Goal: Task Accomplishment & Management: Complete application form

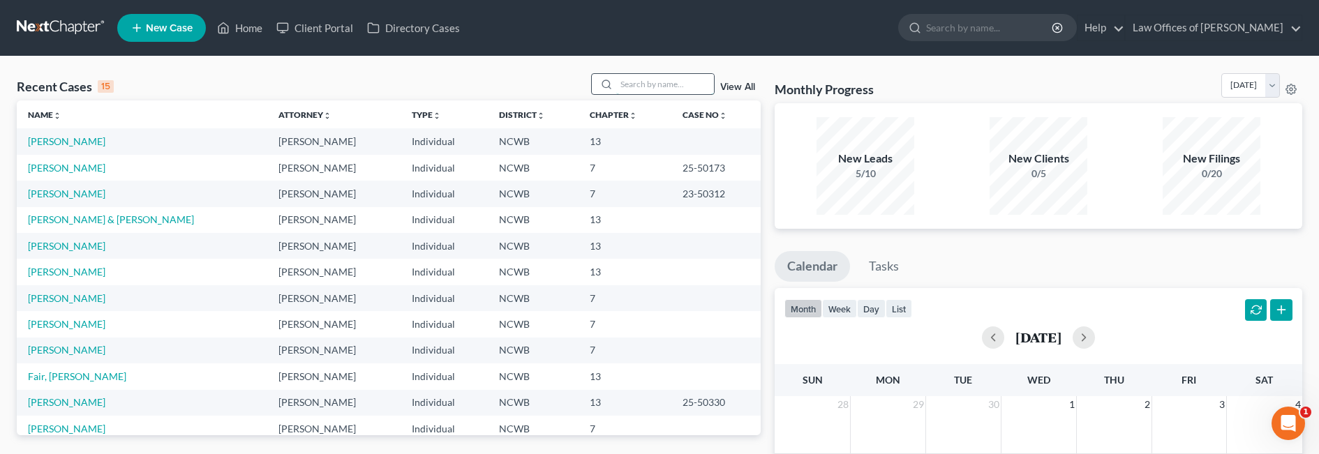
click at [621, 86] on input "search" at bounding box center [665, 84] width 98 height 20
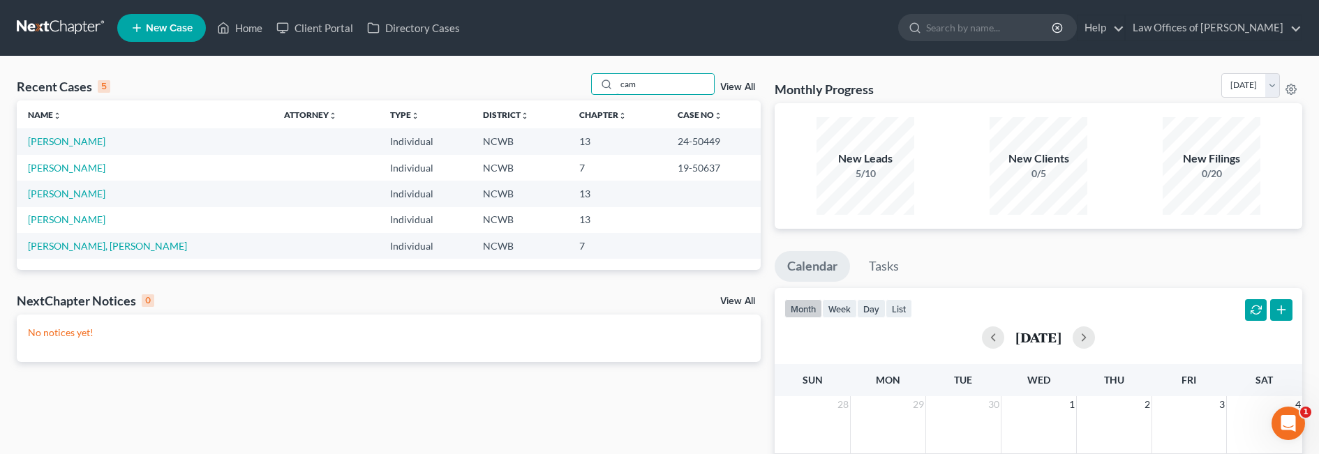
type input "cam"
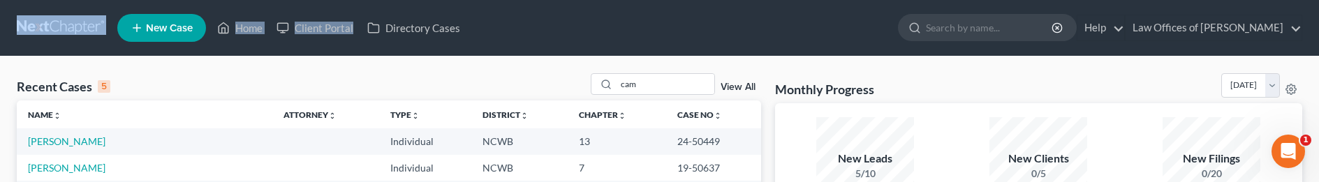
drag, startPoint x: 585, startPoint y: 36, endPoint x: -175, endPoint y: -67, distance: 766.4
click at [954, 29] on input "search" at bounding box center [990, 28] width 128 height 26
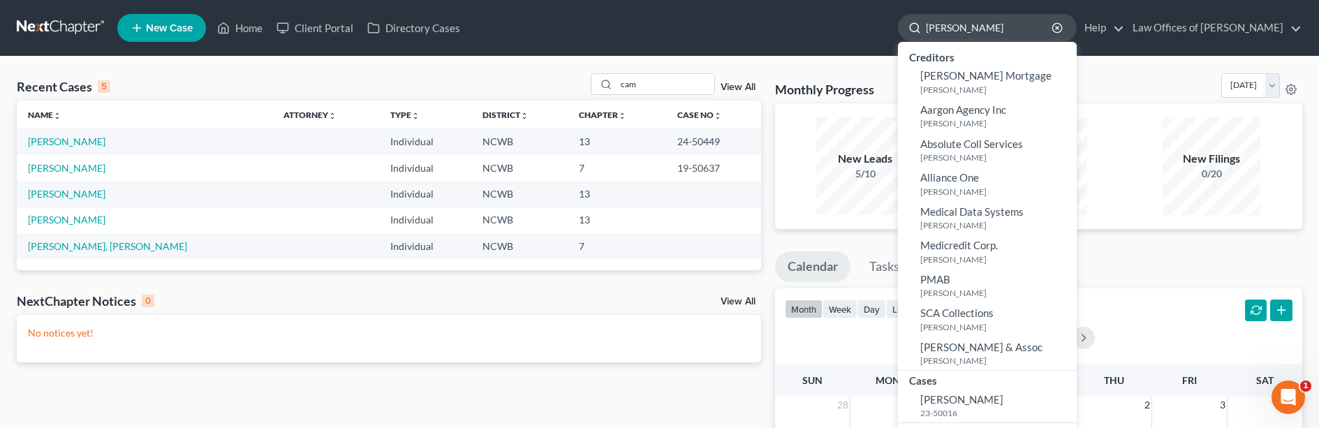
type input "[PERSON_NAME]"
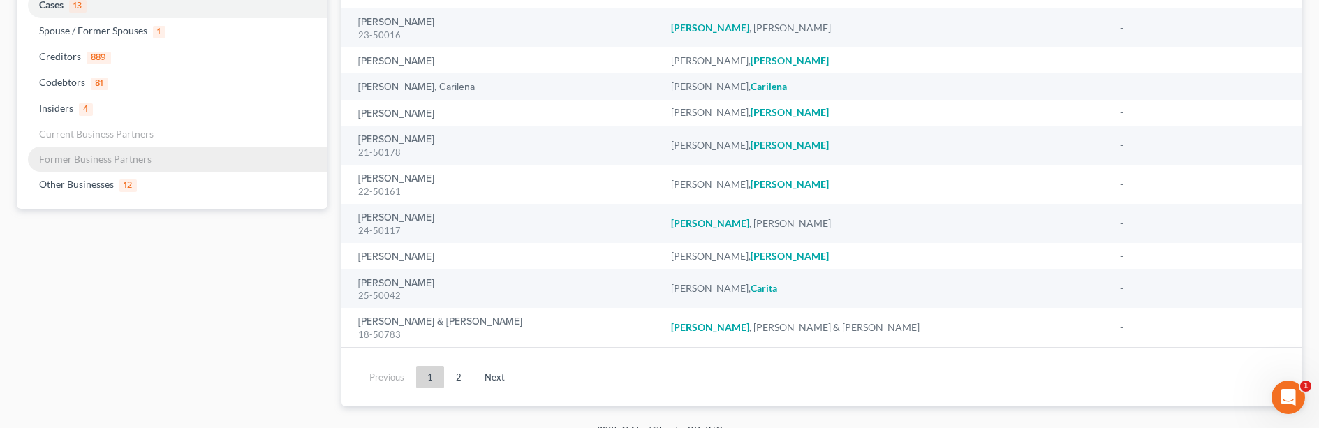
scroll to position [140, 0]
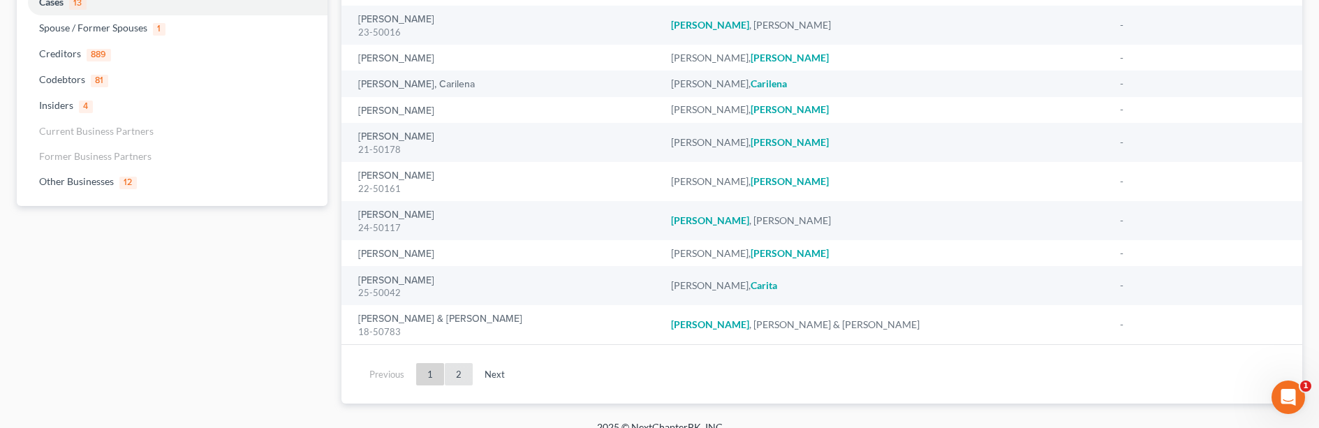
click at [457, 373] on link "2" at bounding box center [459, 374] width 28 height 22
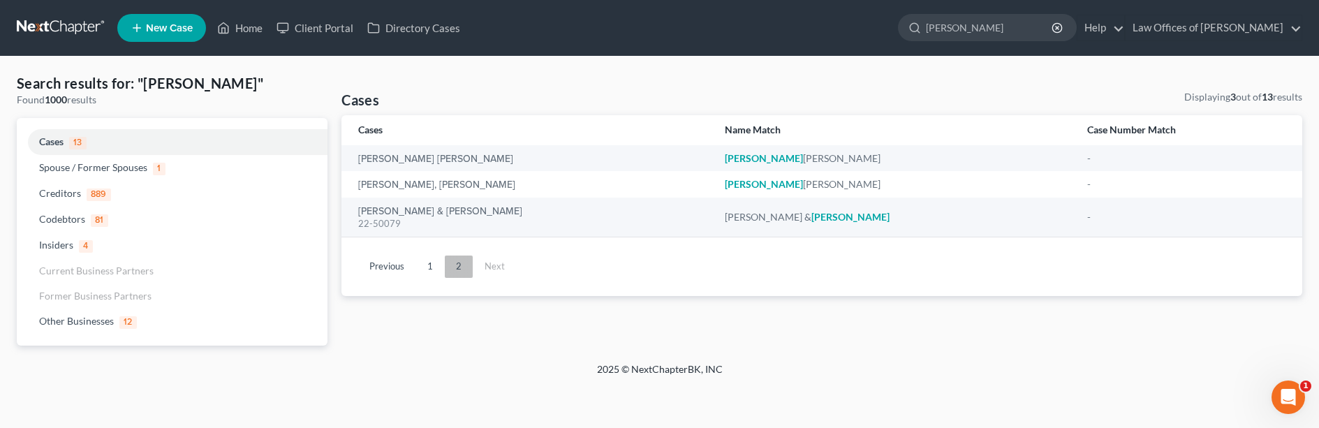
scroll to position [0, 0]
click at [235, 25] on link "Home" at bounding box center [239, 27] width 59 height 25
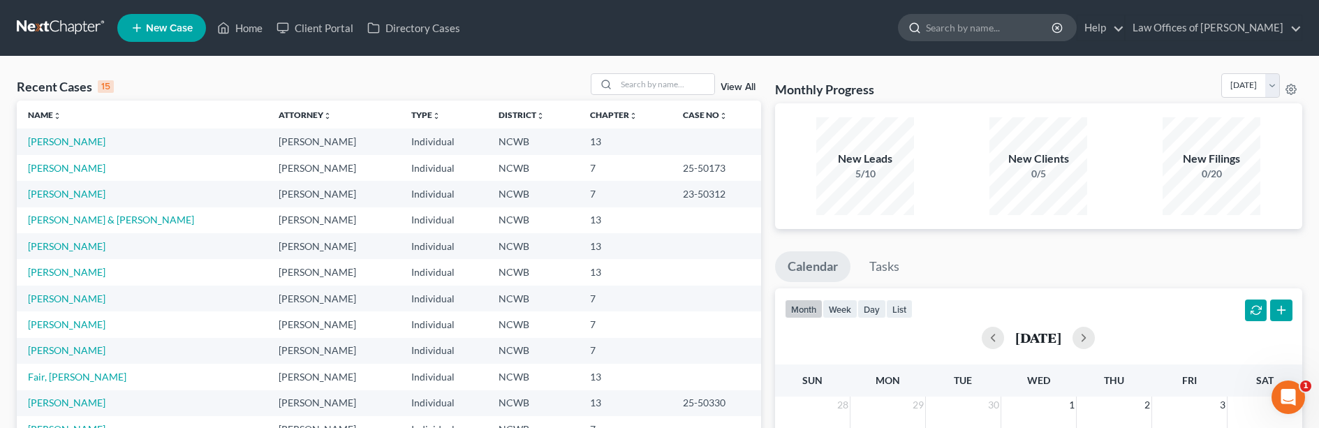
click at [968, 24] on input "search" at bounding box center [990, 28] width 128 height 26
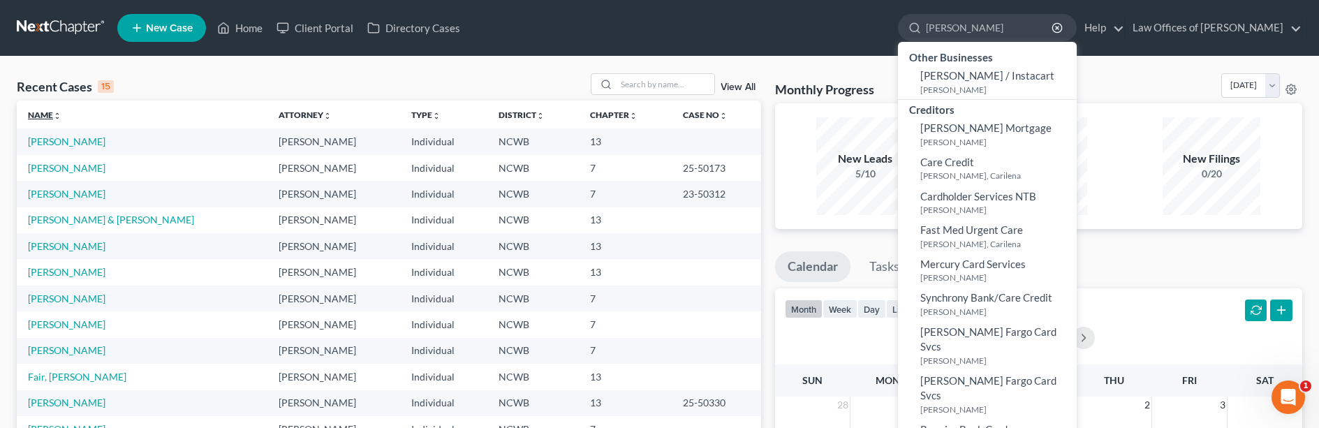
type input "[PERSON_NAME]"
click at [42, 117] on link "Name unfold_more expand_more expand_less" at bounding box center [45, 115] width 34 height 10
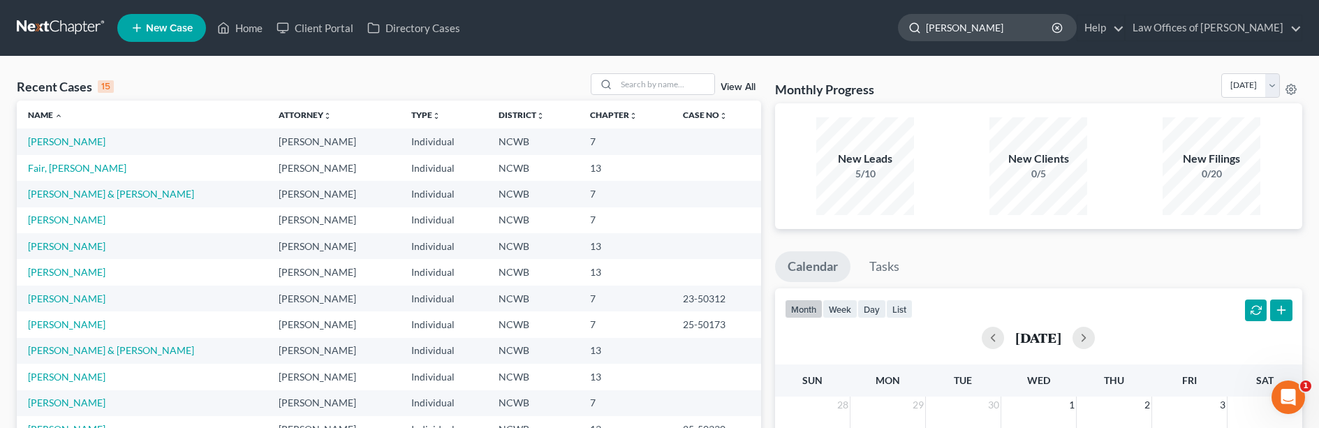
click at [908, 31] on icon at bounding box center [914, 28] width 13 height 13
click at [908, 22] on icon at bounding box center [914, 28] width 13 height 13
click at [908, 25] on icon at bounding box center [914, 28] width 13 height 13
click at [674, 76] on input "search" at bounding box center [665, 84] width 98 height 20
type input "[PERSON_NAME]"
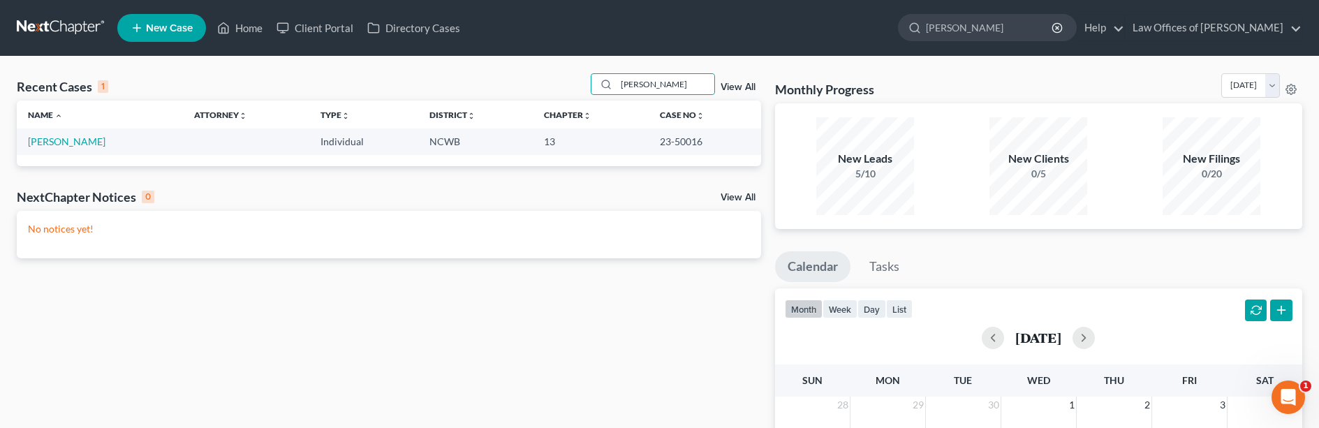
click at [147, 34] on link "New Case" at bounding box center [161, 28] width 89 height 28
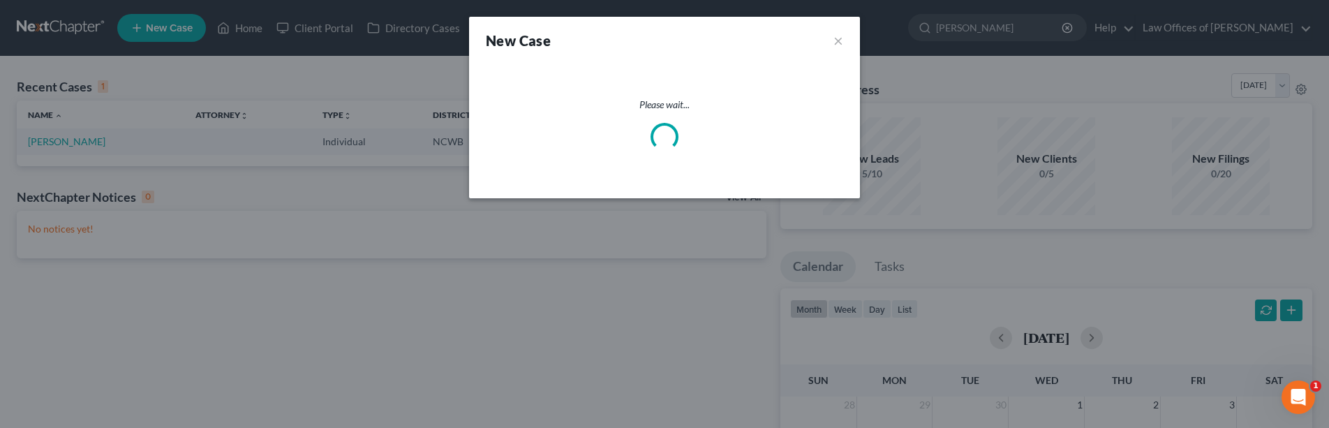
select select "59"
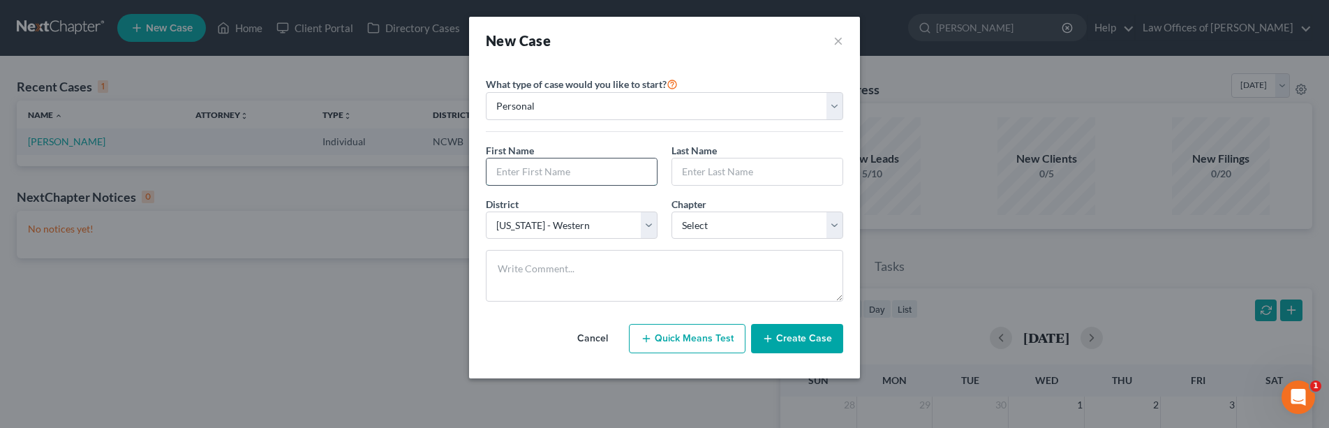
click at [593, 172] on input "text" at bounding box center [572, 171] width 170 height 27
type input "[PERSON_NAME]"
click at [738, 230] on select "Select 7 11 12 13" at bounding box center [758, 226] width 172 height 28
select select "0"
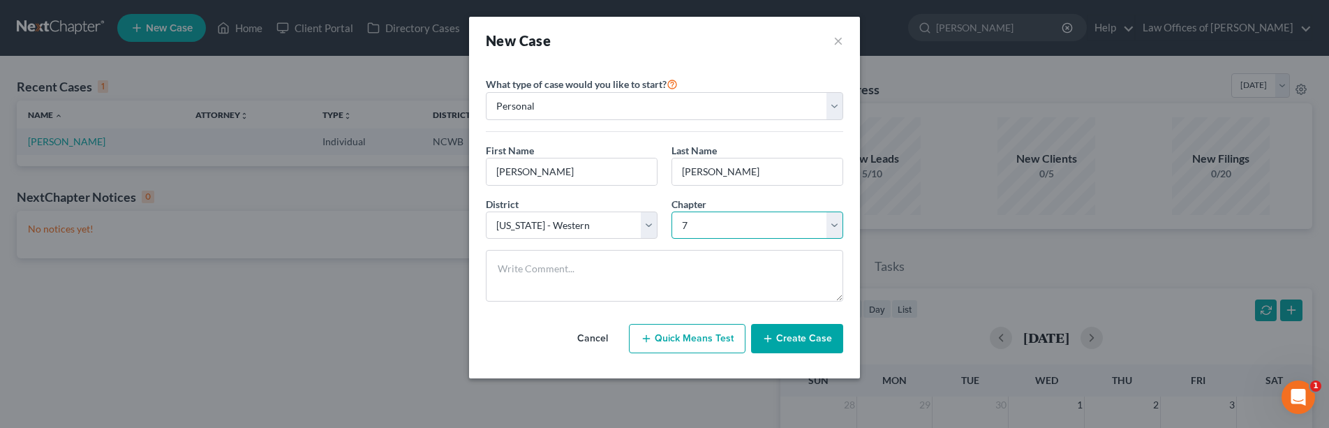
click at [672, 212] on select "Select 7 11 12 13" at bounding box center [758, 226] width 172 height 28
click at [785, 342] on button "Create Case" at bounding box center [797, 338] width 92 height 29
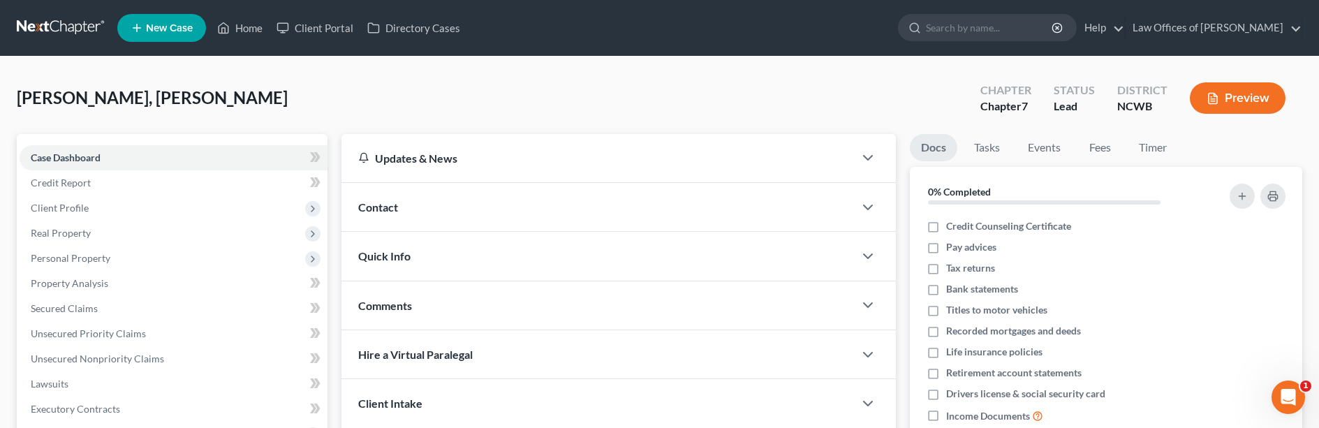
click at [374, 202] on span "Contact" at bounding box center [378, 206] width 40 height 13
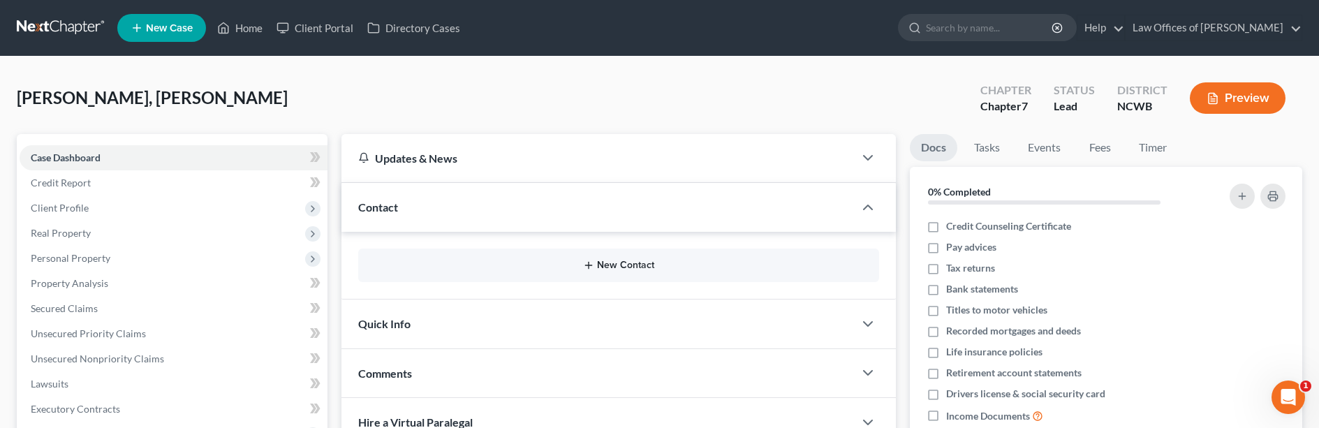
click at [613, 261] on button "New Contact" at bounding box center [618, 265] width 498 height 11
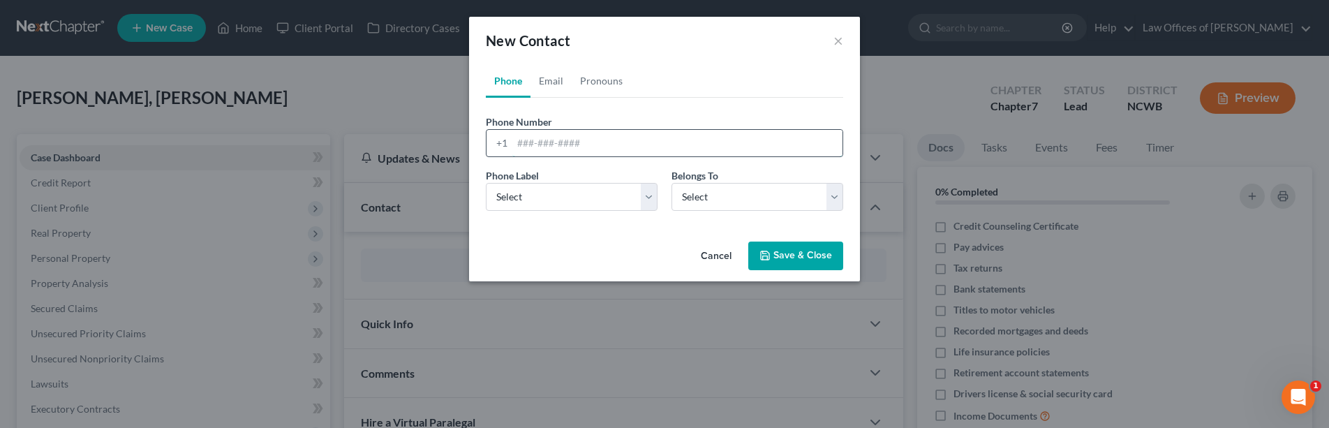
click at [573, 142] on input "tel" at bounding box center [677, 143] width 330 height 27
click at [539, 140] on input "304704-9212" at bounding box center [677, 143] width 330 height 27
type input "[PHONE_NUMBER]"
click at [616, 202] on select "Select Mobile Home Work Other" at bounding box center [572, 197] width 172 height 28
select select "1"
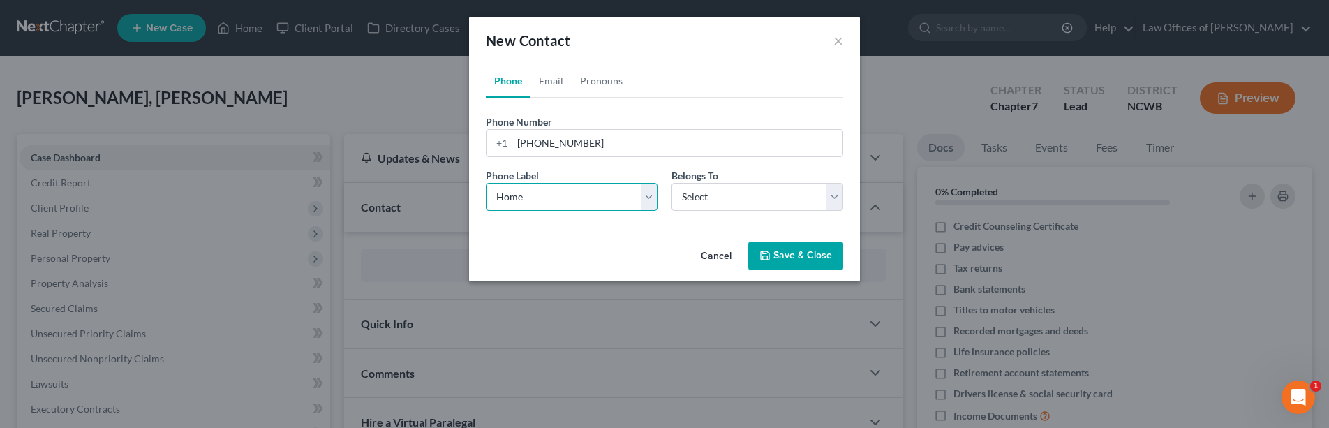
click at [486, 183] on select "Select Mobile Home Work Other" at bounding box center [572, 197] width 172 height 28
click at [727, 195] on select "Select Client Other" at bounding box center [758, 197] width 172 height 28
select select "0"
click at [672, 183] on select "Select Client Other" at bounding box center [758, 197] width 172 height 28
click at [769, 250] on icon "button" at bounding box center [765, 255] width 11 height 11
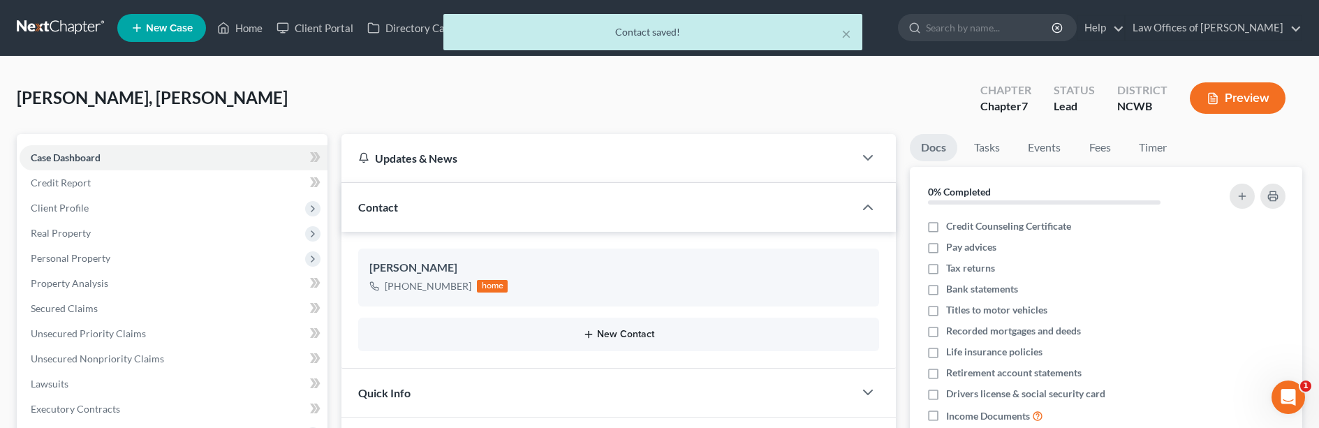
click at [607, 330] on button "New Contact" at bounding box center [618, 334] width 498 height 11
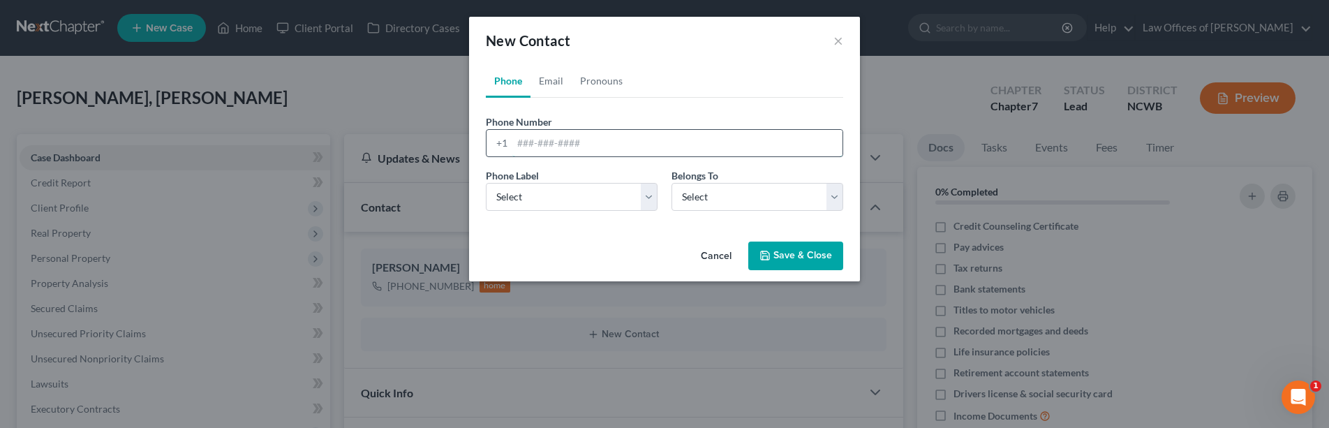
click at [524, 140] on input "tel" at bounding box center [677, 143] width 330 height 27
type input "[PHONE_NUMBER]"
click at [601, 198] on select "Select Mobile Home Work Other" at bounding box center [572, 197] width 172 height 28
select select "0"
click at [486, 183] on select "Select Mobile Home Work Other" at bounding box center [572, 197] width 172 height 28
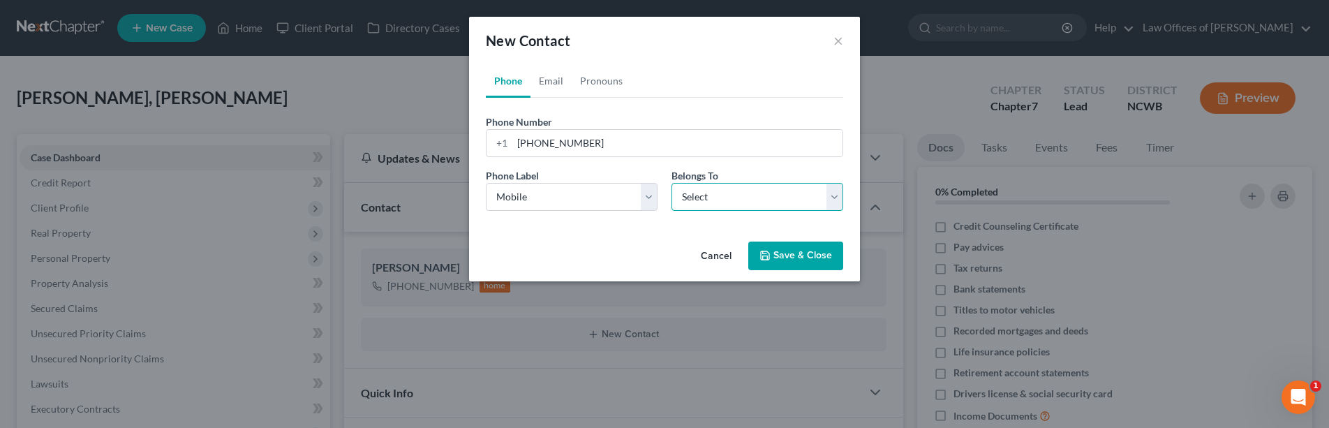
click at [720, 203] on select "Select Client Other" at bounding box center [758, 197] width 172 height 28
select select "0"
click at [672, 183] on select "Select Client Other" at bounding box center [758, 197] width 172 height 28
click at [788, 260] on button "Save & Close" at bounding box center [795, 256] width 95 height 29
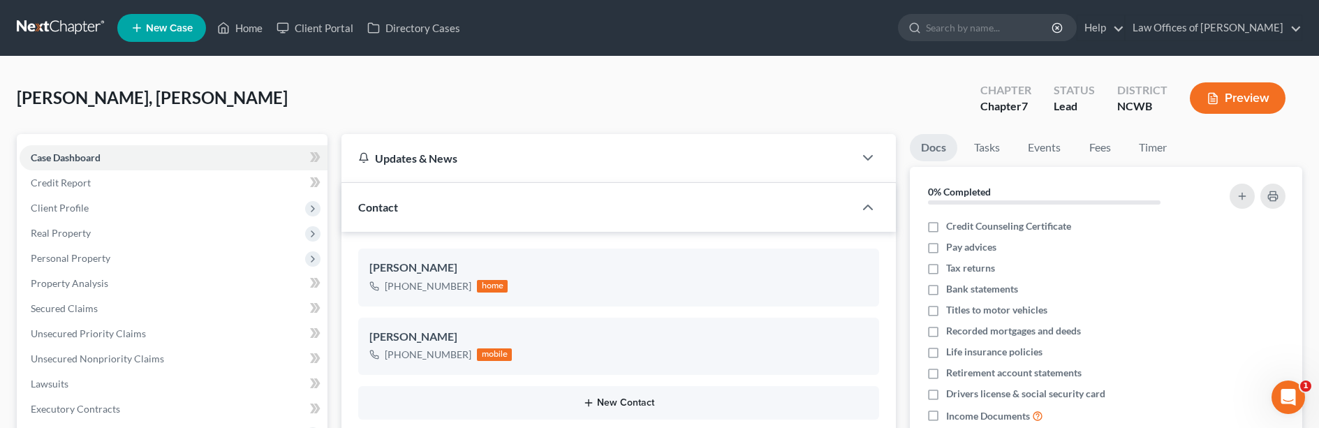
click at [614, 401] on button "New Contact" at bounding box center [618, 402] width 498 height 11
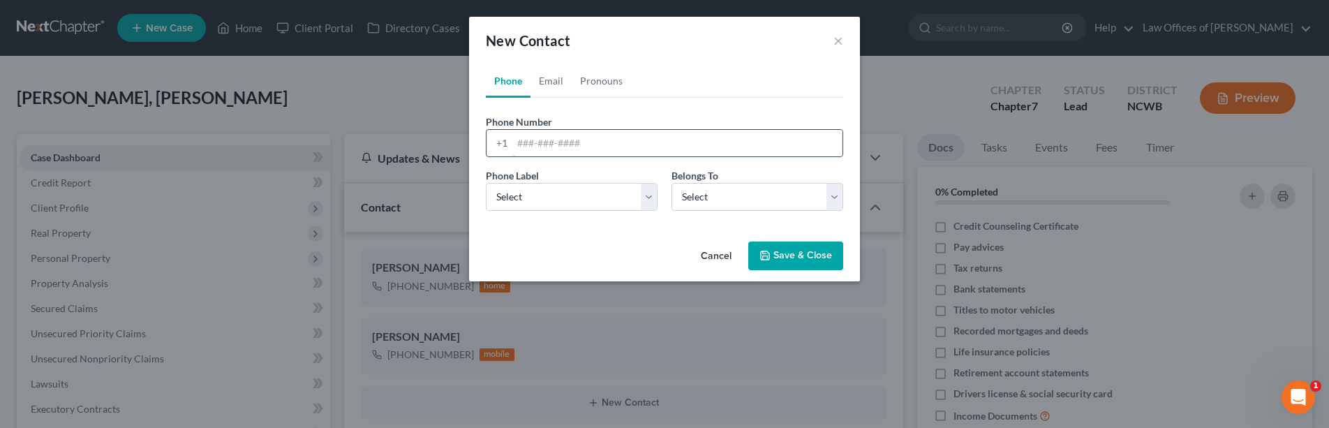
click at [595, 135] on input "tel" at bounding box center [677, 143] width 330 height 27
click at [837, 37] on button "×" at bounding box center [839, 40] width 10 height 17
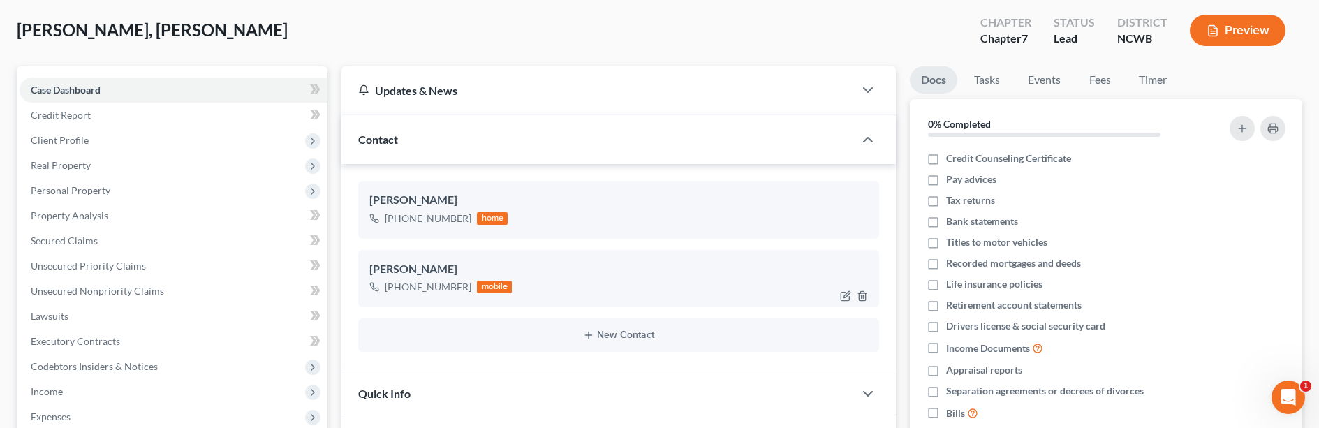
scroll to position [70, 0]
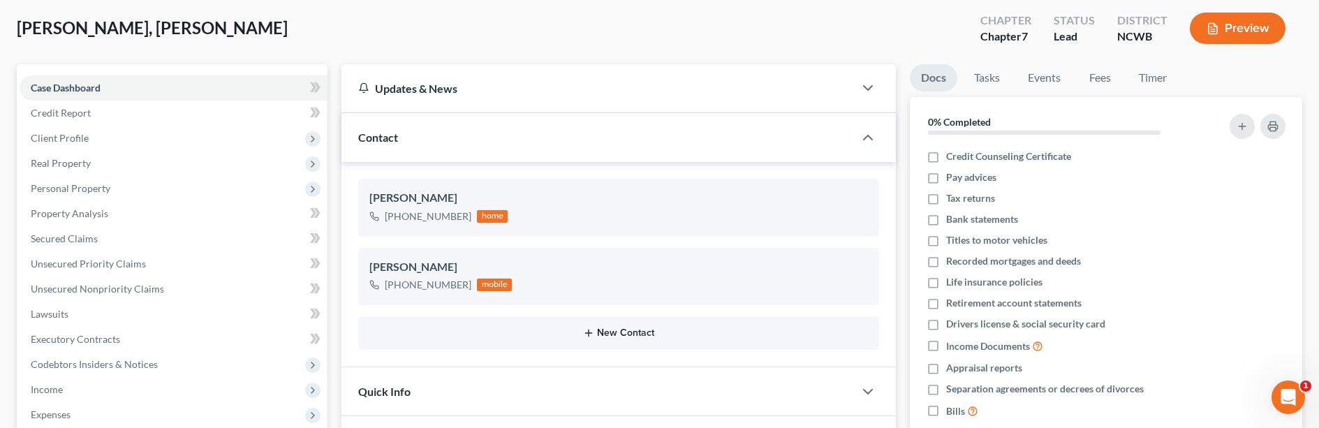
click at [613, 328] on button "New Contact" at bounding box center [618, 332] width 498 height 11
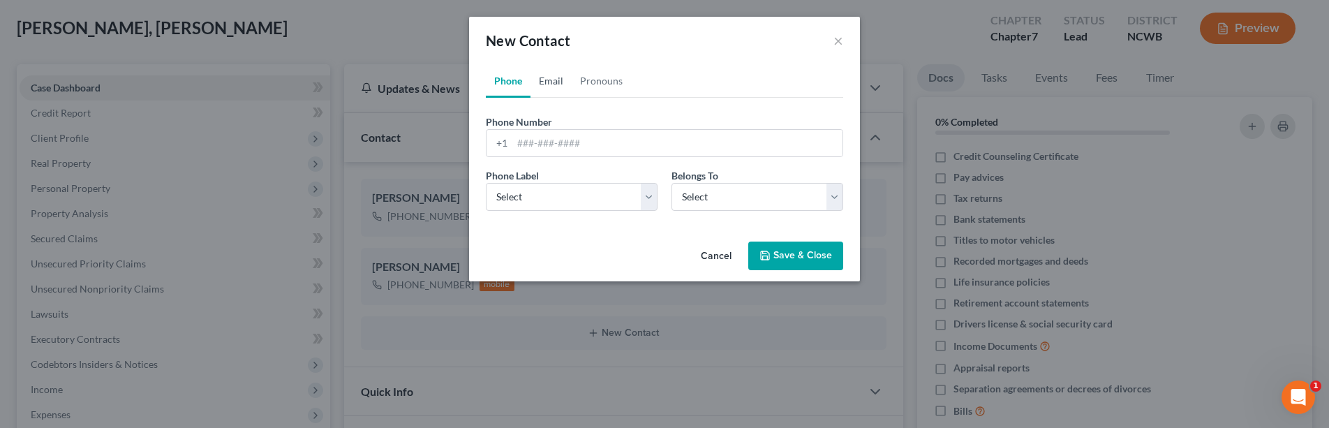
click at [549, 84] on link "Email" at bounding box center [551, 81] width 41 height 34
click at [556, 151] on input "email" at bounding box center [677, 143] width 330 height 27
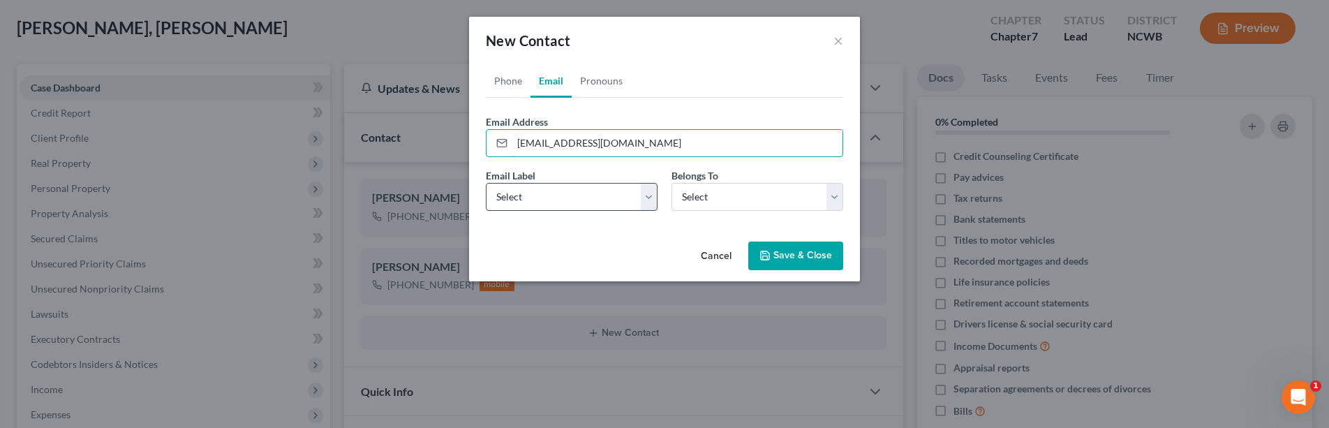
type input "[EMAIL_ADDRESS][DOMAIN_NAME]"
click at [556, 197] on select "Select Home Work Other" at bounding box center [572, 197] width 172 height 28
select select "2"
click at [486, 183] on select "Select Home Work Other" at bounding box center [572, 197] width 172 height 28
click at [747, 202] on select "Select Client Other" at bounding box center [758, 197] width 172 height 28
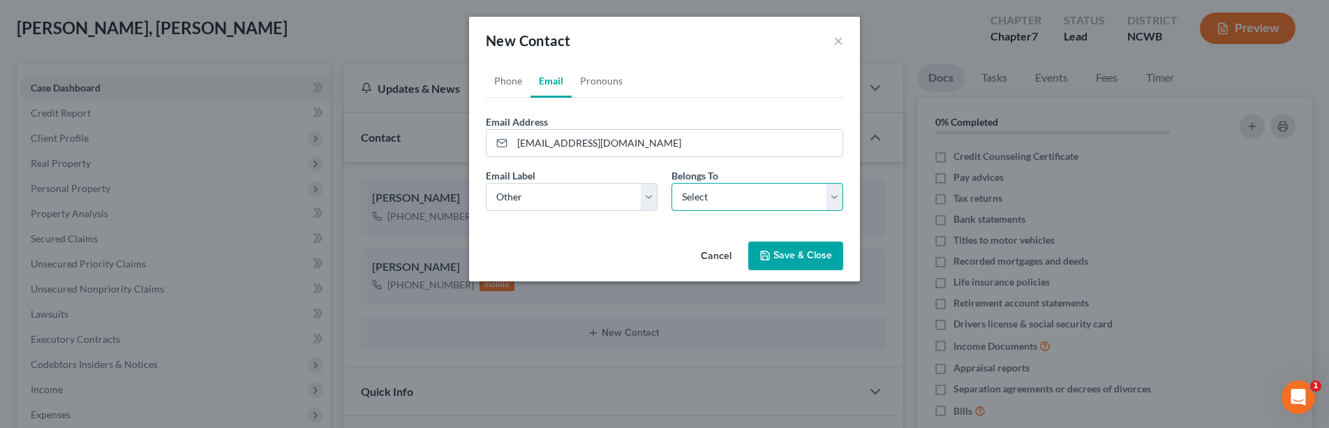
select select "0"
click at [672, 183] on select "Select Client Other" at bounding box center [758, 197] width 172 height 28
click at [799, 258] on button "Save & Close" at bounding box center [795, 256] width 95 height 29
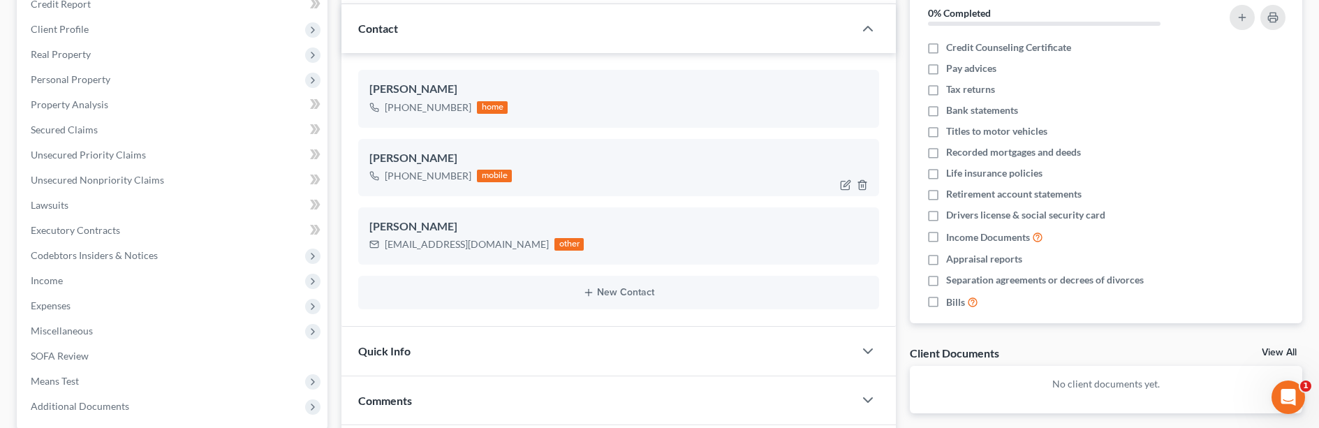
scroll to position [209, 0]
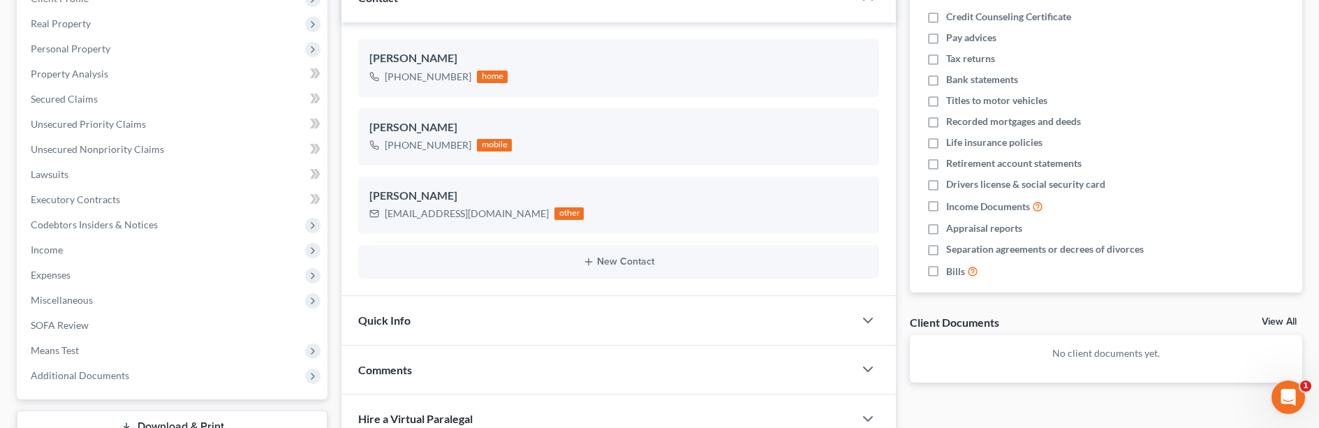
click at [455, 328] on div "Quick Info" at bounding box center [597, 320] width 512 height 48
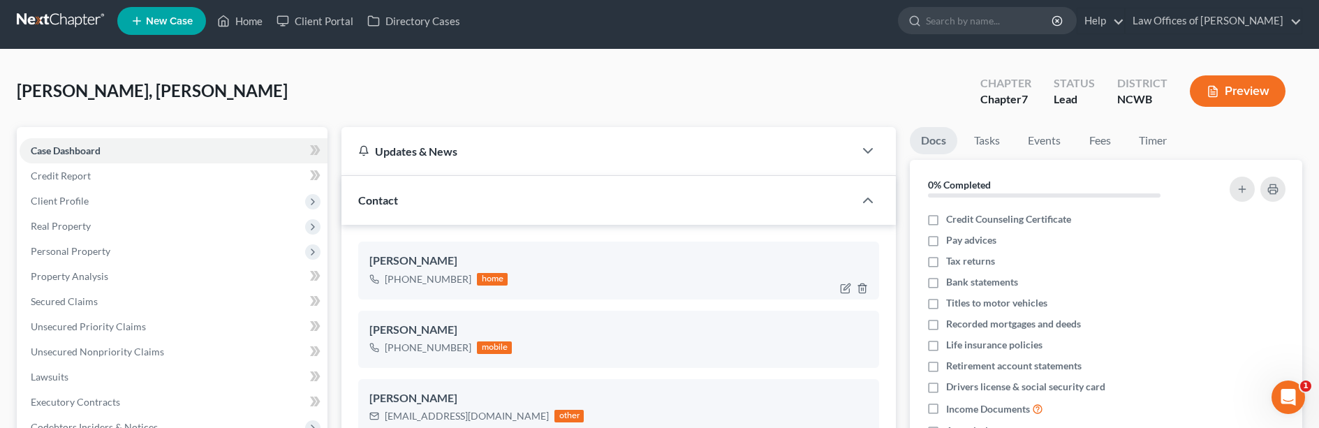
scroll to position [0, 0]
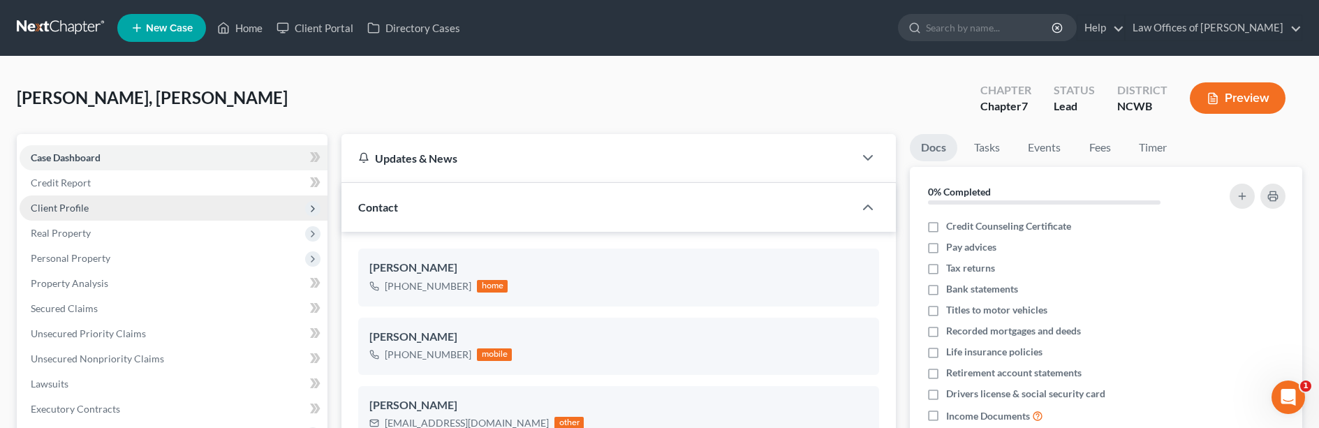
click at [52, 207] on span "Client Profile" at bounding box center [60, 208] width 58 height 12
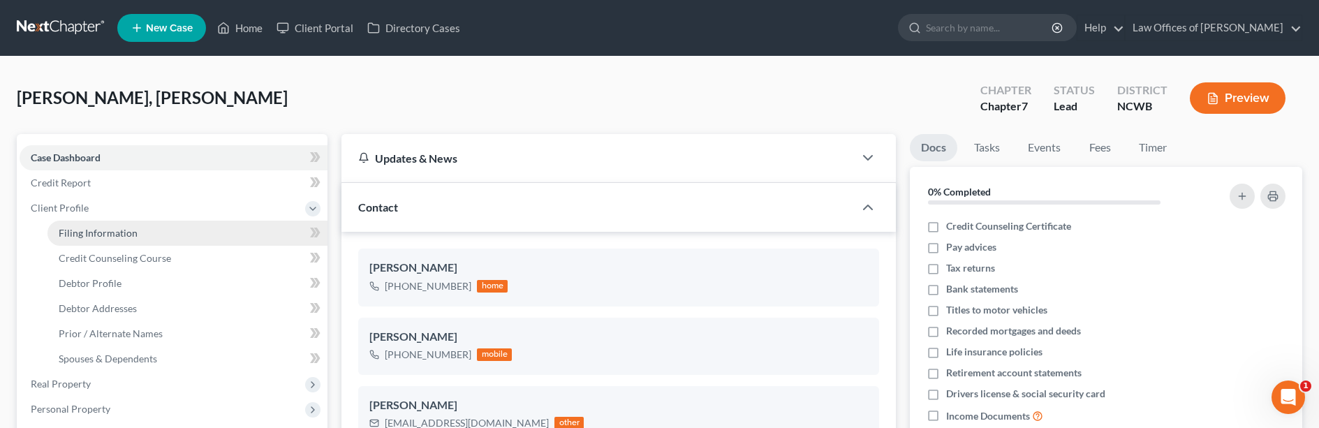
click at [91, 232] on span "Filing Information" at bounding box center [98, 233] width 79 height 12
select select "1"
select select "0"
select select "59"
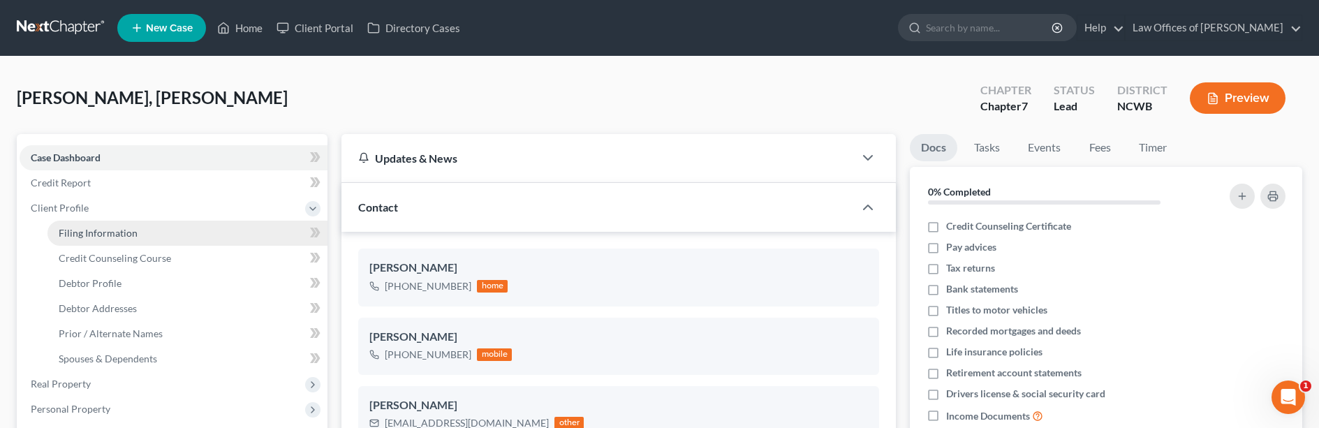
select select "28"
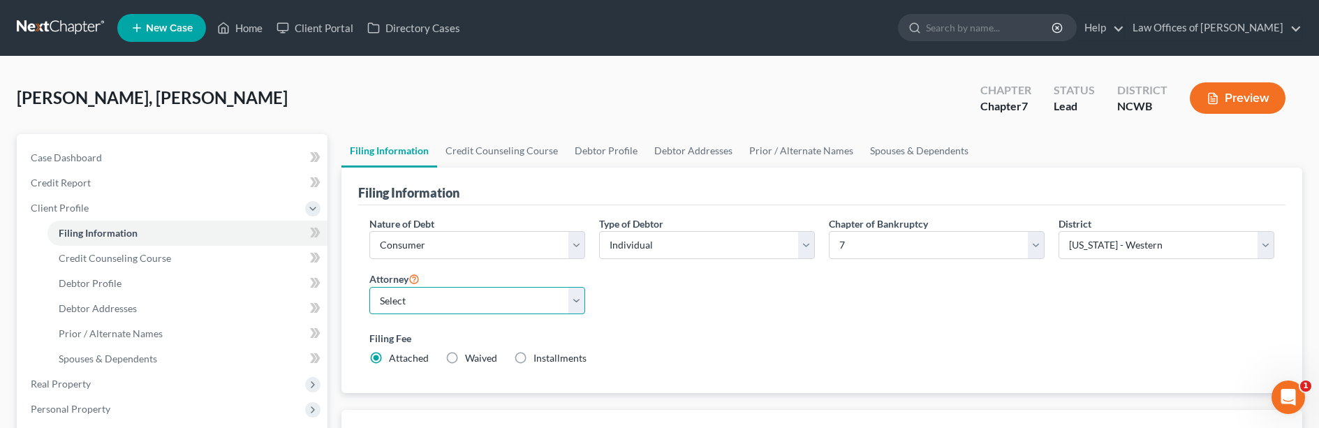
click at [477, 307] on select "Select F. [PERSON_NAME] - NCWB [PERSON_NAME] - [GEOGRAPHIC_DATA]" at bounding box center [477, 301] width 216 height 28
select select "1"
click at [369, 287] on select "Select F. [PERSON_NAME] - NCWB [PERSON_NAME] - [GEOGRAPHIC_DATA]" at bounding box center [477, 301] width 216 height 28
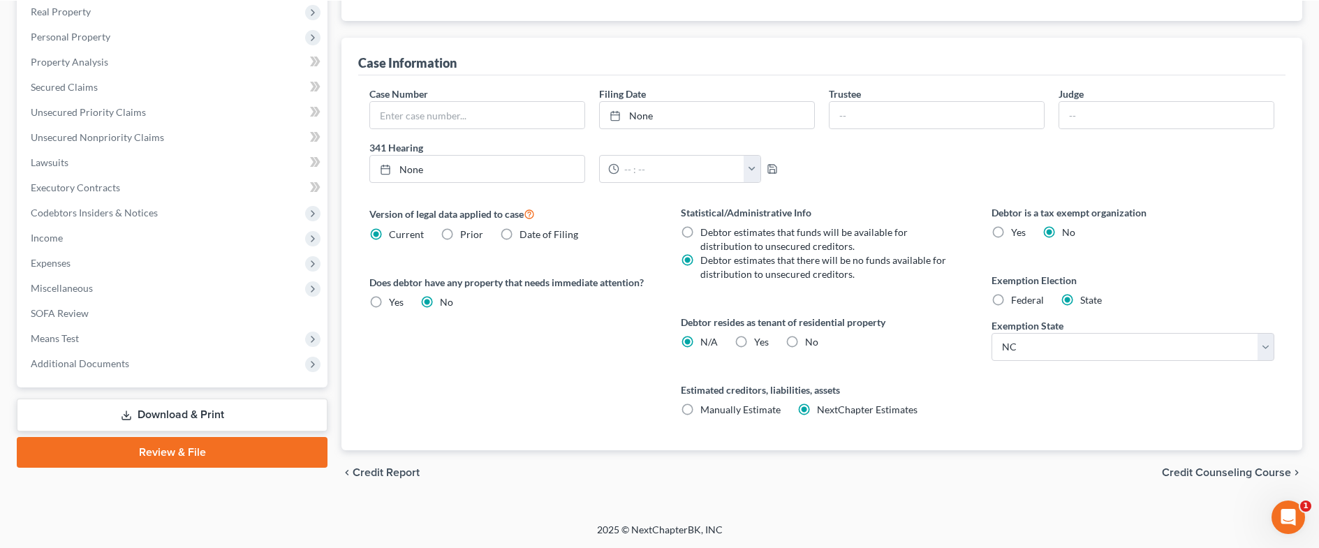
scroll to position [372, 0]
click at [805, 343] on label "No" at bounding box center [811, 342] width 13 height 14
click at [810, 343] on input "No" at bounding box center [814, 339] width 9 height 9
radio input "true"
radio input "false"
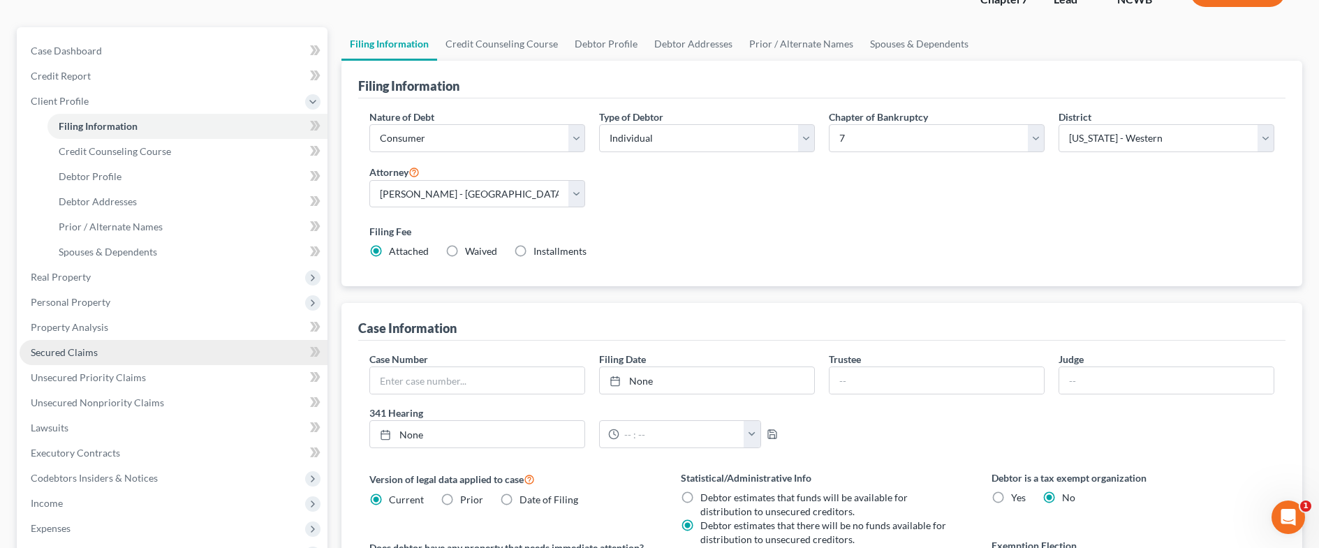
scroll to position [93, 0]
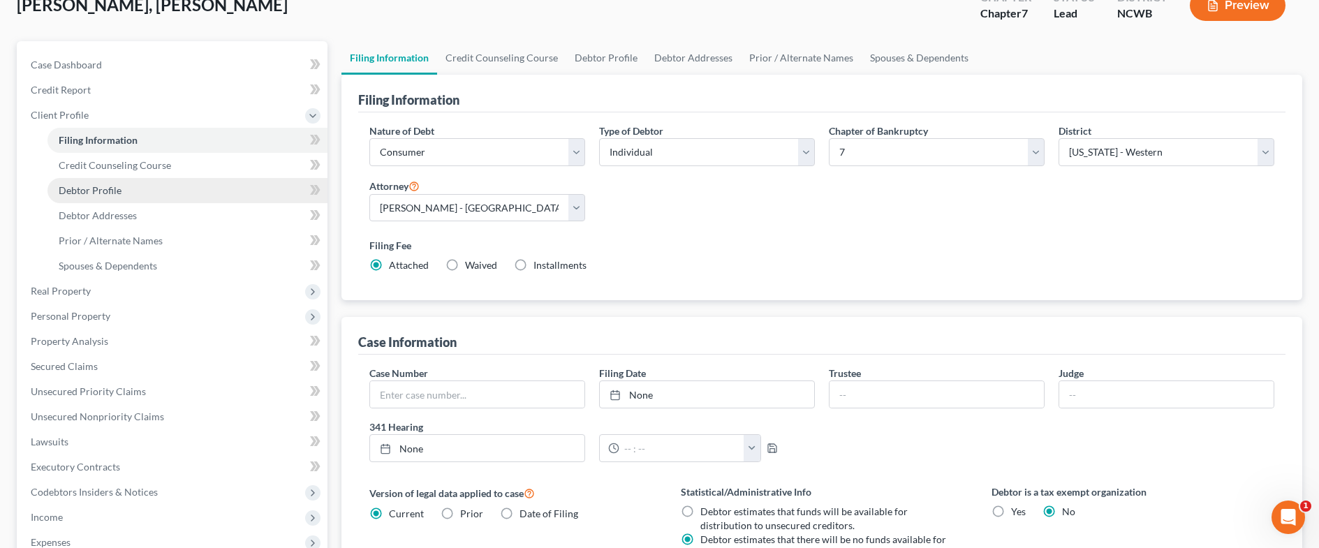
click at [106, 189] on span "Debtor Profile" at bounding box center [90, 190] width 63 height 12
select select "0"
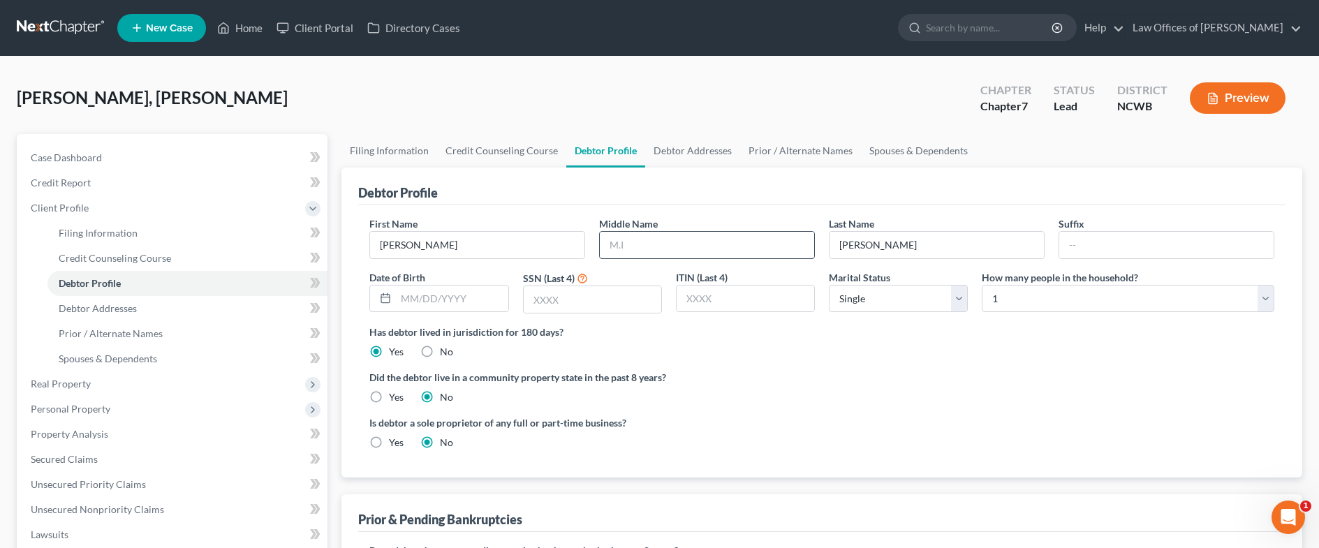
click at [629, 247] on input "text" at bounding box center [707, 245] width 214 height 27
drag, startPoint x: 434, startPoint y: 242, endPoint x: 328, endPoint y: 241, distance: 106.1
click at [328, 241] on div "Petition Navigation Case Dashboard Payments Invoices Payments Payments Credit R…" at bounding box center [659, 487] width 1299 height 706
type input "[PERSON_NAME]"
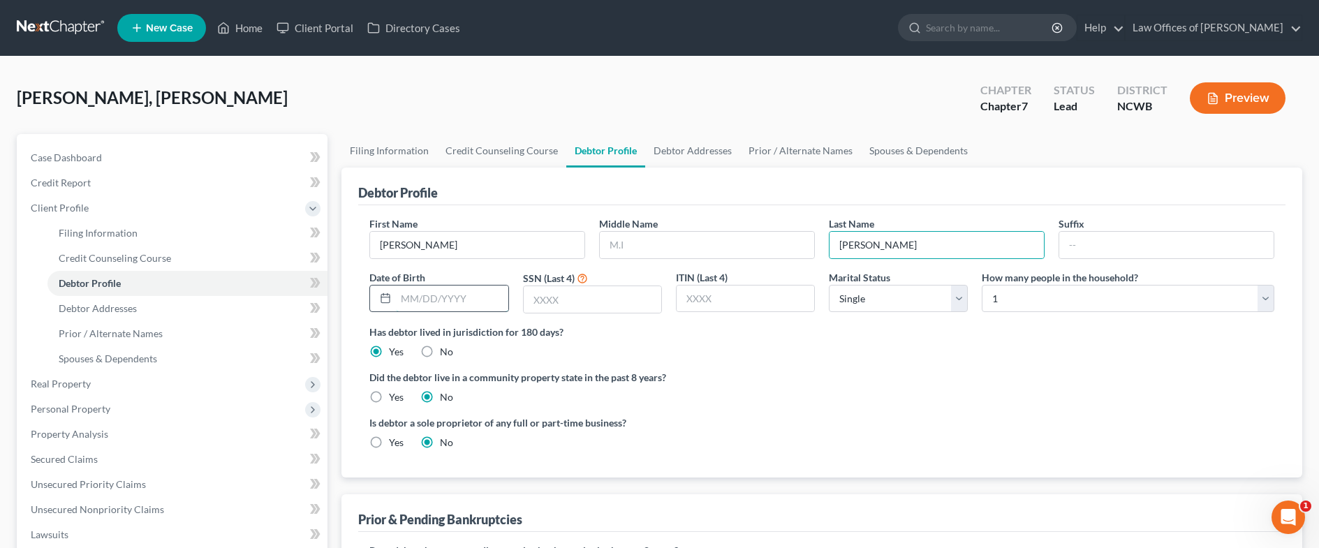
click at [433, 309] on input "text" at bounding box center [452, 299] width 112 height 27
drag, startPoint x: 73, startPoint y: 102, endPoint x: 644, endPoint y: 246, distance: 588.9
click at [644, 246] on input "text" at bounding box center [707, 245] width 214 height 27
type input "[PERSON_NAME]"
click at [586, 298] on input "text" at bounding box center [593, 299] width 138 height 27
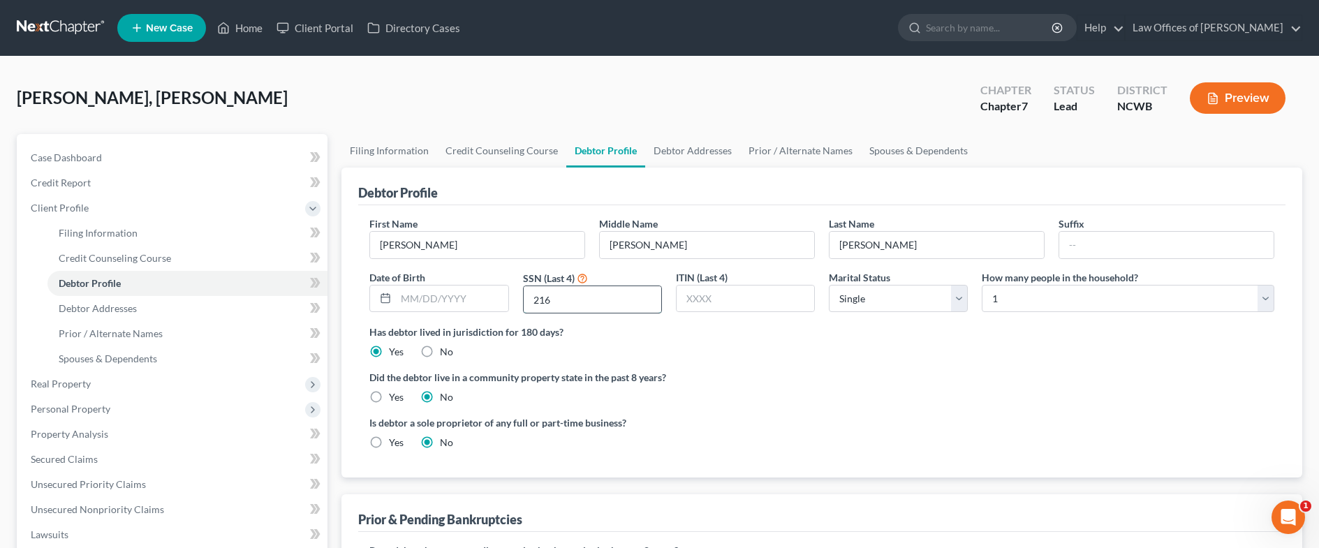
type input "2162"
click at [690, 151] on link "Debtor Addresses" at bounding box center [692, 151] width 95 height 34
select select "0"
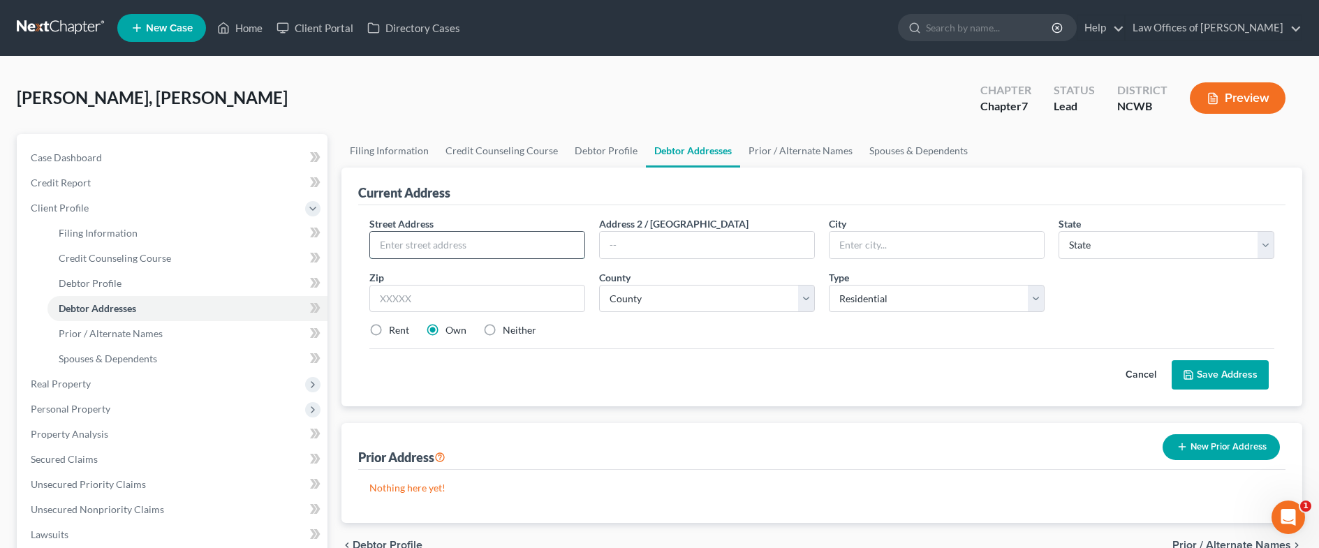
click at [497, 249] on input "text" at bounding box center [477, 245] width 214 height 27
type input "[STREET_ADDRESS]"
type input "[GEOGRAPHIC_DATA]"
select select "28"
type input "28625"
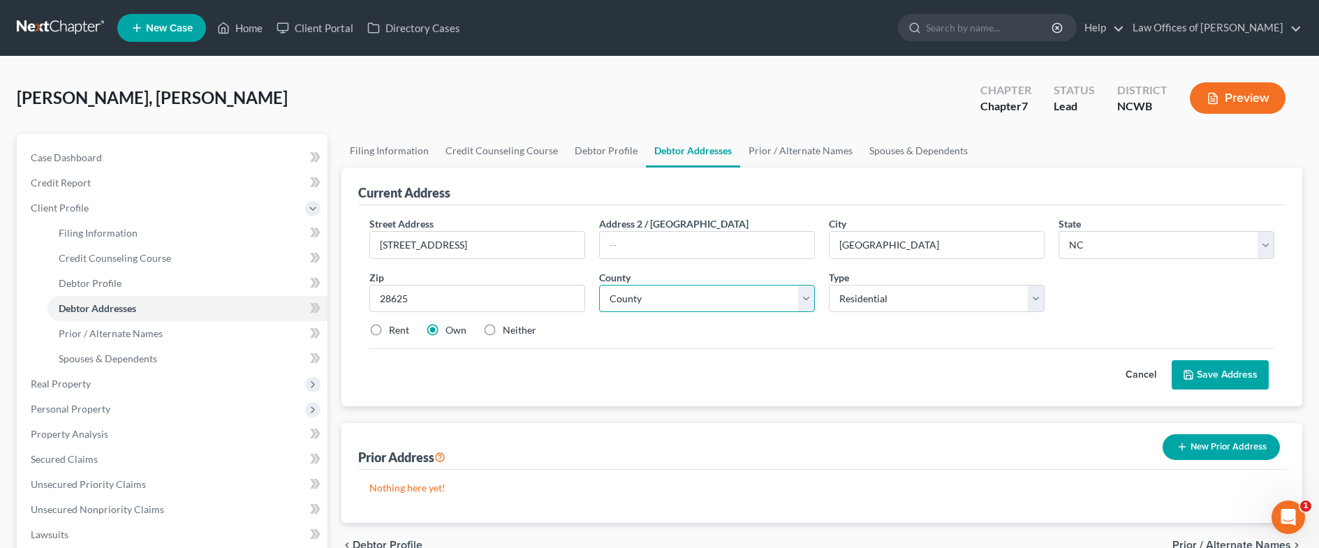
click at [755, 301] on select "County [GEOGRAPHIC_DATA] [GEOGRAPHIC_DATA] [GEOGRAPHIC_DATA] [GEOGRAPHIC_DATA] …" at bounding box center [707, 299] width 216 height 28
select select "48"
click at [599, 285] on select "County [GEOGRAPHIC_DATA] [GEOGRAPHIC_DATA] [GEOGRAPHIC_DATA] [GEOGRAPHIC_DATA] …" at bounding box center [707, 299] width 216 height 28
click at [1219, 368] on button "Save Address" at bounding box center [1219, 374] width 97 height 29
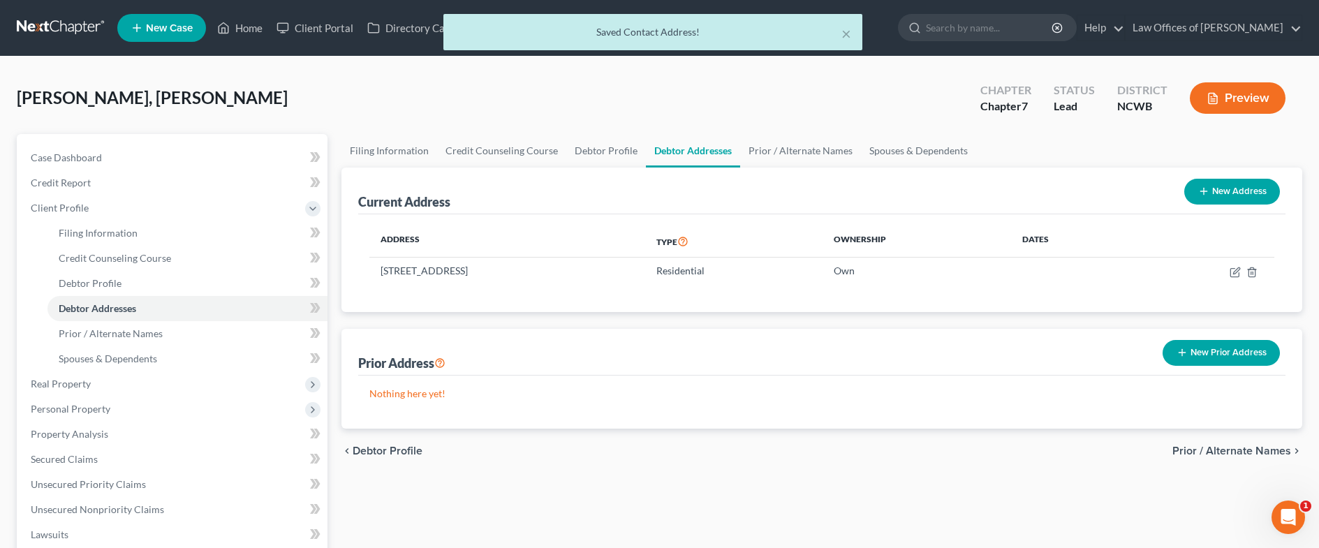
click at [229, 27] on div "× Saved Contact Address!" at bounding box center [652, 35] width 1319 height 43
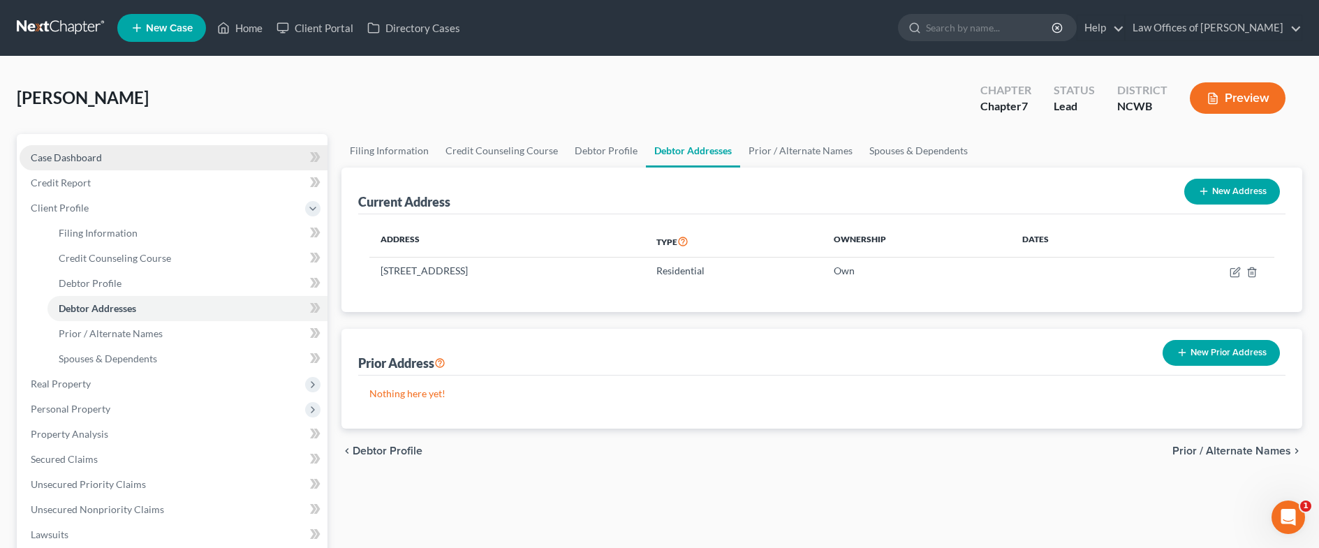
click at [74, 154] on span "Case Dashboard" at bounding box center [66, 157] width 71 height 12
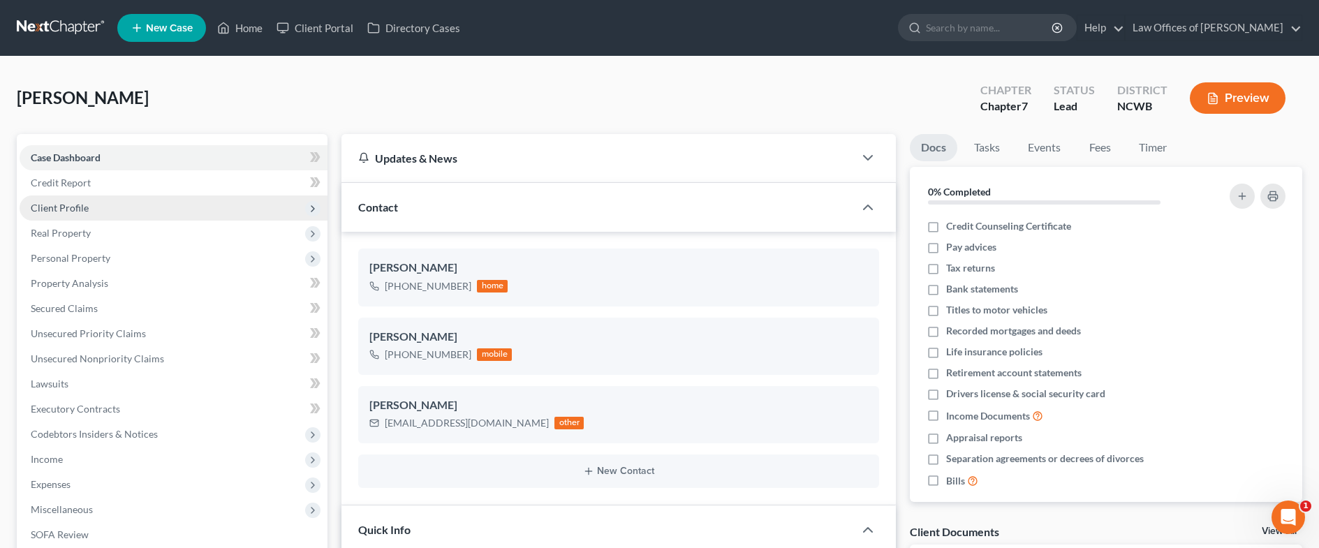
click at [52, 207] on span "Client Profile" at bounding box center [60, 208] width 58 height 12
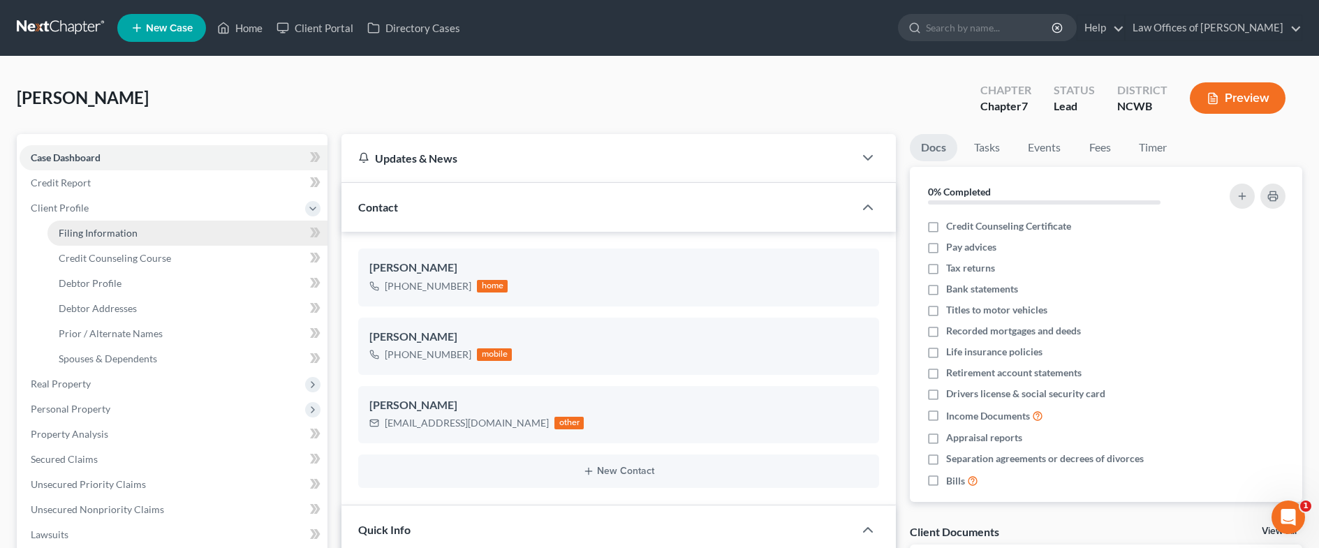
click at [62, 238] on span "Filing Information" at bounding box center [98, 233] width 79 height 12
select select "1"
select select "0"
select select "59"
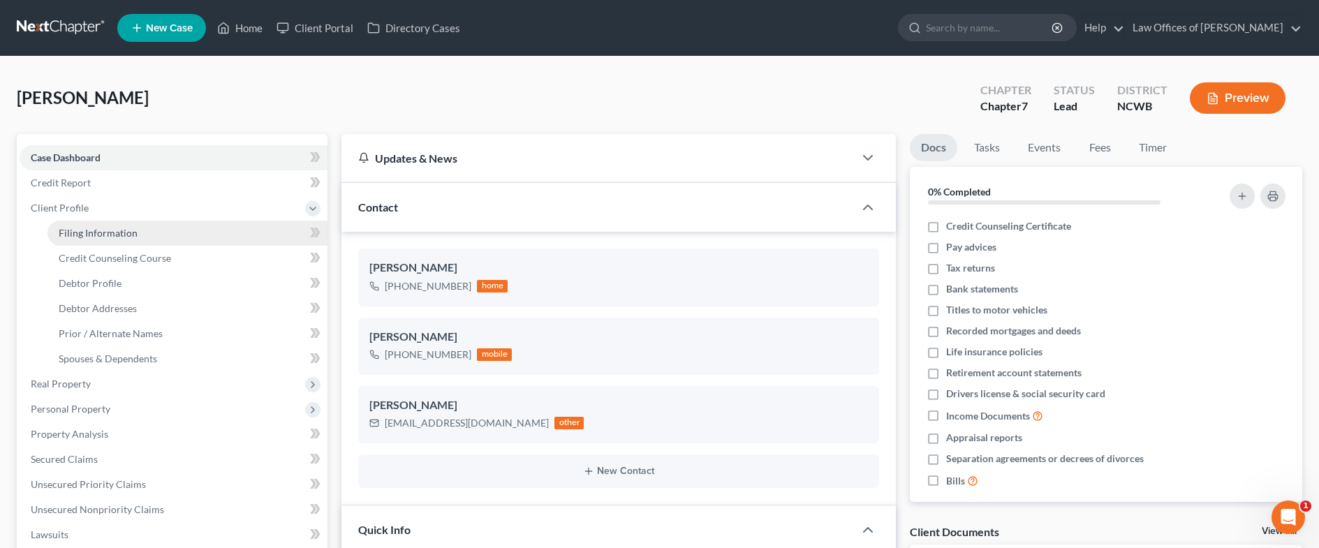
select select "28"
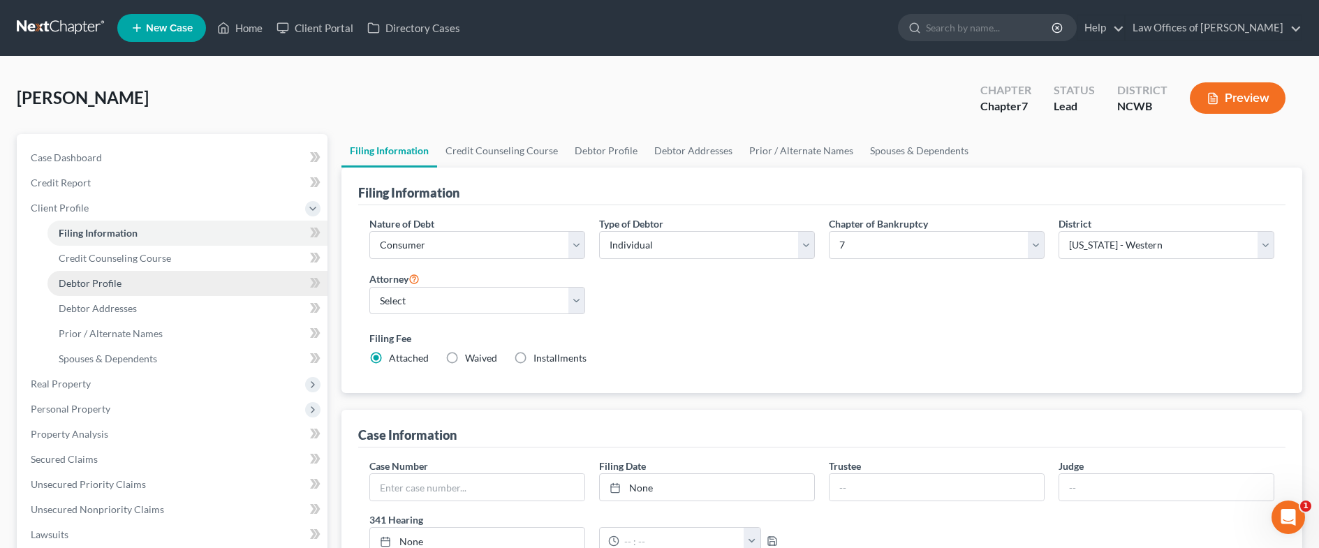
click at [99, 278] on span "Debtor Profile" at bounding box center [90, 283] width 63 height 12
select select "0"
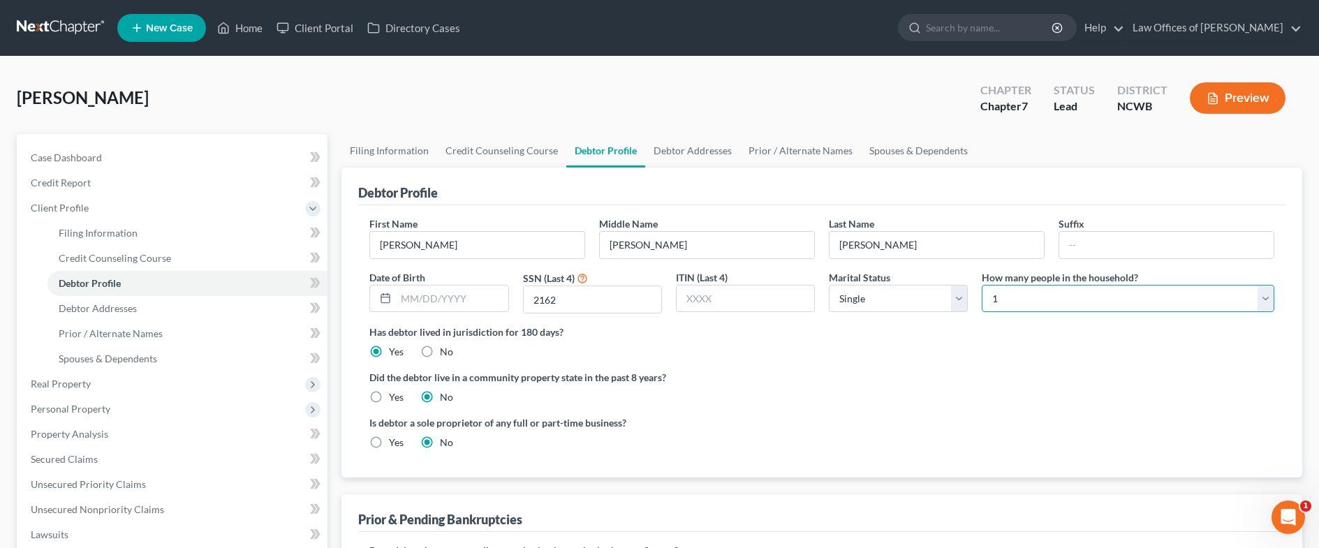
click at [1005, 306] on select "Select 1 2 3 4 5 6 7 8 9 10 11 12 13 14 15 16 17 18 19 20" at bounding box center [1128, 299] width 292 height 28
select select "2"
click at [982, 285] on select "Select 1 2 3 4 5 6 7 8 9 10 11 12 13 14 15 16 17 18 19 20" at bounding box center [1128, 299] width 292 height 28
click at [872, 293] on select "Select Single Married Separated Divorced Widowed" at bounding box center [898, 299] width 139 height 28
select select "1"
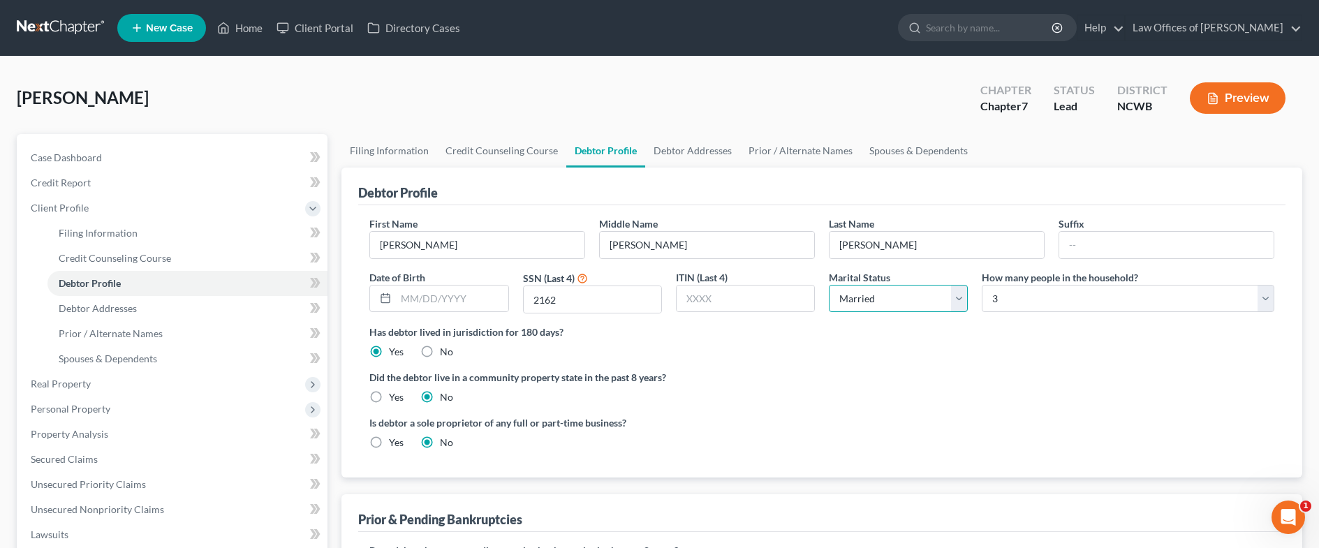
click at [829, 285] on select "Select Single Married Separated Divorced Widowed" at bounding box center [898, 299] width 139 height 28
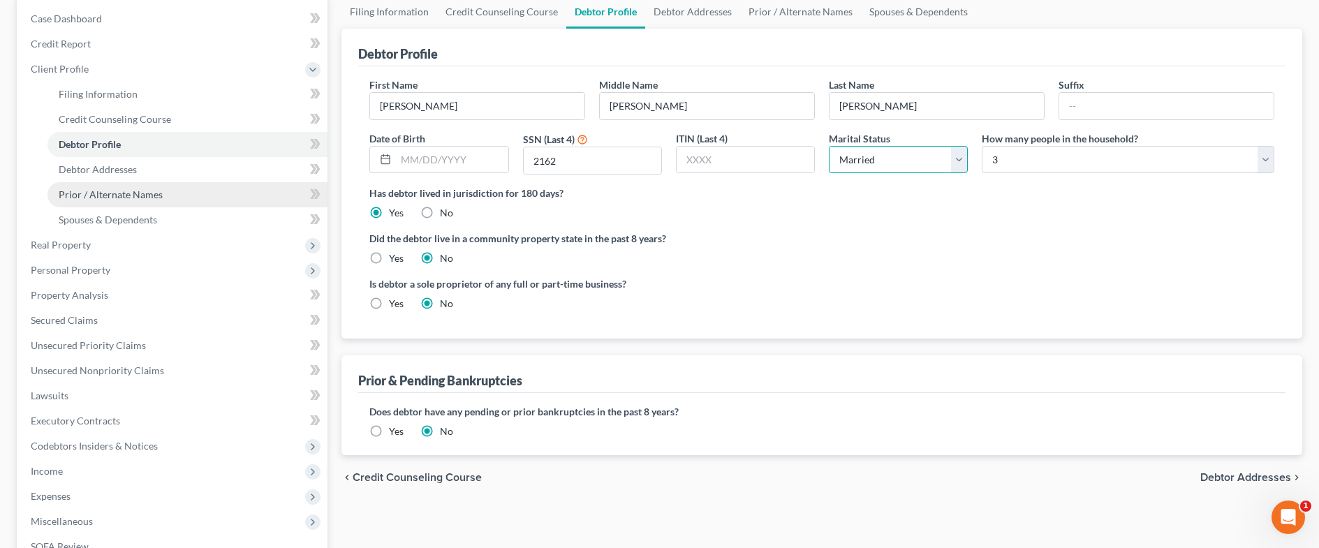
scroll to position [135, 0]
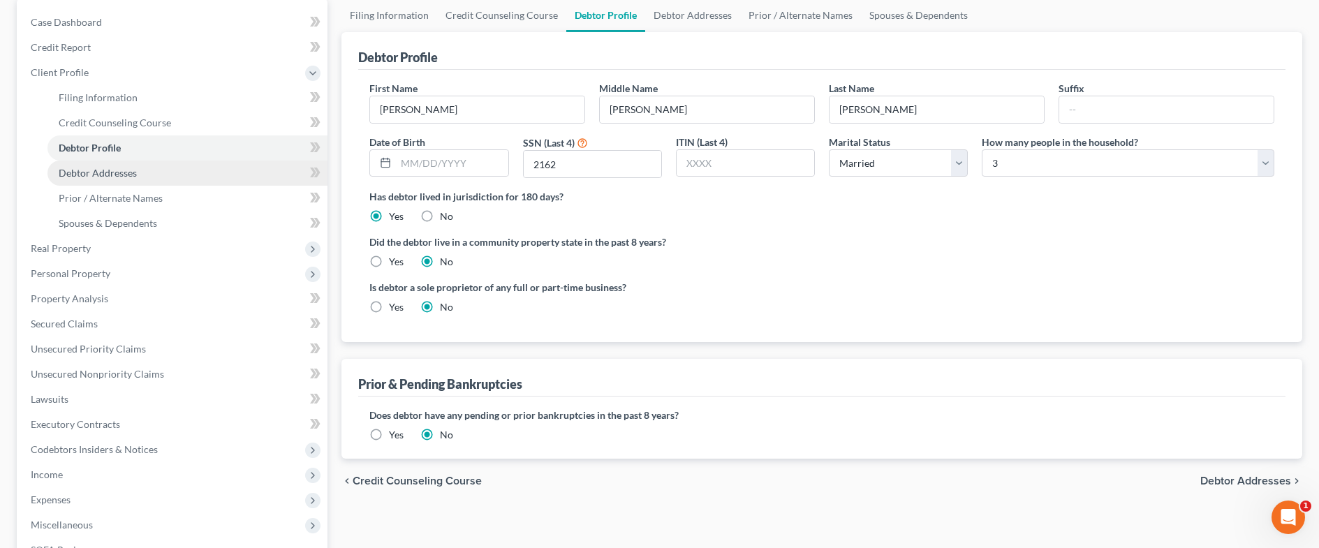
click at [101, 171] on span "Debtor Addresses" at bounding box center [98, 173] width 78 height 12
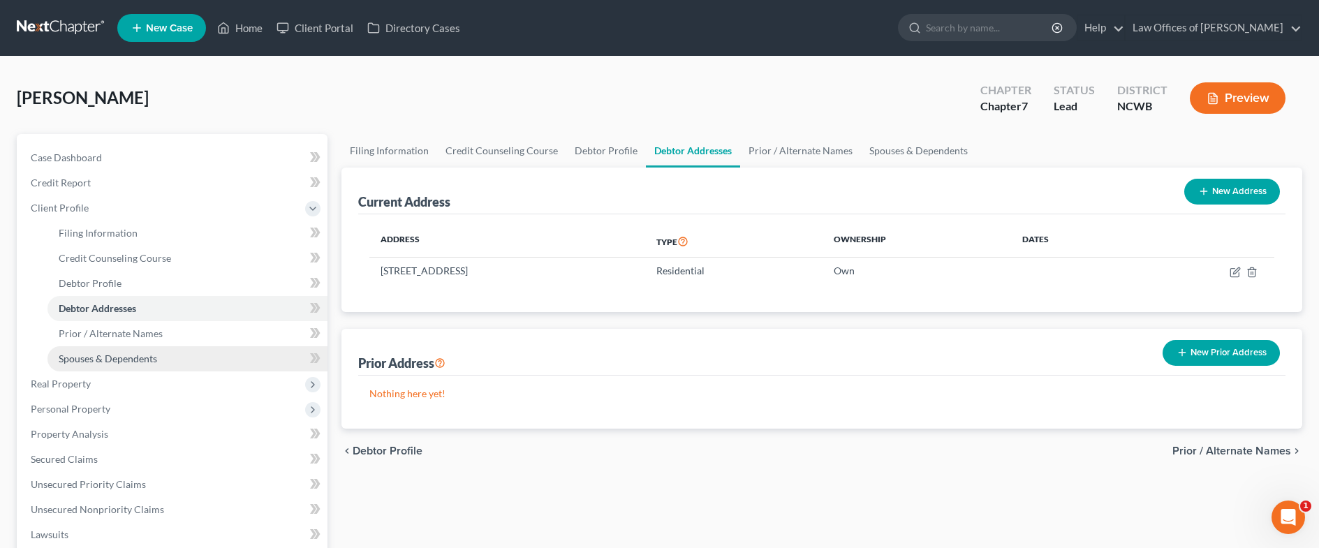
click at [110, 362] on span "Spouses & Dependents" at bounding box center [108, 359] width 98 height 12
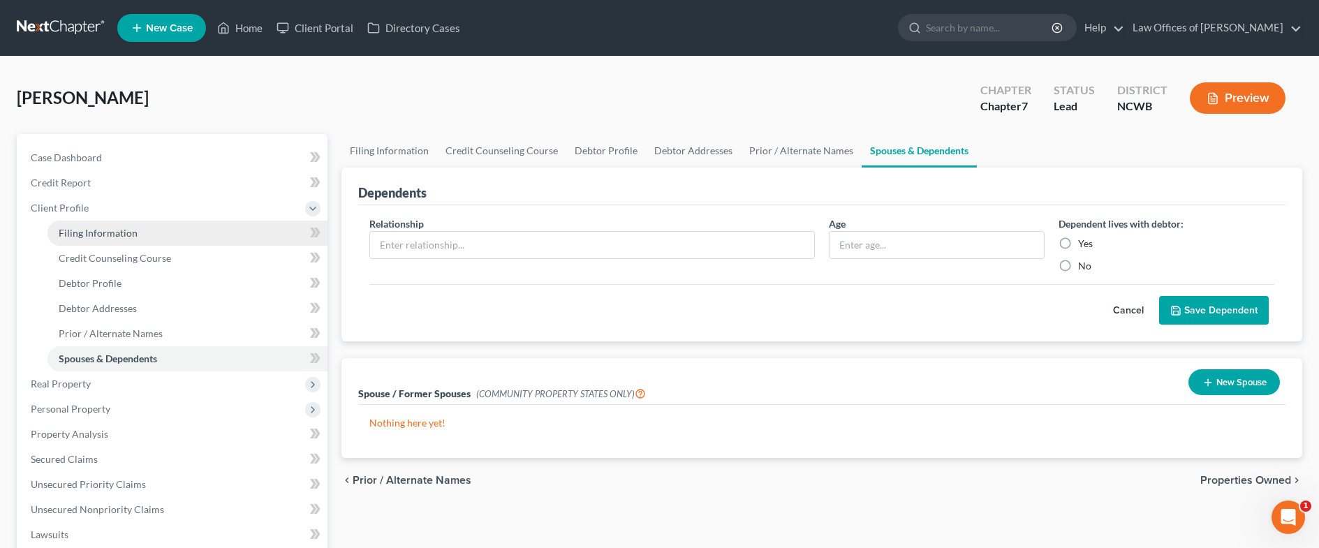
click at [68, 227] on span "Filing Information" at bounding box center [98, 233] width 79 height 12
select select "1"
select select "0"
select select "59"
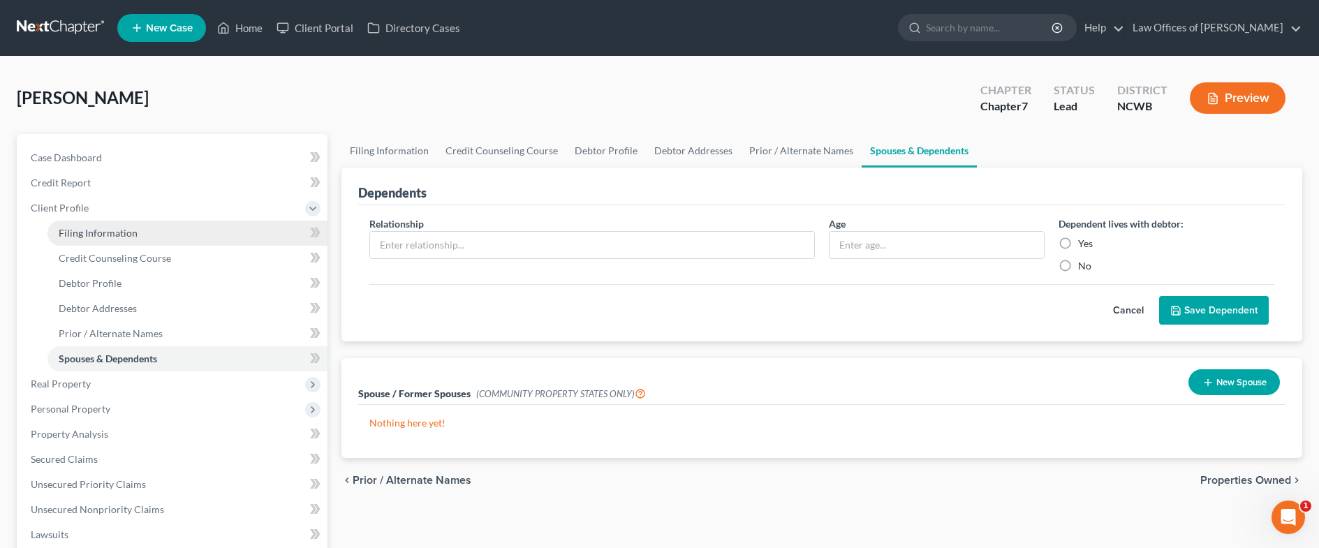
select select "1"
select select "28"
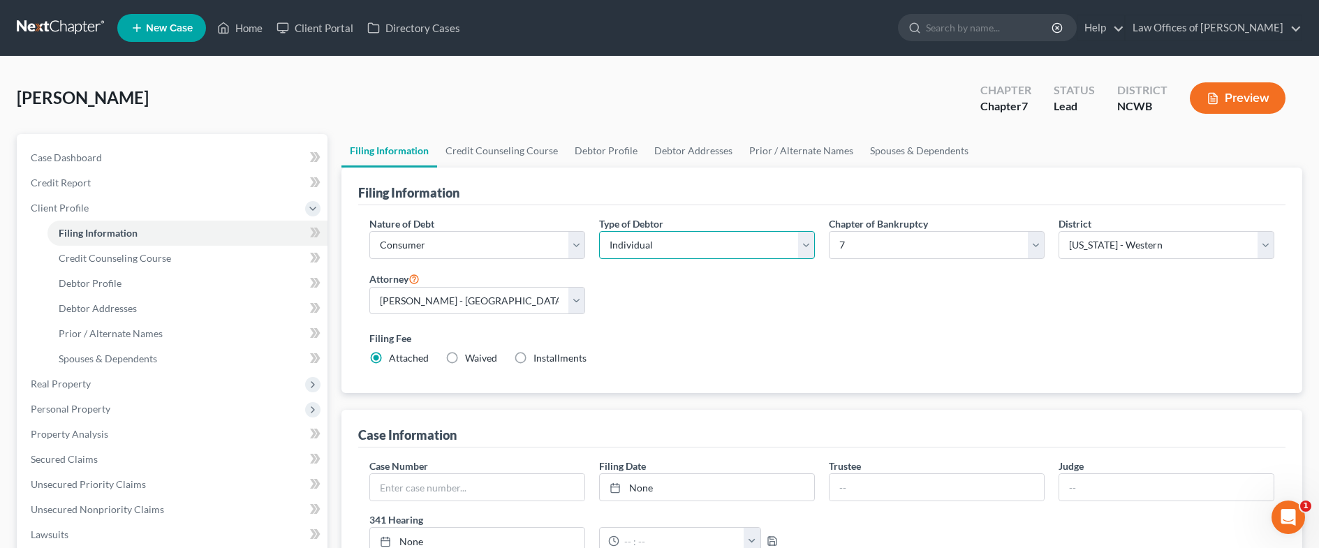
click at [704, 246] on select "Select Individual Joint" at bounding box center [707, 245] width 216 height 28
select select "1"
click at [599, 231] on select "Select Individual Joint" at bounding box center [707, 245] width 216 height 28
click at [768, 149] on link "Joint Debtor Profile" at bounding box center [792, 151] width 103 height 34
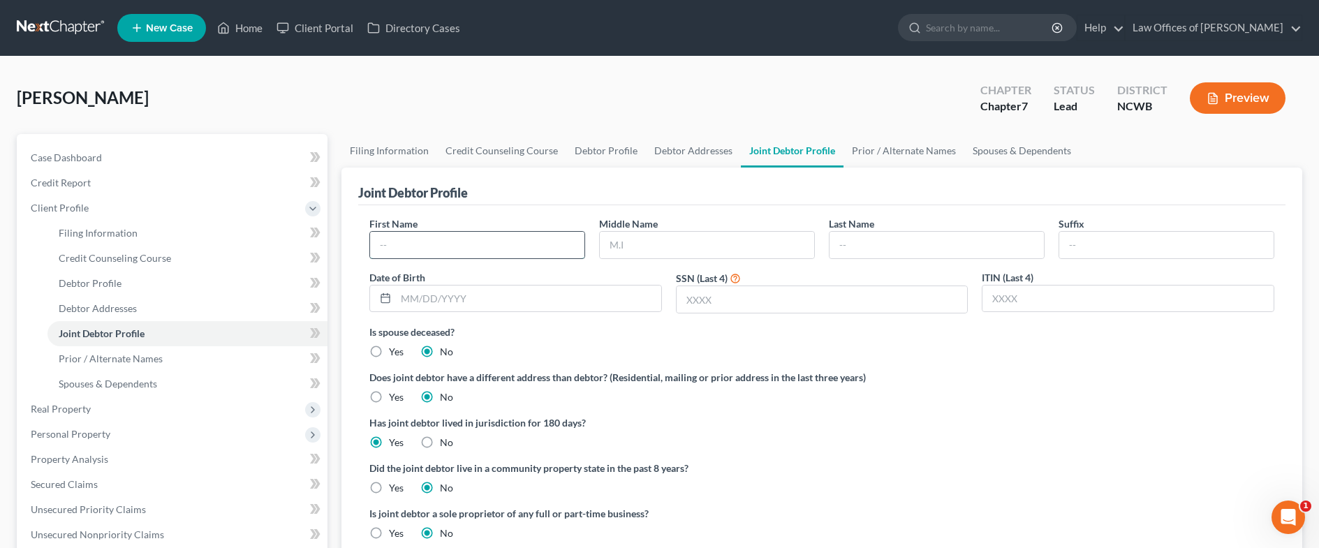
click at [439, 253] on input "text" at bounding box center [477, 245] width 214 height 27
type input "Kevin"
type input "Edward"
type input "C"
type input "[PERSON_NAME]"
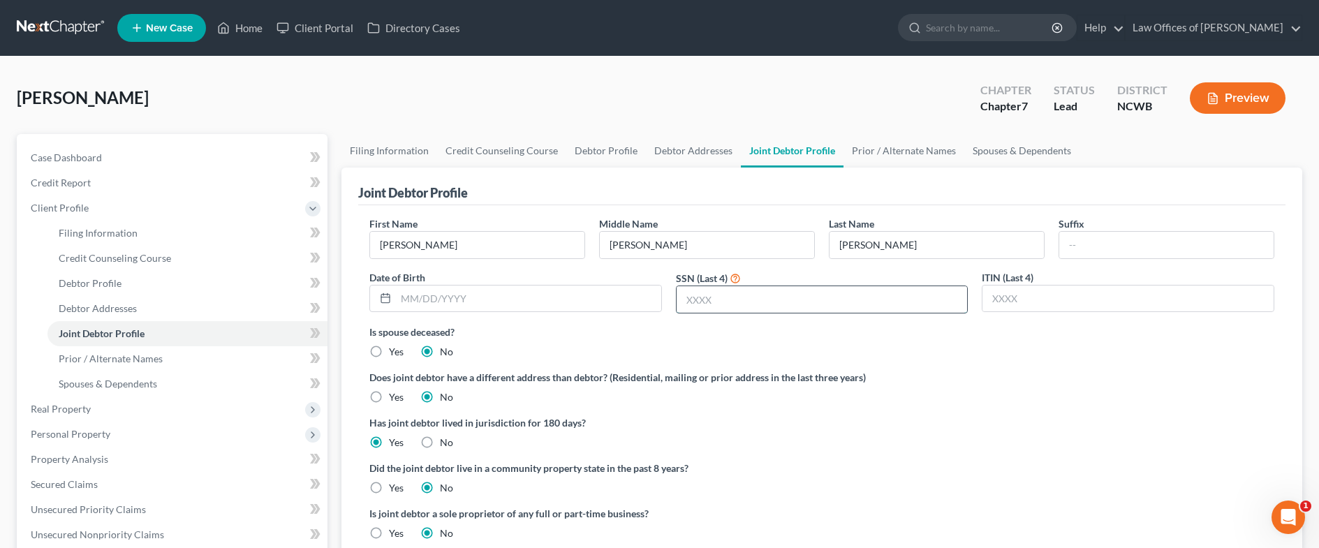
click at [725, 298] on input "text" at bounding box center [821, 299] width 291 height 27
type input "4893"
click at [488, 309] on input "text" at bounding box center [528, 299] width 265 height 27
click at [766, 290] on input "4893" at bounding box center [821, 299] width 291 height 27
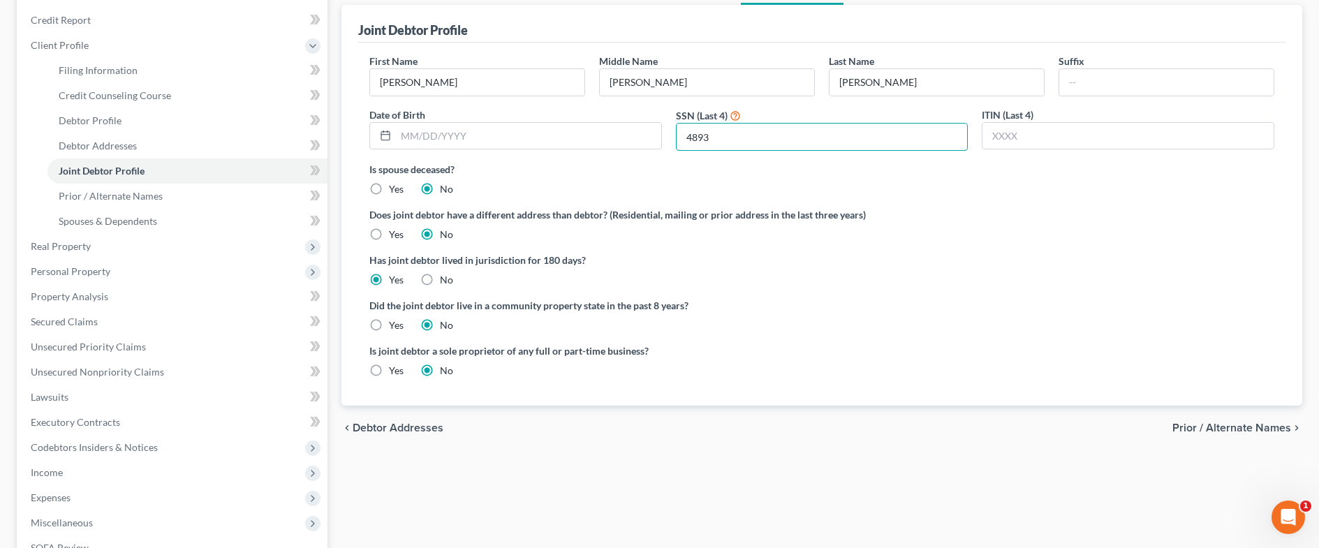
scroll to position [209, 0]
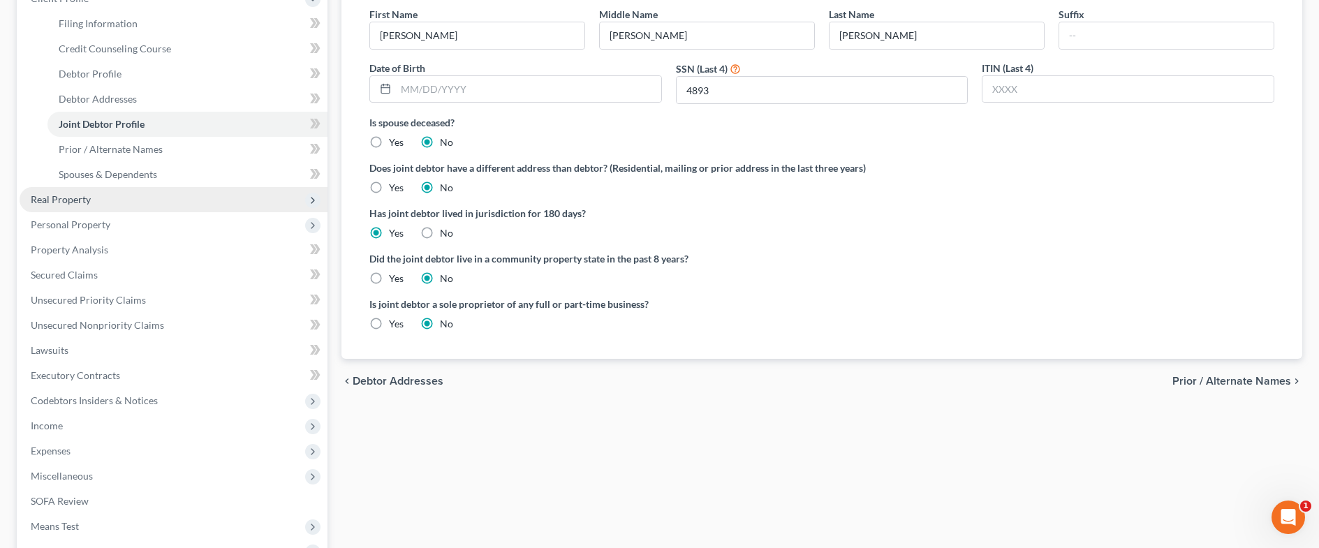
click at [50, 199] on span "Real Property" at bounding box center [61, 199] width 60 height 12
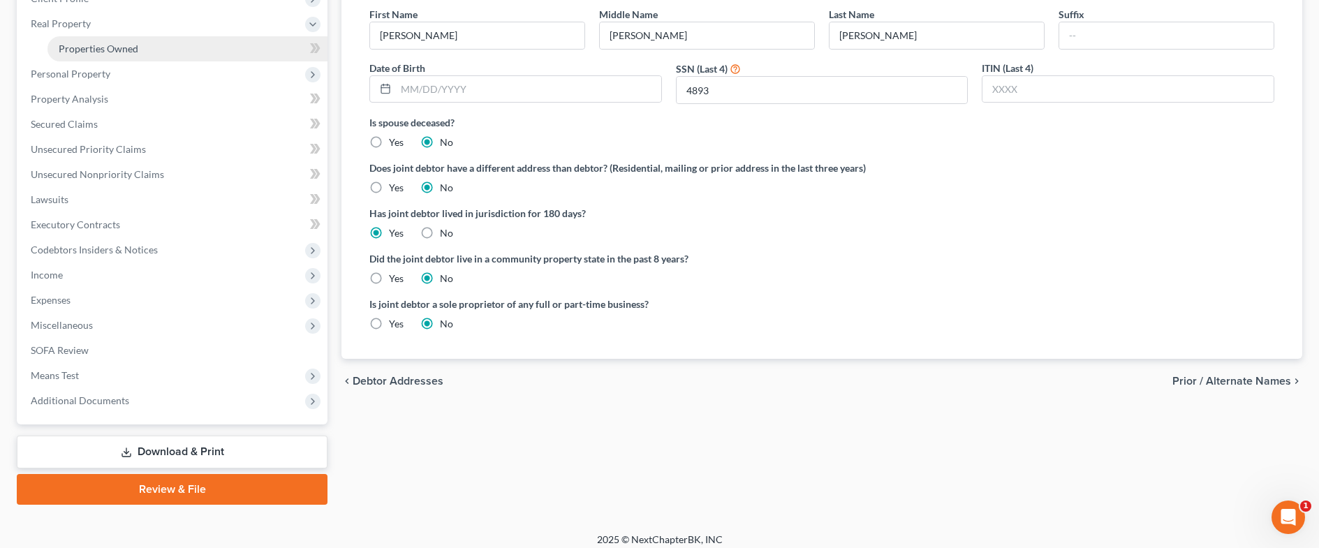
scroll to position [140, 0]
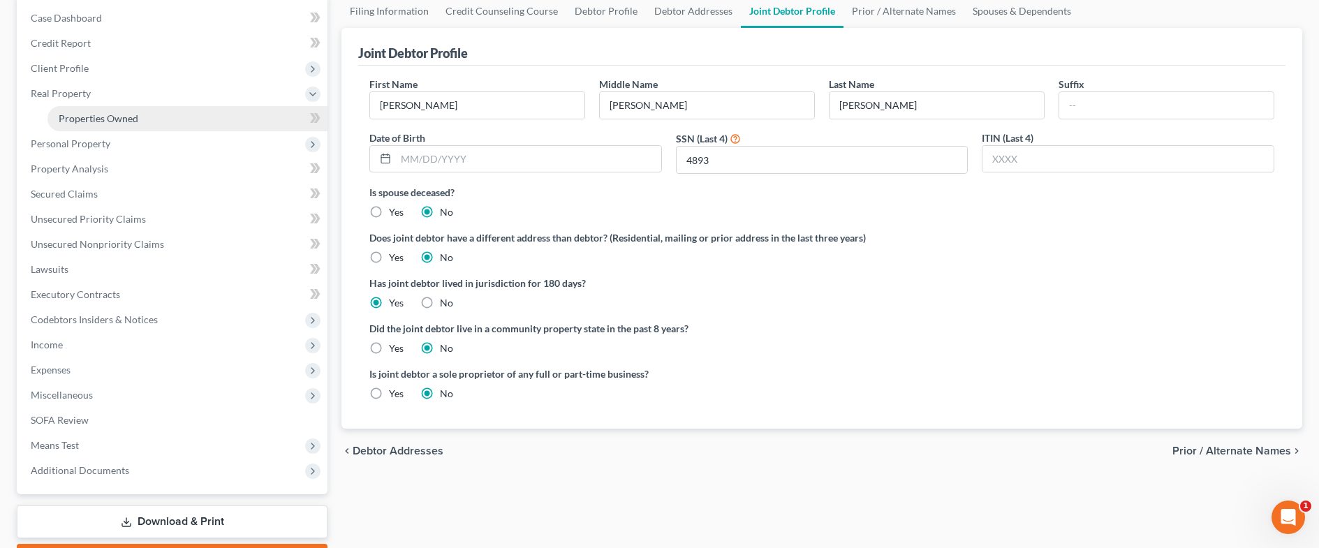
click at [93, 119] on span "Properties Owned" at bounding box center [99, 118] width 80 height 12
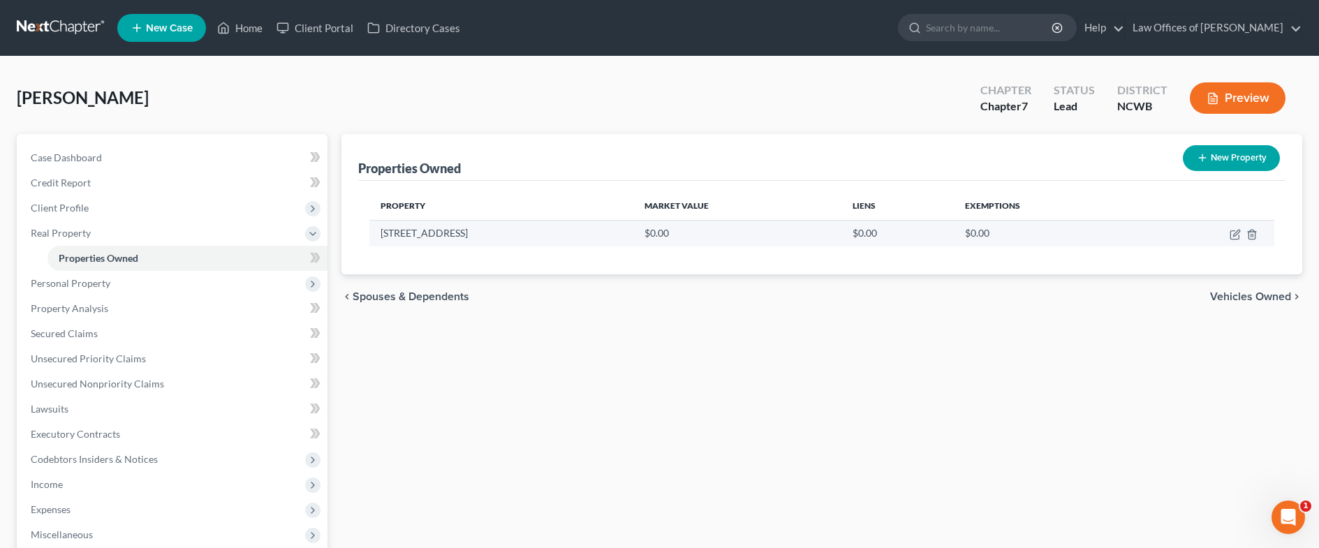
click at [381, 230] on td "[STREET_ADDRESS]" at bounding box center [500, 233] width 263 height 27
click at [1236, 239] on icon "button" at bounding box center [1234, 235] width 8 height 8
select select "28"
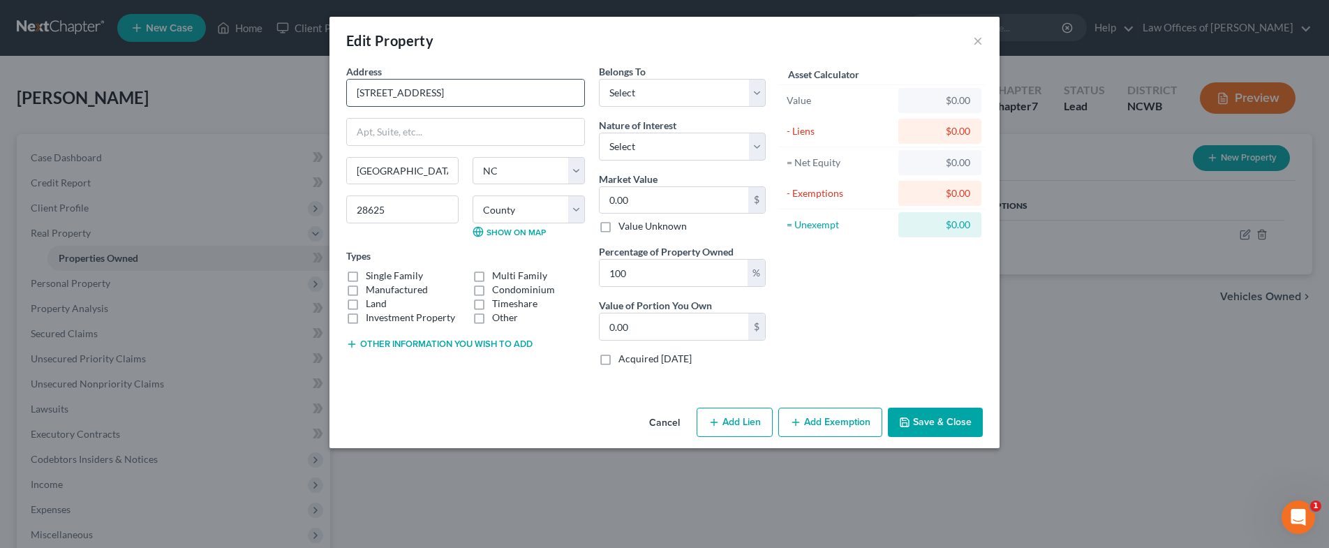
click at [353, 91] on input "[STREET_ADDRESS]" at bounding box center [465, 93] width 237 height 27
type input "Residence: 105 Colonial Heights Lane"
click at [670, 98] on select "Select Debtor 1 Only Debtor 2 Only Debtor 1 And Debtor 2 Only At Least One Of T…" at bounding box center [682, 93] width 167 height 28
select select "2"
click at [599, 79] on select "Select Debtor 1 Only Debtor 2 Only Debtor 1 And Debtor 2 Only At Least One Of T…" at bounding box center [682, 93] width 167 height 28
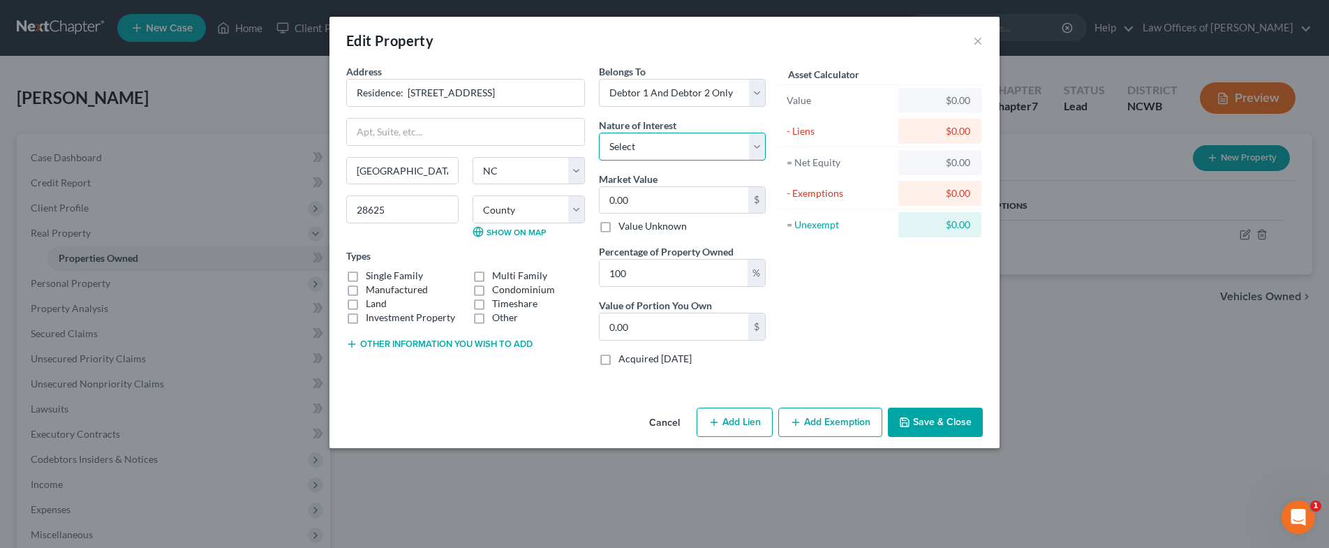
click at [643, 145] on select "Select Fee Simple Joint Tenant Life Estate Equitable Interest Future Interest T…" at bounding box center [682, 147] width 167 height 28
select select "5"
click at [599, 133] on select "Select Fee Simple Joint Tenant Life Estate Equitable Interest Future Interest T…" at bounding box center [682, 147] width 167 height 28
click at [366, 275] on label "Single Family" at bounding box center [394, 276] width 57 height 14
click at [371, 275] on input "Single Family" at bounding box center [375, 273] width 9 height 9
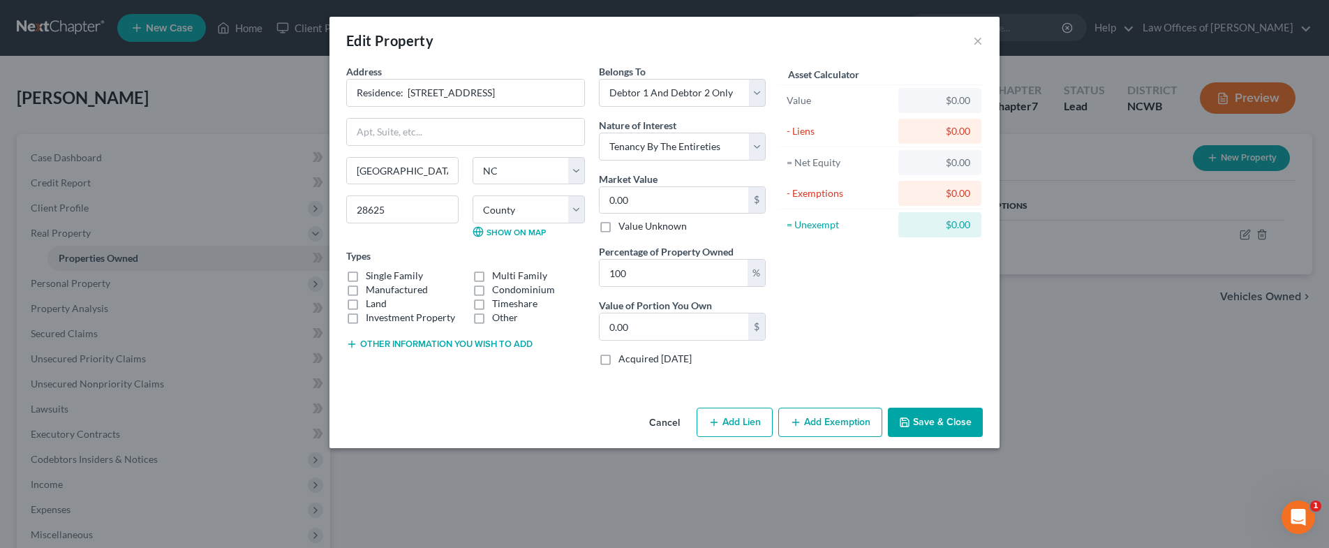
checkbox input "true"
click at [481, 346] on button "Other information you wish to add" at bounding box center [439, 344] width 186 height 11
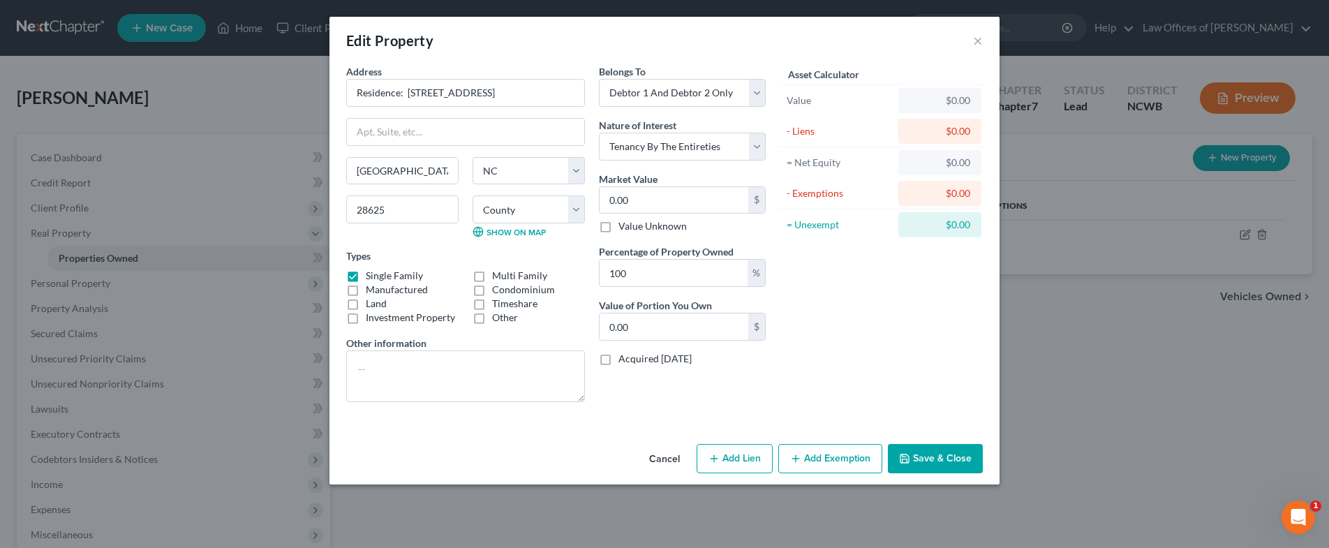
click at [931, 461] on button "Save & Close" at bounding box center [935, 458] width 95 height 29
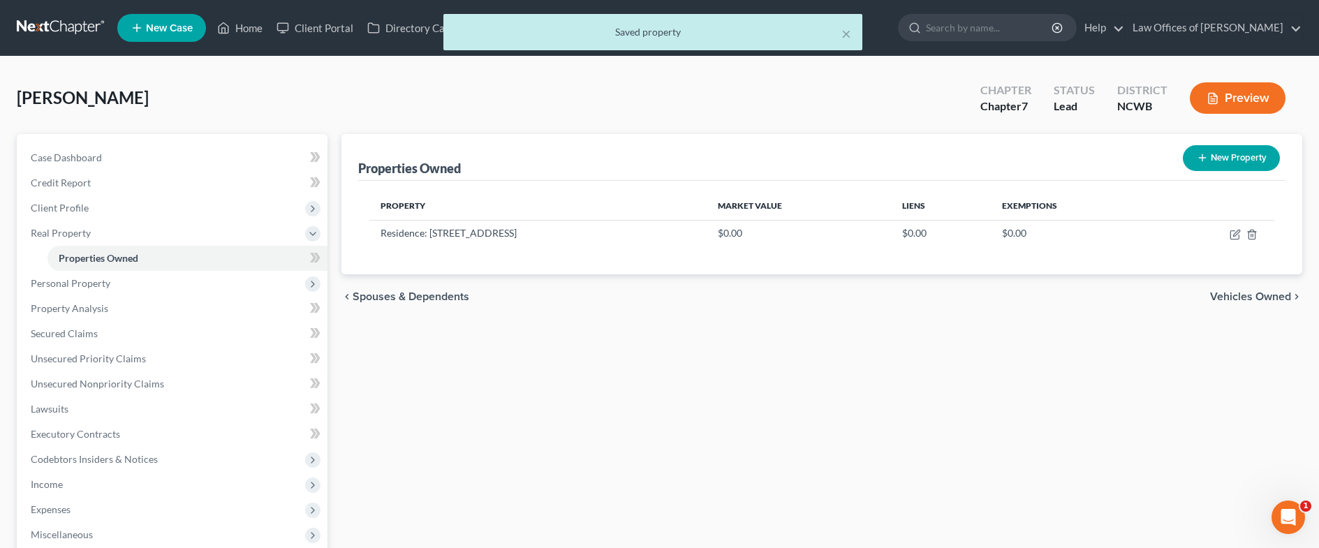
click at [246, 29] on div "× Saved property" at bounding box center [652, 35] width 1319 height 43
click at [251, 23] on div "× Saved property" at bounding box center [652, 35] width 1319 height 43
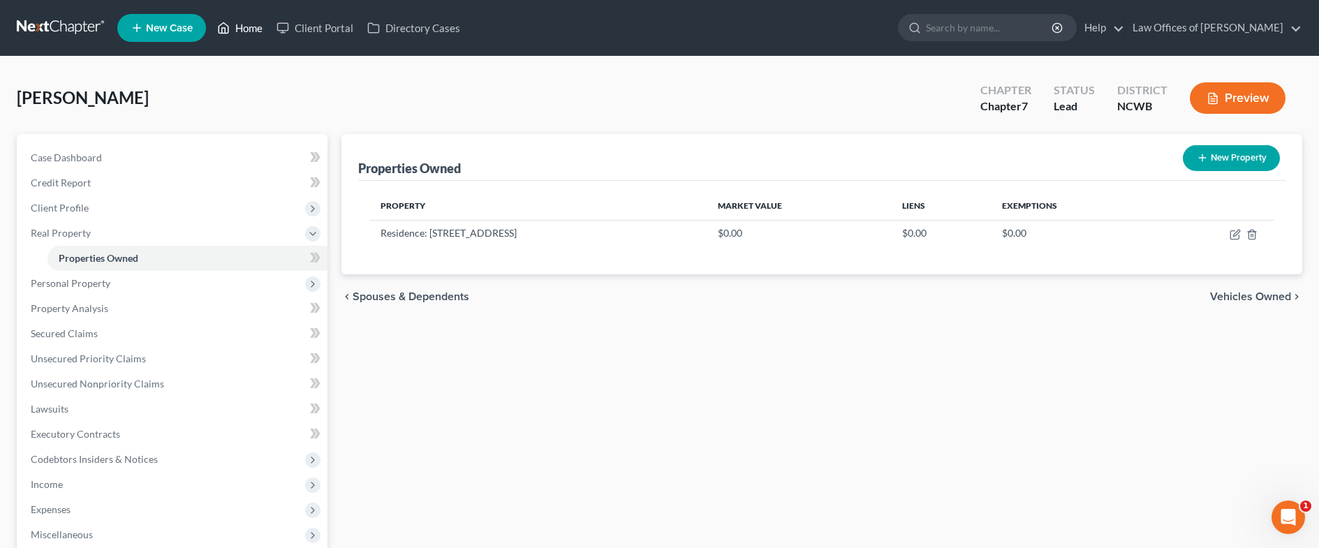
click at [251, 24] on link "Home" at bounding box center [239, 27] width 59 height 25
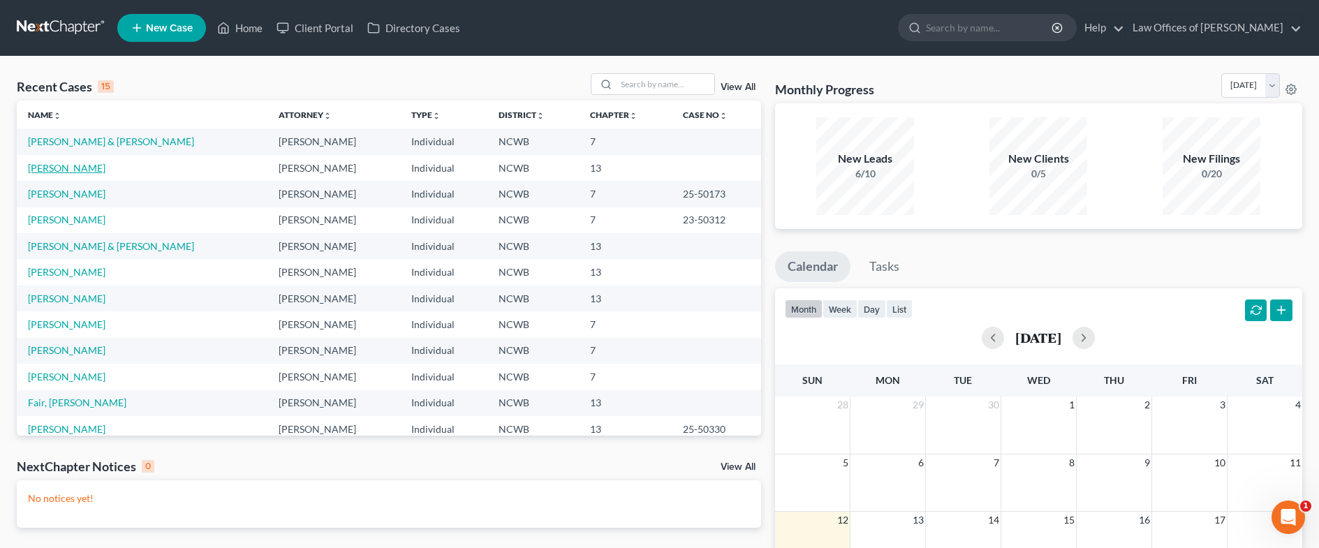
click at [83, 168] on link "[PERSON_NAME]" at bounding box center [66, 168] width 77 height 12
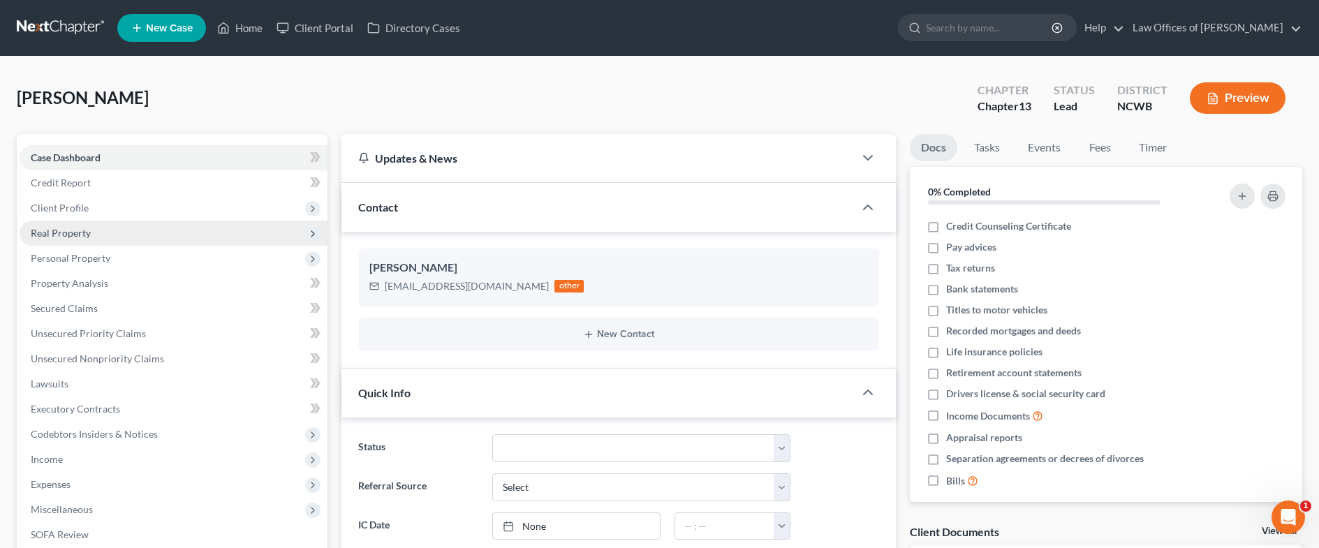
click at [66, 232] on span "Real Property" at bounding box center [61, 233] width 60 height 12
click at [47, 228] on span "Real Property" at bounding box center [61, 233] width 60 height 12
click at [74, 236] on span "Real Property" at bounding box center [61, 233] width 60 height 12
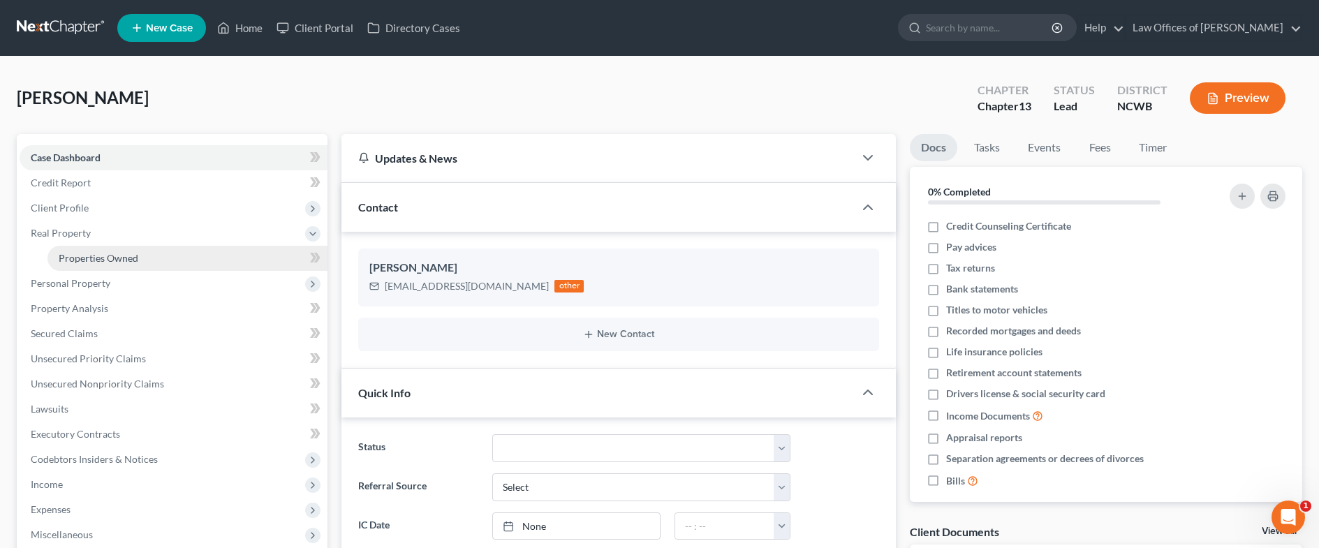
click at [84, 251] on link "Properties Owned" at bounding box center [187, 258] width 280 height 25
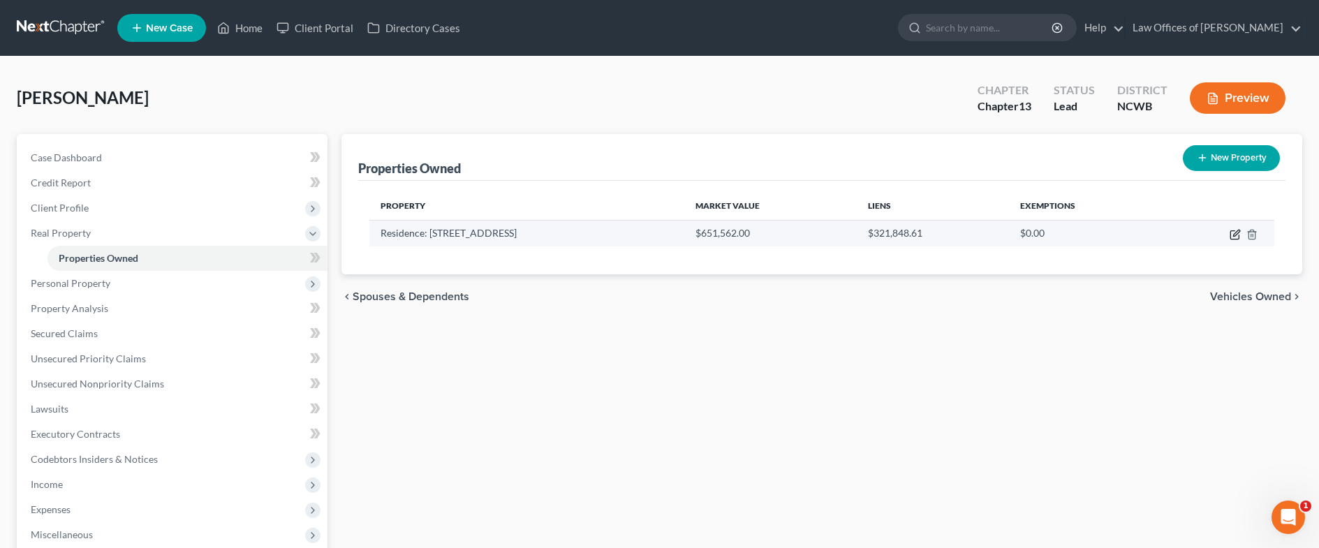
click at [1235, 235] on icon "button" at bounding box center [1236, 233] width 6 height 6
select select "28"
select select "48"
select select "3"
select select "5"
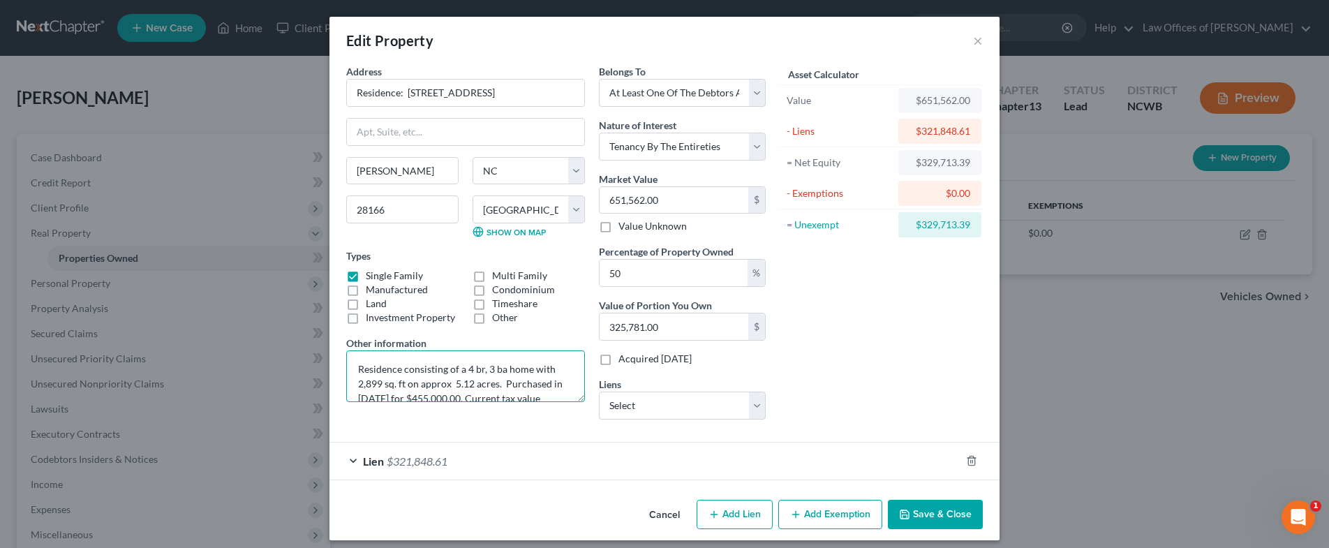
drag, startPoint x: 559, startPoint y: 383, endPoint x: 254, endPoint y: 342, distance: 307.7
click at [254, 342] on div "Edit Property × Address * Residence: 146 Fallen Acorn Drive Troutman State AL A…" at bounding box center [664, 274] width 1329 height 548
click at [973, 40] on button "×" at bounding box center [978, 40] width 10 height 17
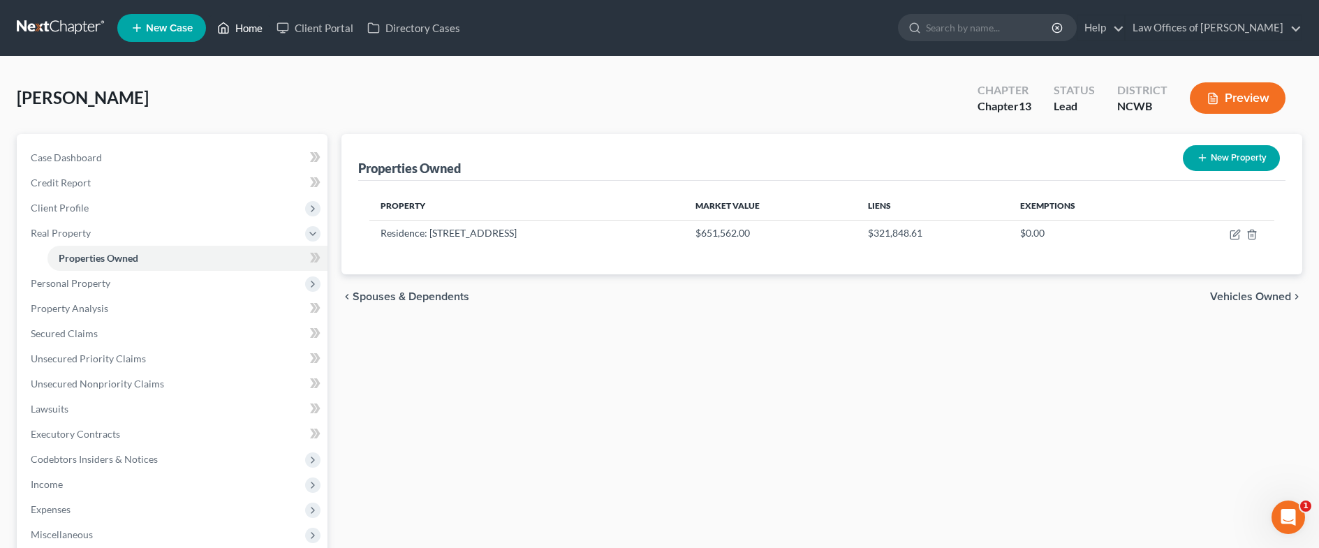
click at [252, 27] on link "Home" at bounding box center [239, 27] width 59 height 25
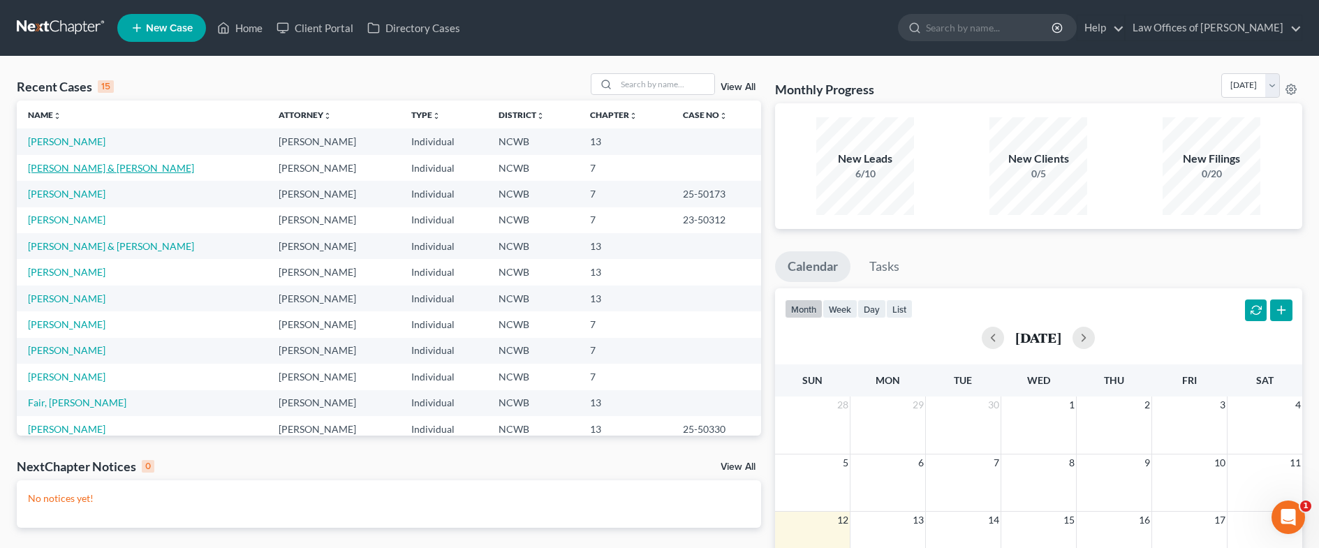
click at [77, 164] on link "Carroll, Kimberlee & Kevin" at bounding box center [111, 168] width 166 height 12
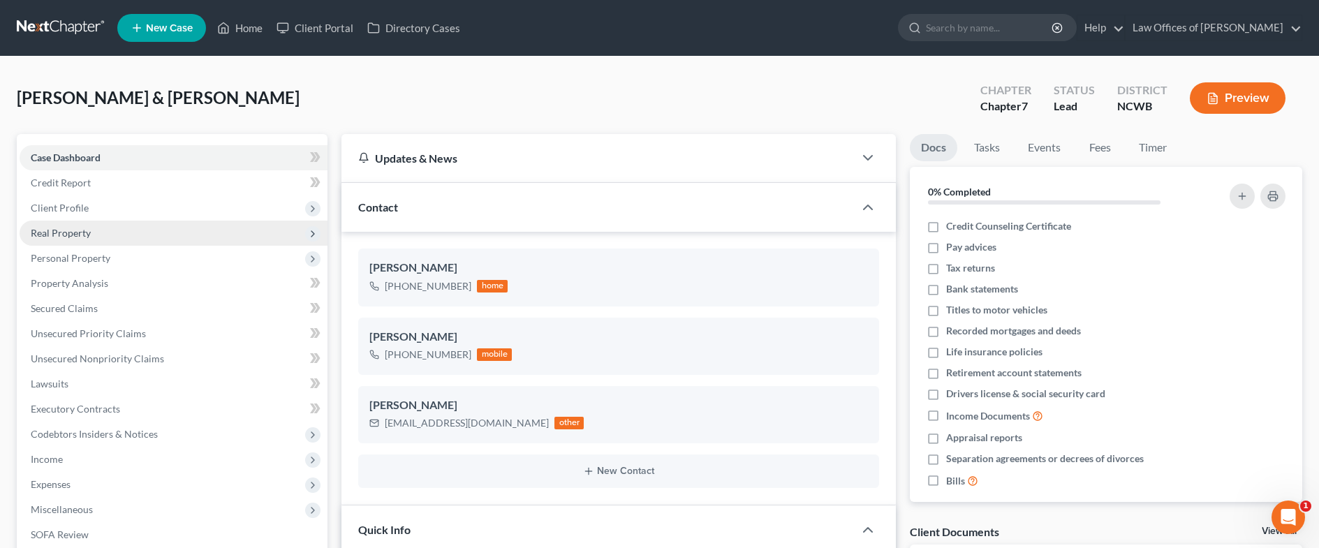
click at [67, 229] on span "Real Property" at bounding box center [61, 233] width 60 height 12
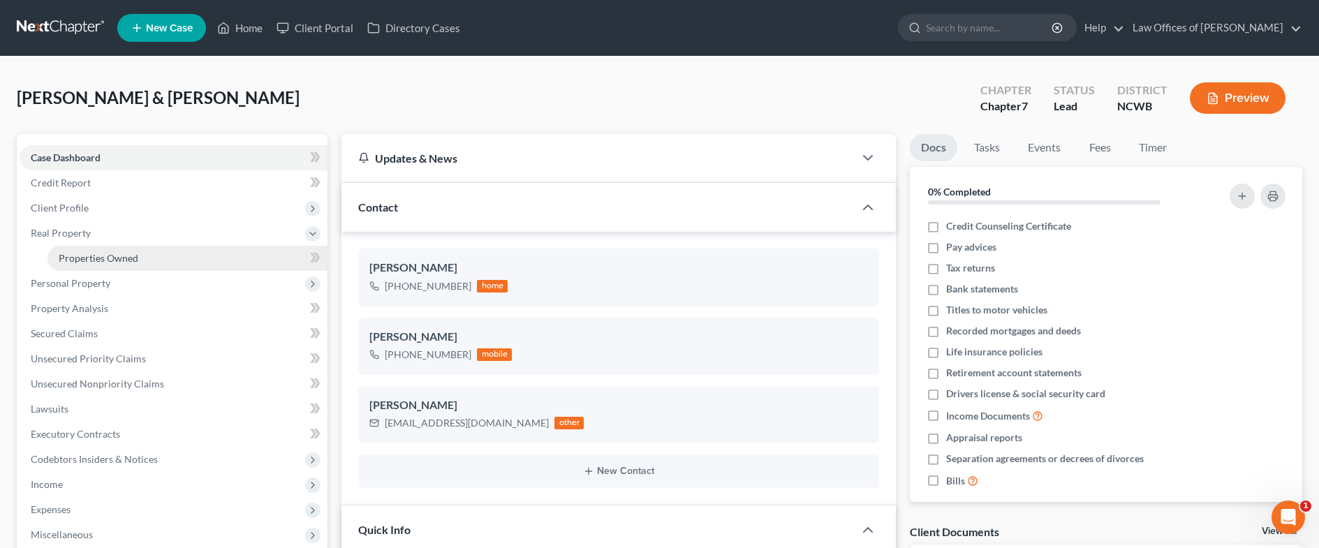
click at [76, 256] on span "Properties Owned" at bounding box center [99, 258] width 80 height 12
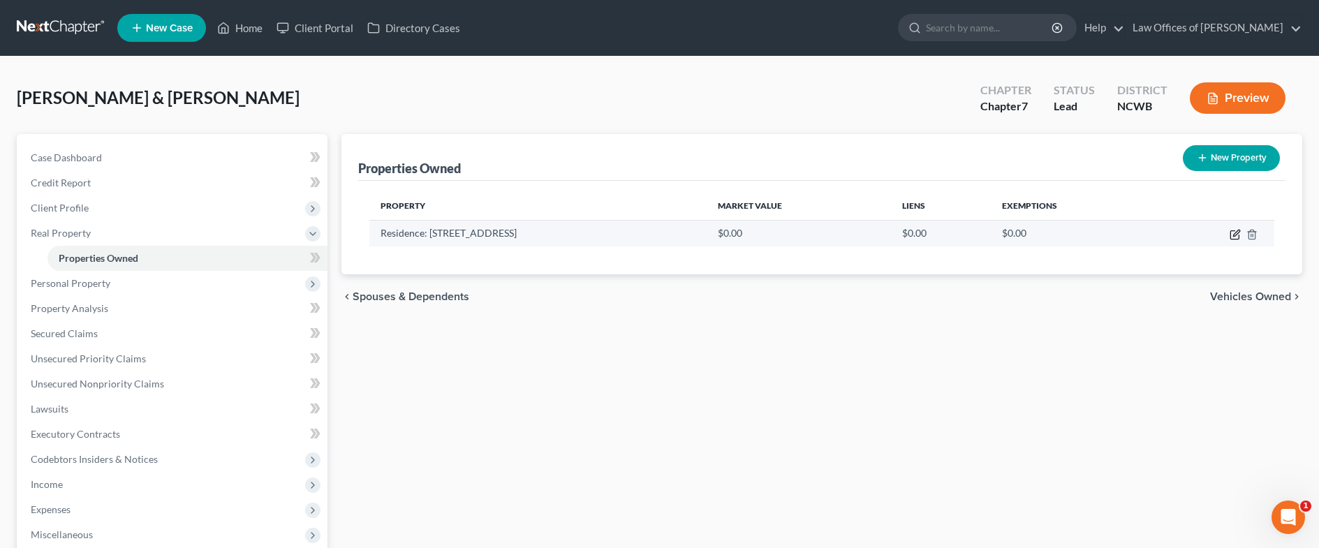
click at [1231, 235] on icon "button" at bounding box center [1234, 235] width 8 height 8
select select "28"
select select "48"
select select "2"
select select "5"
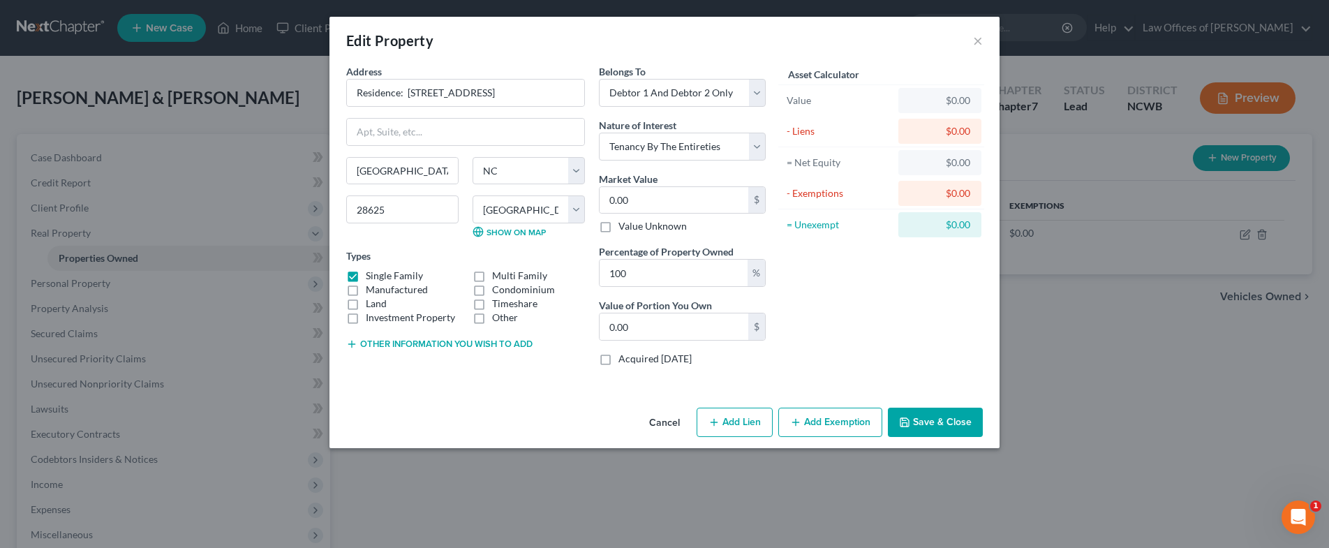
click at [399, 346] on button "Other information you wish to add" at bounding box center [439, 344] width 186 height 11
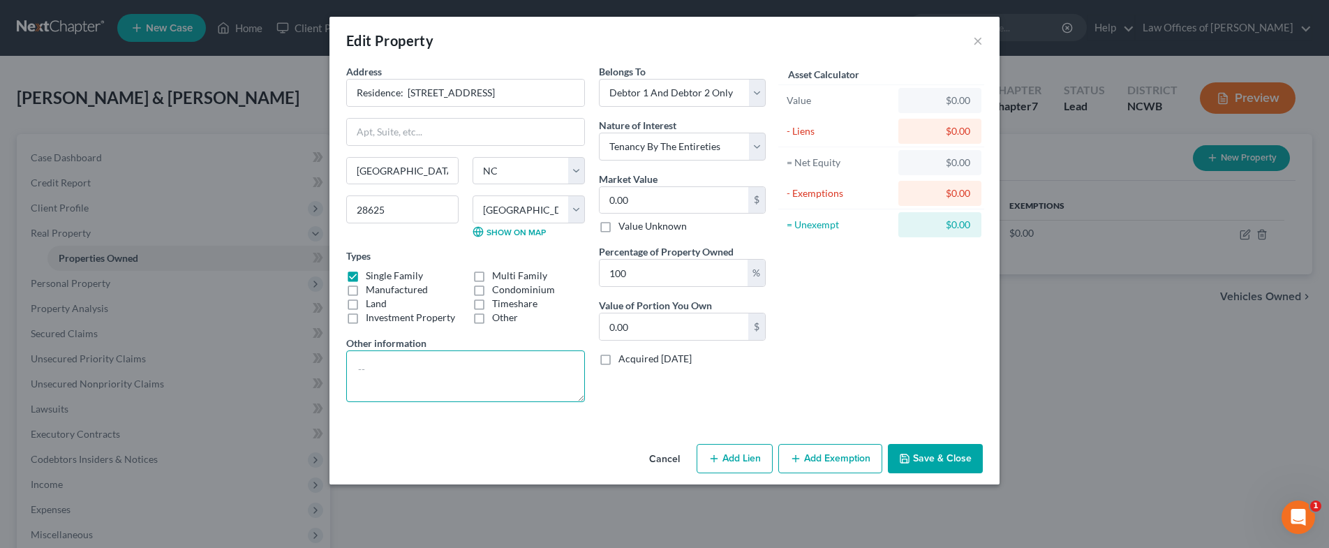
click at [393, 364] on textarea at bounding box center [465, 376] width 239 height 52
paste textarea "Residence consisting of a 4 br, 3 ba home with 2,899 sq. ft on approx 5.12 acre…"
click at [468, 370] on textarea "Residence consisting of a 4 br, 3 ba home with 2,899 sq. ft on approx 5.12 acre…" at bounding box center [465, 376] width 239 height 52
click at [371, 384] on textarea "Residence consisting of a 3 br, 2 ba home with 2,899 sq. ft on approx 5.12 acre…" at bounding box center [465, 376] width 239 height 52
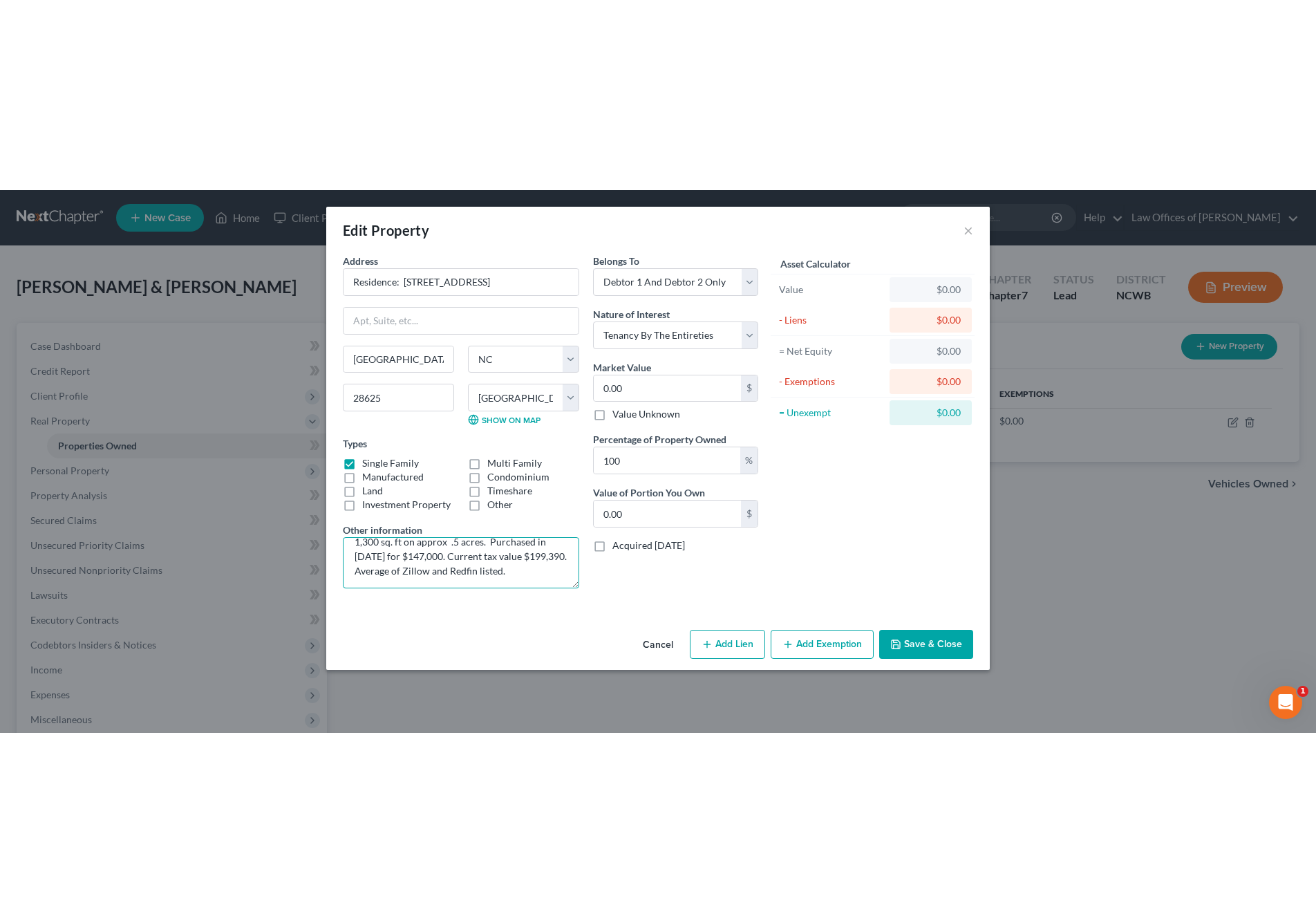
scroll to position [29, 0]
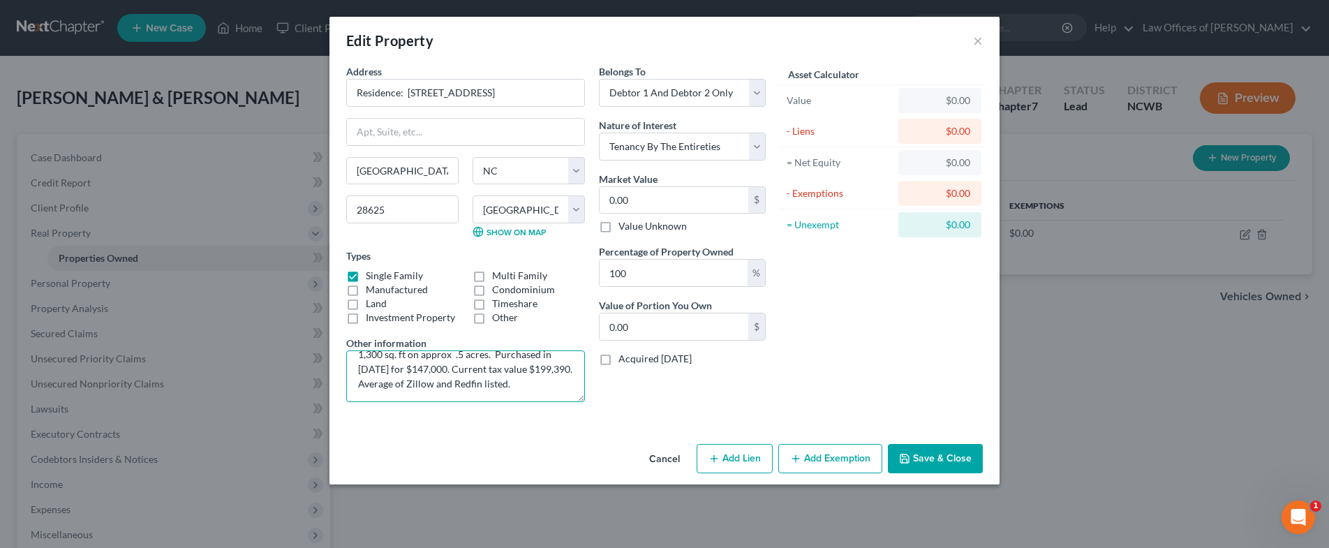
type textarea "Residence consisting of a 3 br, 2 ba home with 1,300 sq. ft on approx .5 acres.…"
click at [927, 461] on button "Save & Close" at bounding box center [935, 458] width 95 height 29
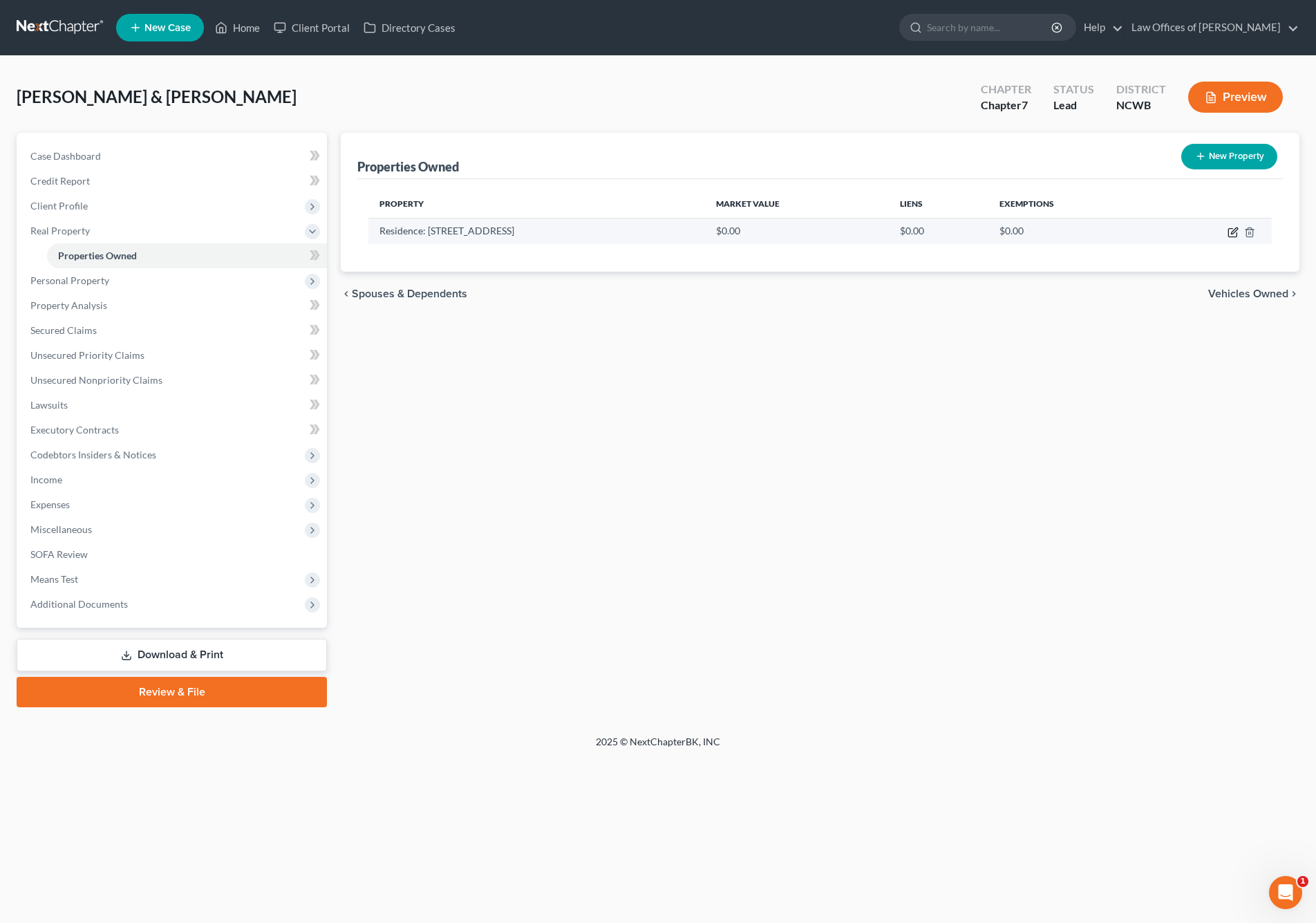
click at [1234, 229] on icon "button" at bounding box center [1233, 232] width 11 height 11
select select "28"
select select "48"
select select "2"
select select "5"
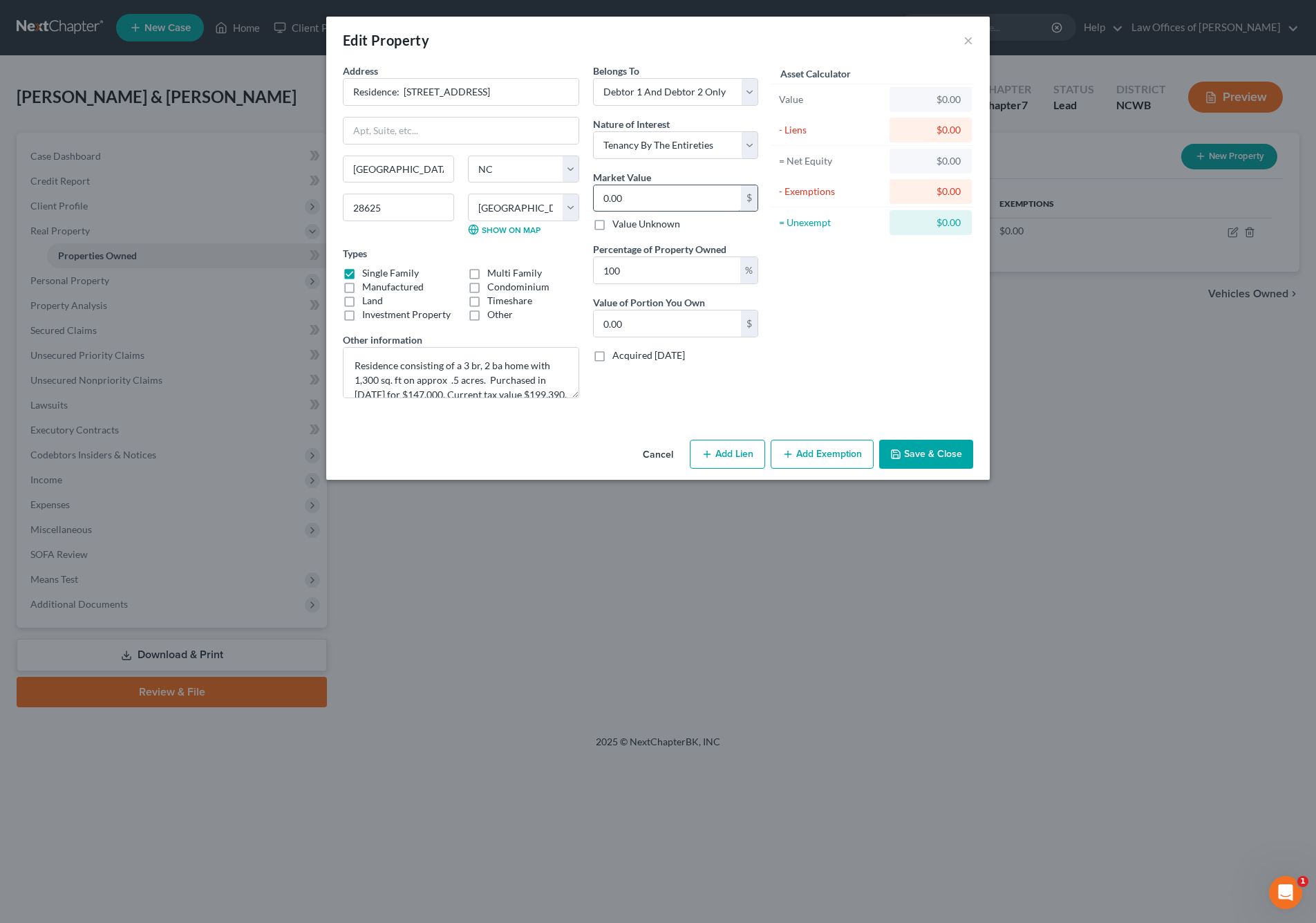
click at [622, 191] on input "0.00" at bounding box center [667, 198] width 148 height 27
type input "2"
type input "2.00"
type input "22"
type input "22.00"
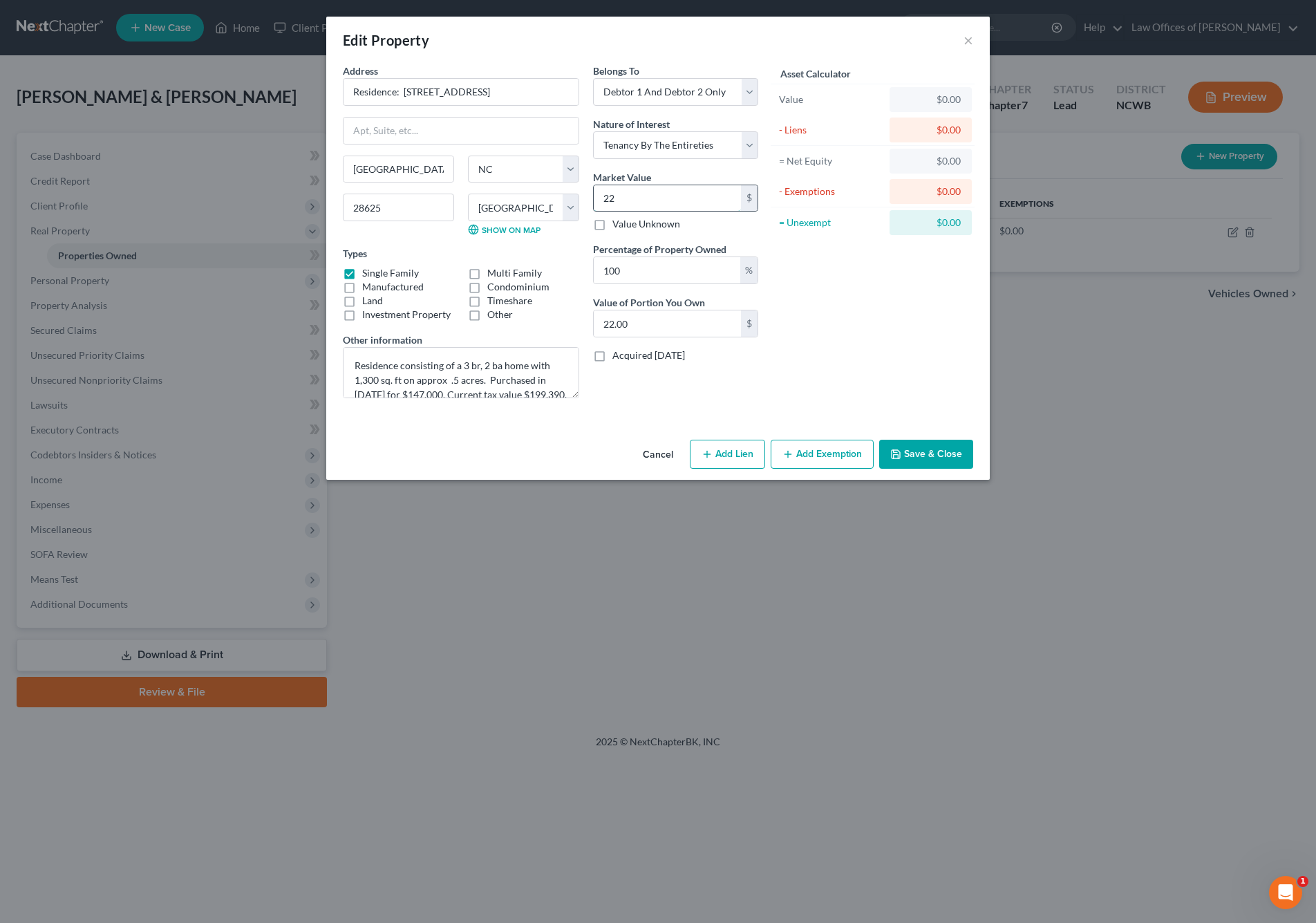
type input "228"
type input "228.00"
type input "2283"
type input "2,283.00"
type input "22,830"
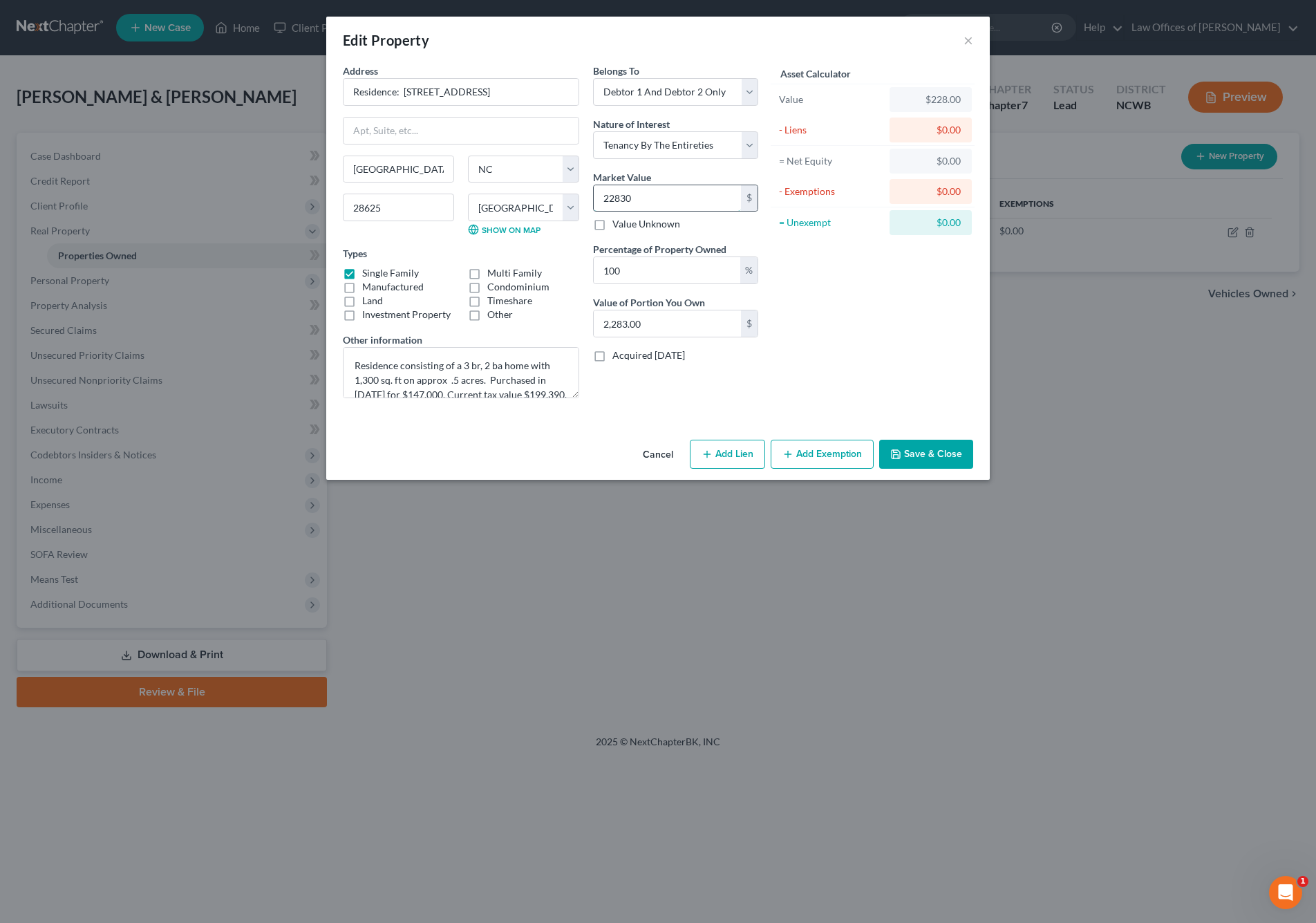
type input "22,830.00"
type input "22,8300"
type input "228,300.00"
type input "228,300"
click at [954, 455] on button "Save & Close" at bounding box center [926, 454] width 94 height 29
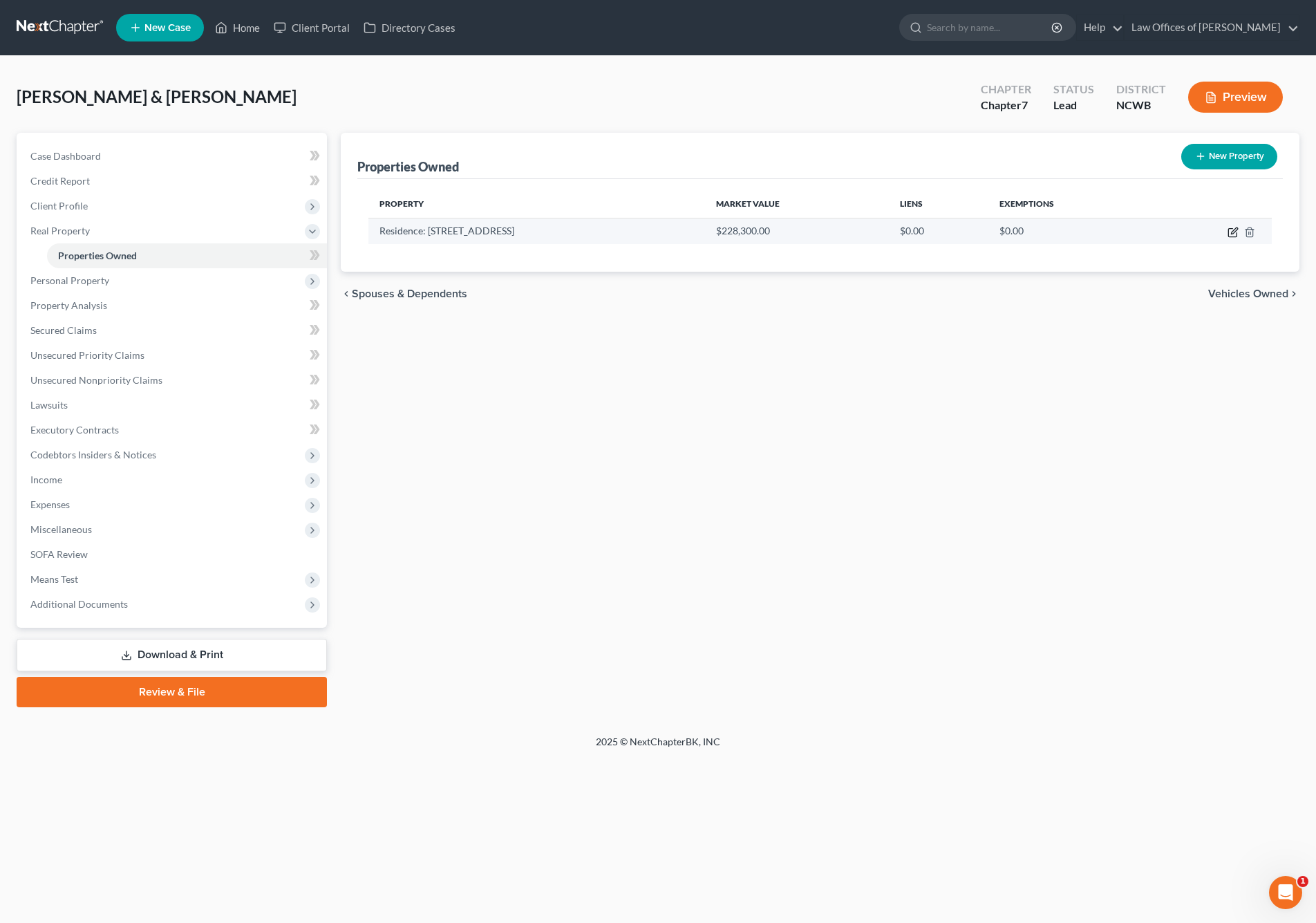
click at [1236, 230] on icon "button" at bounding box center [1234, 231] width 6 height 6
select select "28"
select select "48"
select select "2"
select select "5"
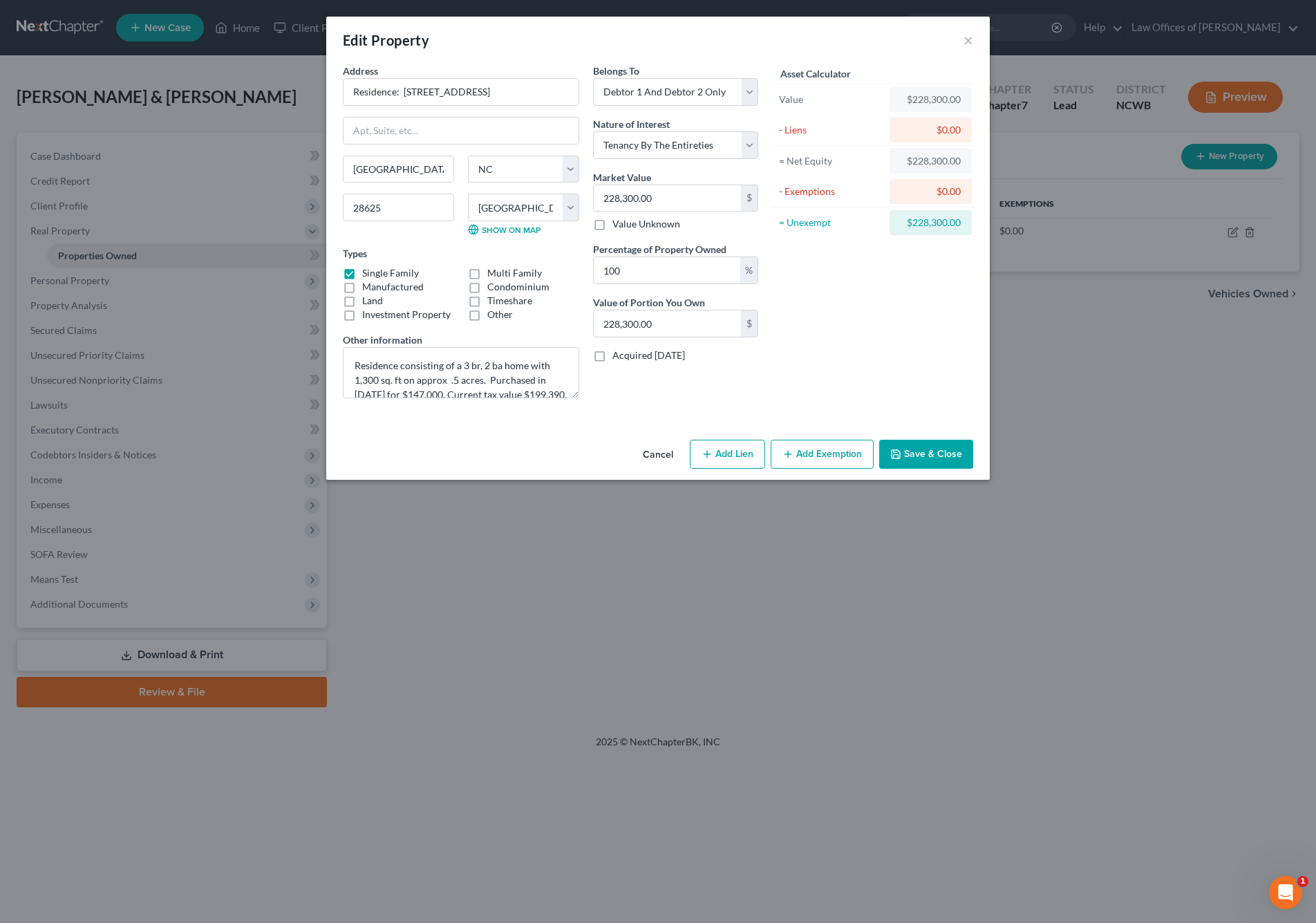
click at [721, 457] on button "Add Lien" at bounding box center [728, 454] width 75 height 29
select select "2"
select select "0"
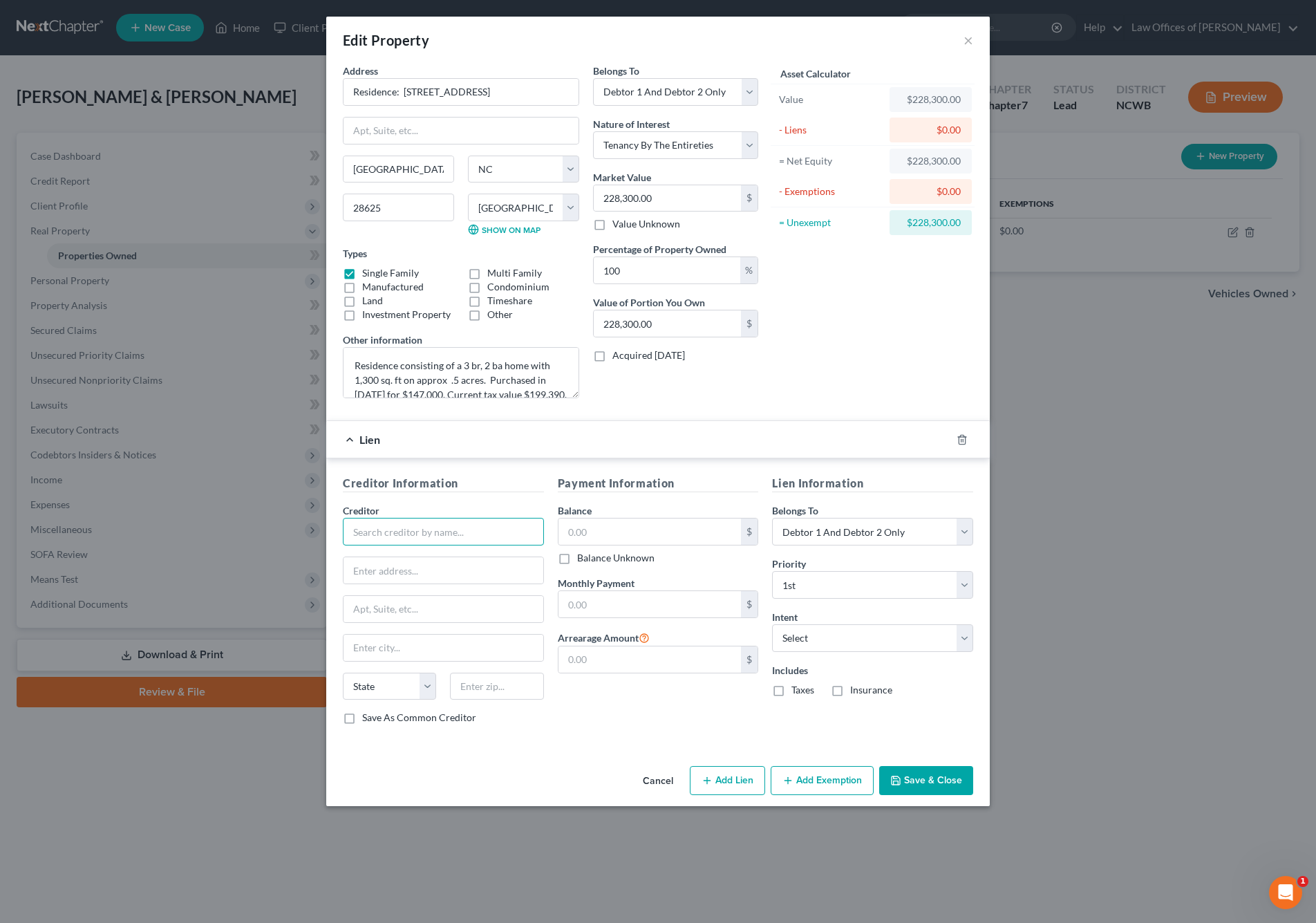
click at [435, 530] on input "text" at bounding box center [443, 532] width 201 height 28
type input "Nationstar Mortgage, LLC d/b/a Mr. Cooper"
type input "PO Box 619094"
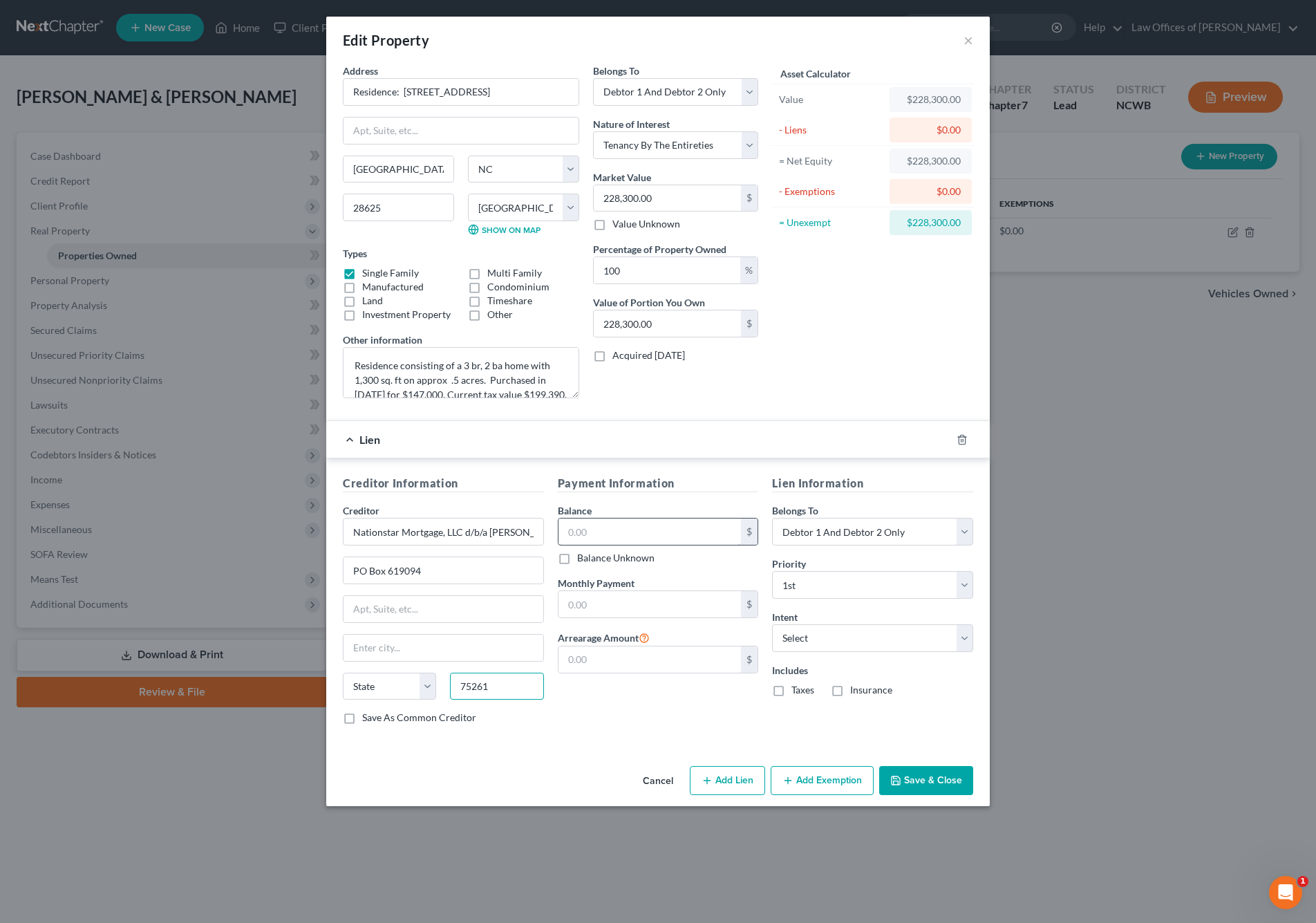
type input "75261"
type input "Dallas"
select select "45"
click at [679, 528] on input "text" at bounding box center [650, 532] width 183 height 27
type input "133,036.30"
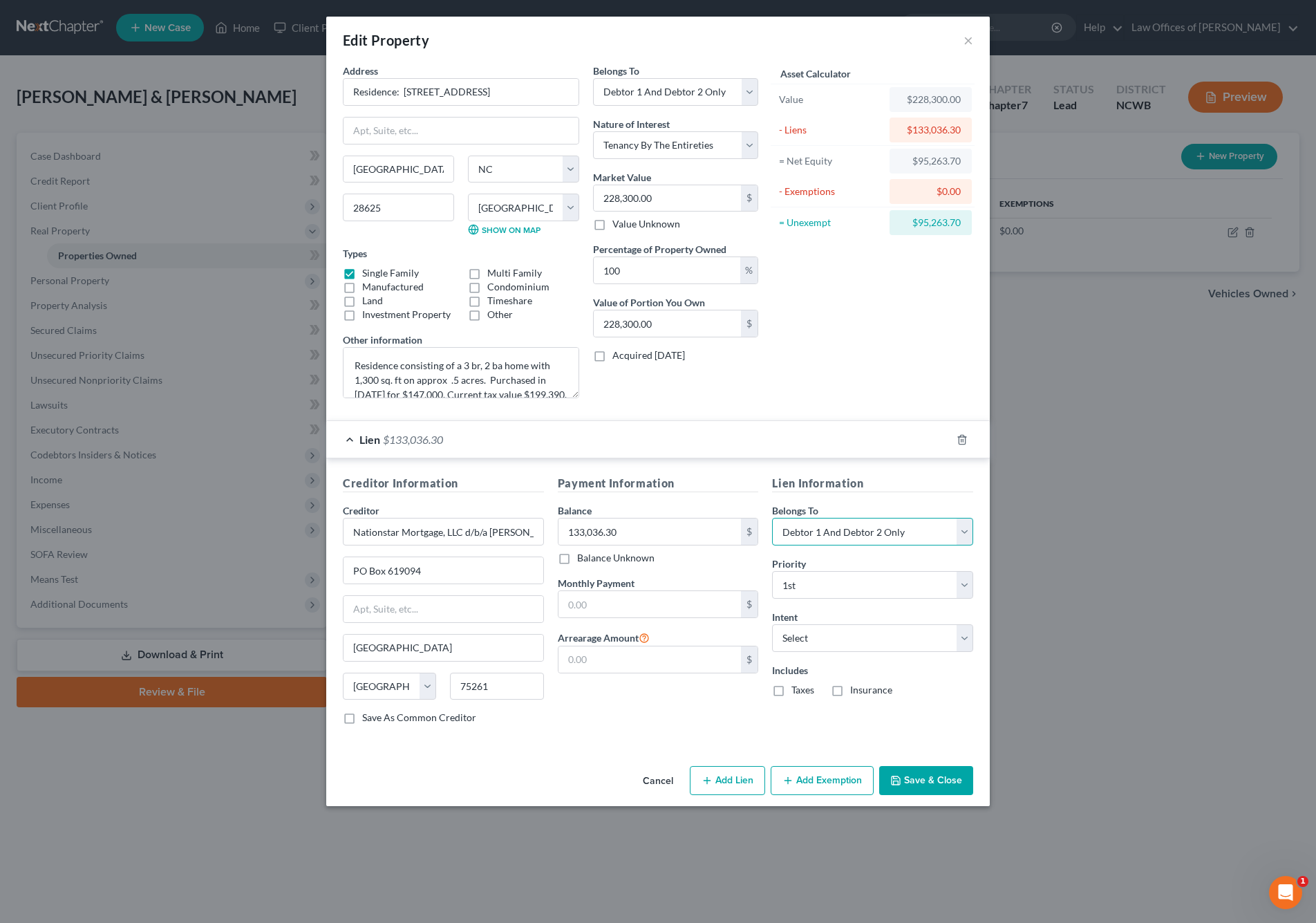
click at [863, 532] on select "Select Debtor 1 Only Debtor 2 Only Debtor 1 And Debtor 2 Only At Least One Of T…" at bounding box center [872, 532] width 201 height 28
select select "1"
click at [772, 518] on select "Select Debtor 1 Only Debtor 2 Only Debtor 1 And Debtor 2 Only At Least One Of T…" at bounding box center [872, 532] width 201 height 28
click at [603, 542] on input "text" at bounding box center [650, 604] width 183 height 27
type input "949.21"
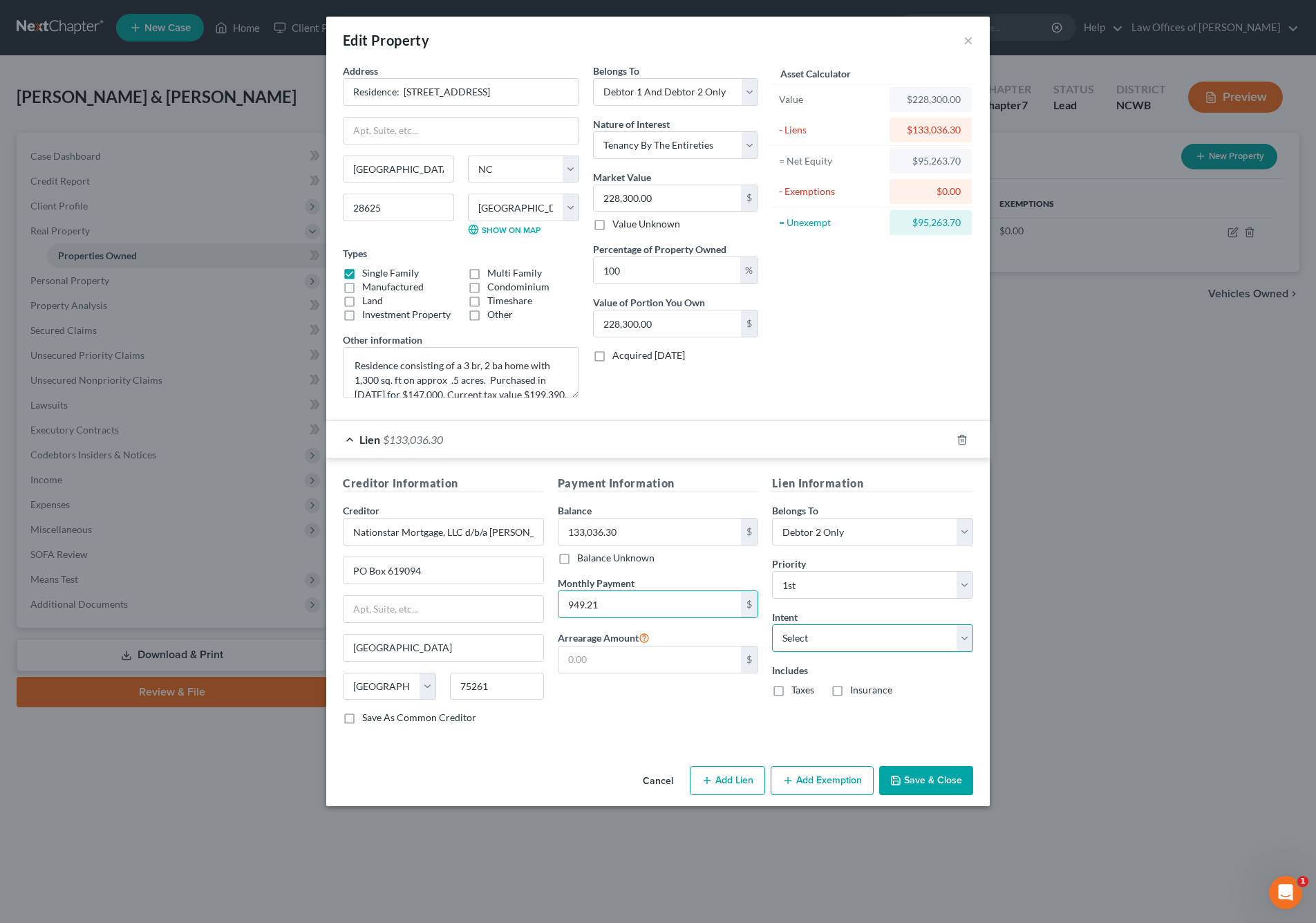
click at [893, 542] on select "Select Surrender Redeem Reaffirm Avoid Other" at bounding box center [872, 638] width 201 height 28
click at [1072, 542] on div "Edit Property × Address * Residence: 105 Colonial Heights Lane Statesville Stat…" at bounding box center [658, 462] width 1316 height 923
click at [791, 542] on label "Taxes" at bounding box center [802, 690] width 23 height 14
click at [797, 542] on input "Taxes" at bounding box center [801, 687] width 9 height 9
checkbox input "true"
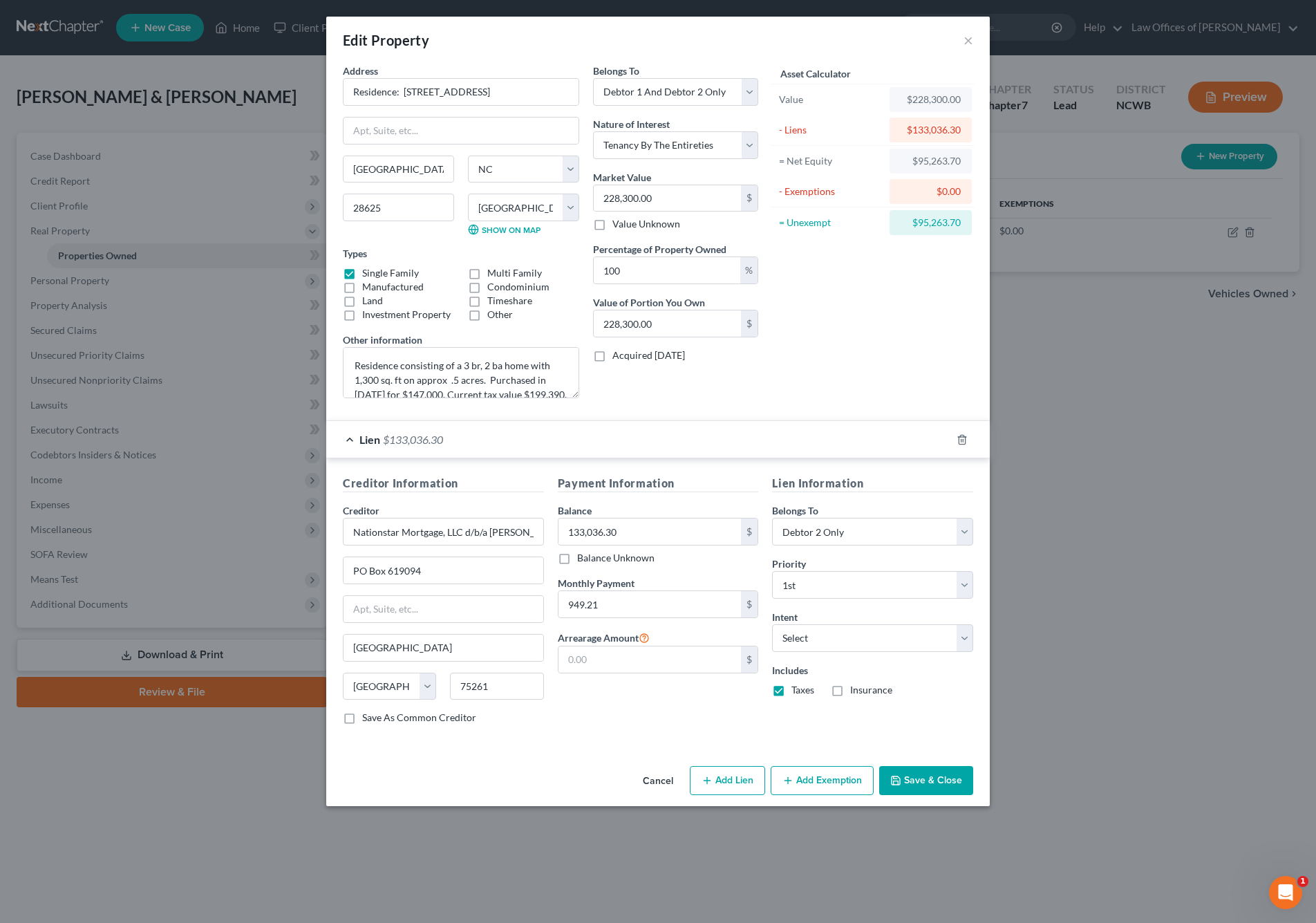
click at [851, 542] on label "Insurance" at bounding box center [871, 690] width 43 height 14
click at [856, 542] on input "Insurance" at bounding box center [860, 687] width 9 height 9
checkbox input "true"
click at [916, 542] on button "Save & Close" at bounding box center [926, 779] width 94 height 29
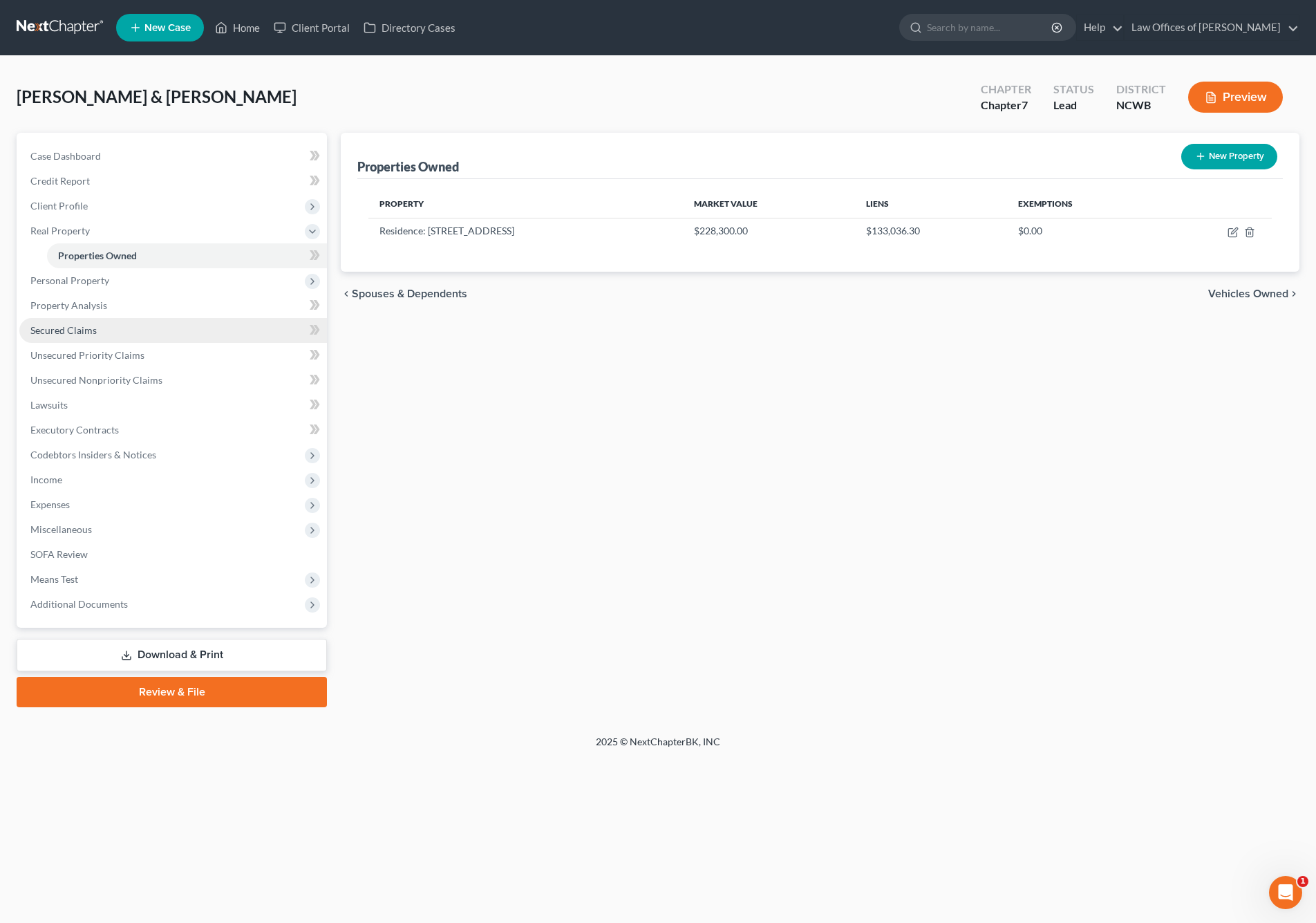
click at [56, 327] on span "Secured Claims" at bounding box center [63, 330] width 66 height 12
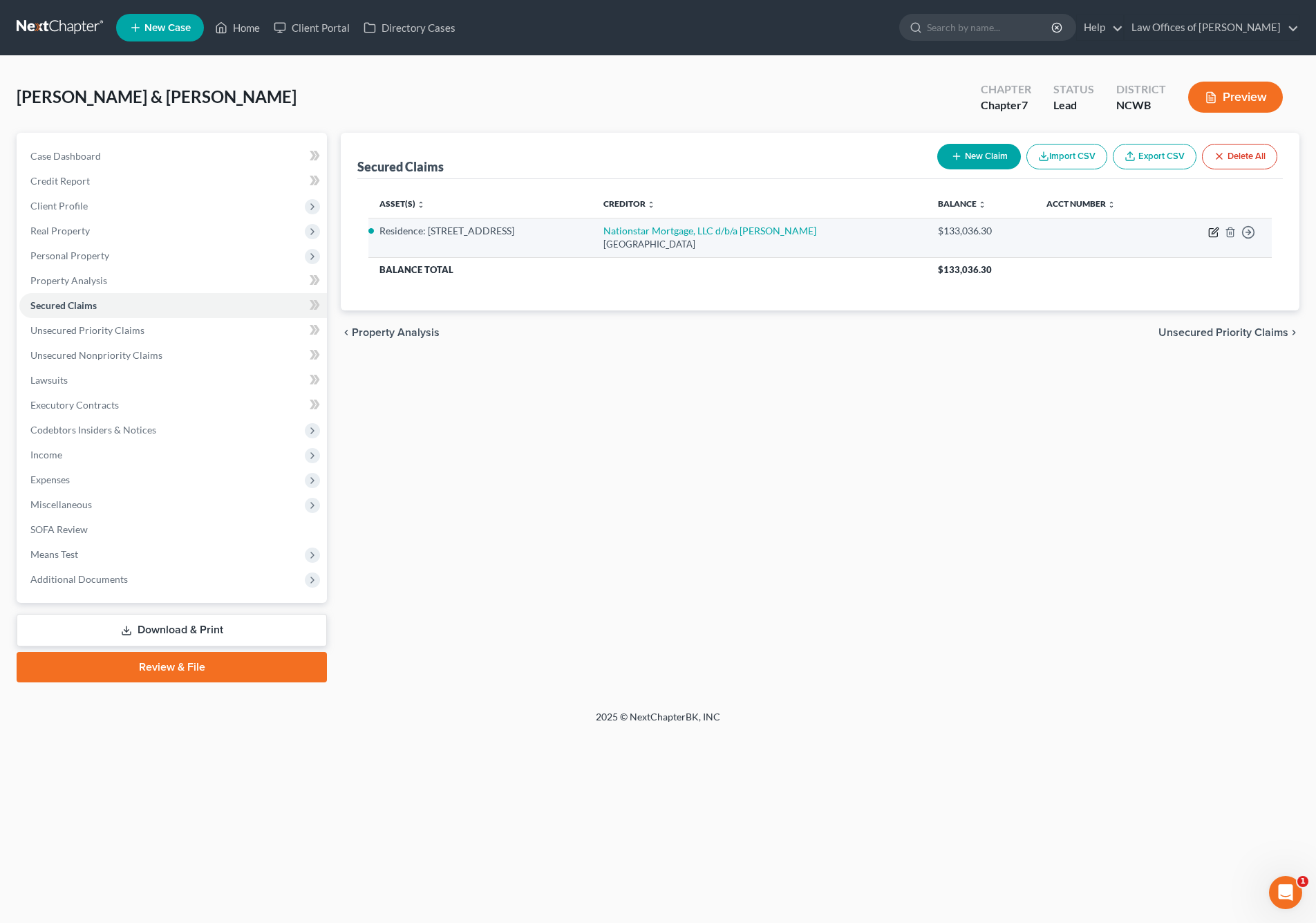
click at [1215, 234] on icon "button" at bounding box center [1213, 232] width 11 height 11
select select "45"
select select "2"
select select "1"
select select "0"
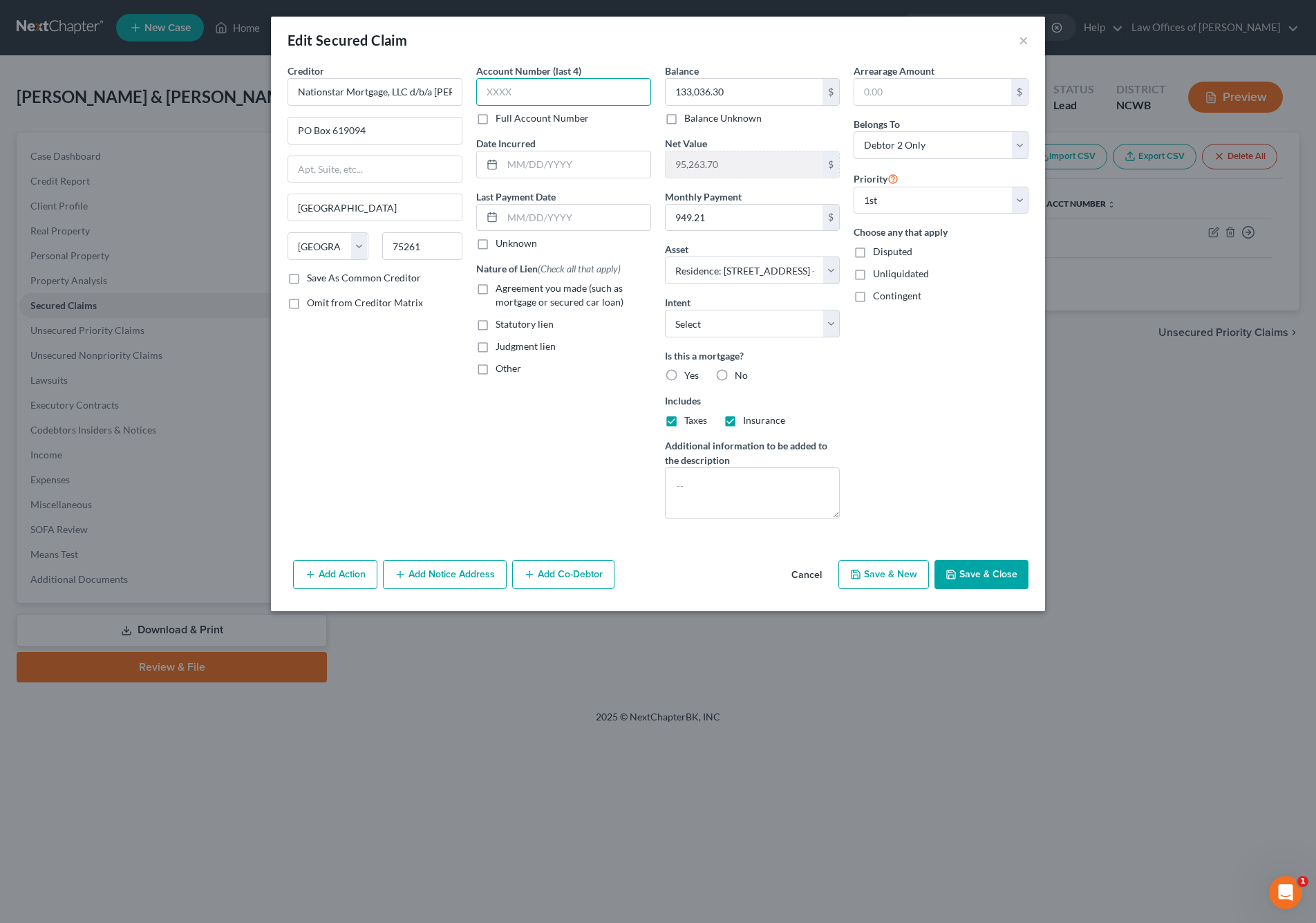
click at [576, 89] on input "text" at bounding box center [563, 92] width 175 height 28
type input "0958"
click at [684, 376] on label "Yes" at bounding box center [691, 375] width 15 height 14
click at [690, 376] on input "Yes" at bounding box center [694, 372] width 9 height 9
radio input "true"
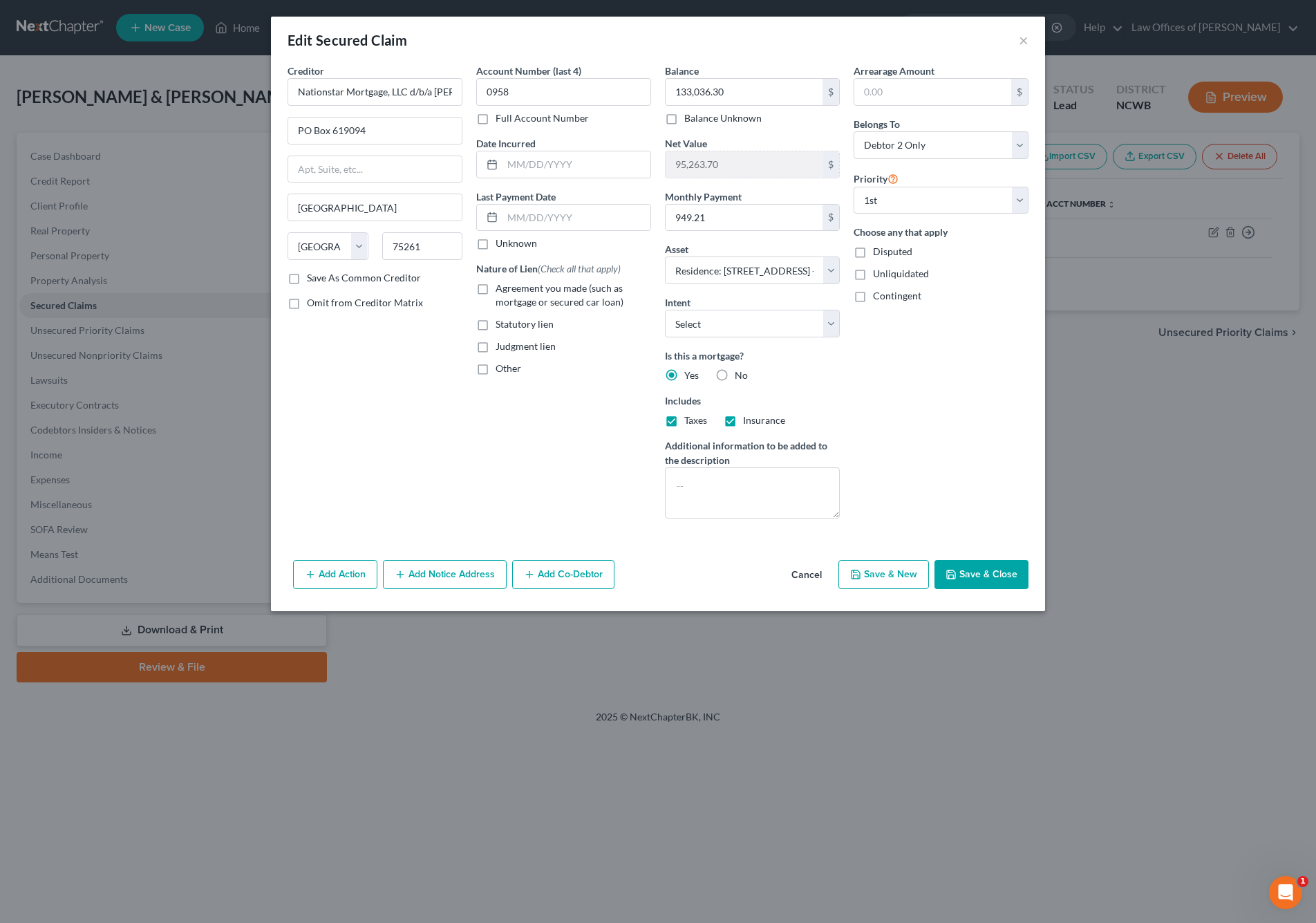
click at [496, 288] on label "Agreement you made (such as mortgage or secured car loan)" at bounding box center [573, 295] width 155 height 28
click at [501, 288] on input "Agreement you made (such as mortgage or secured car loan)" at bounding box center [505, 285] width 9 height 9
checkbox input "true"
click at [995, 542] on button "Save & Close" at bounding box center [981, 573] width 94 height 29
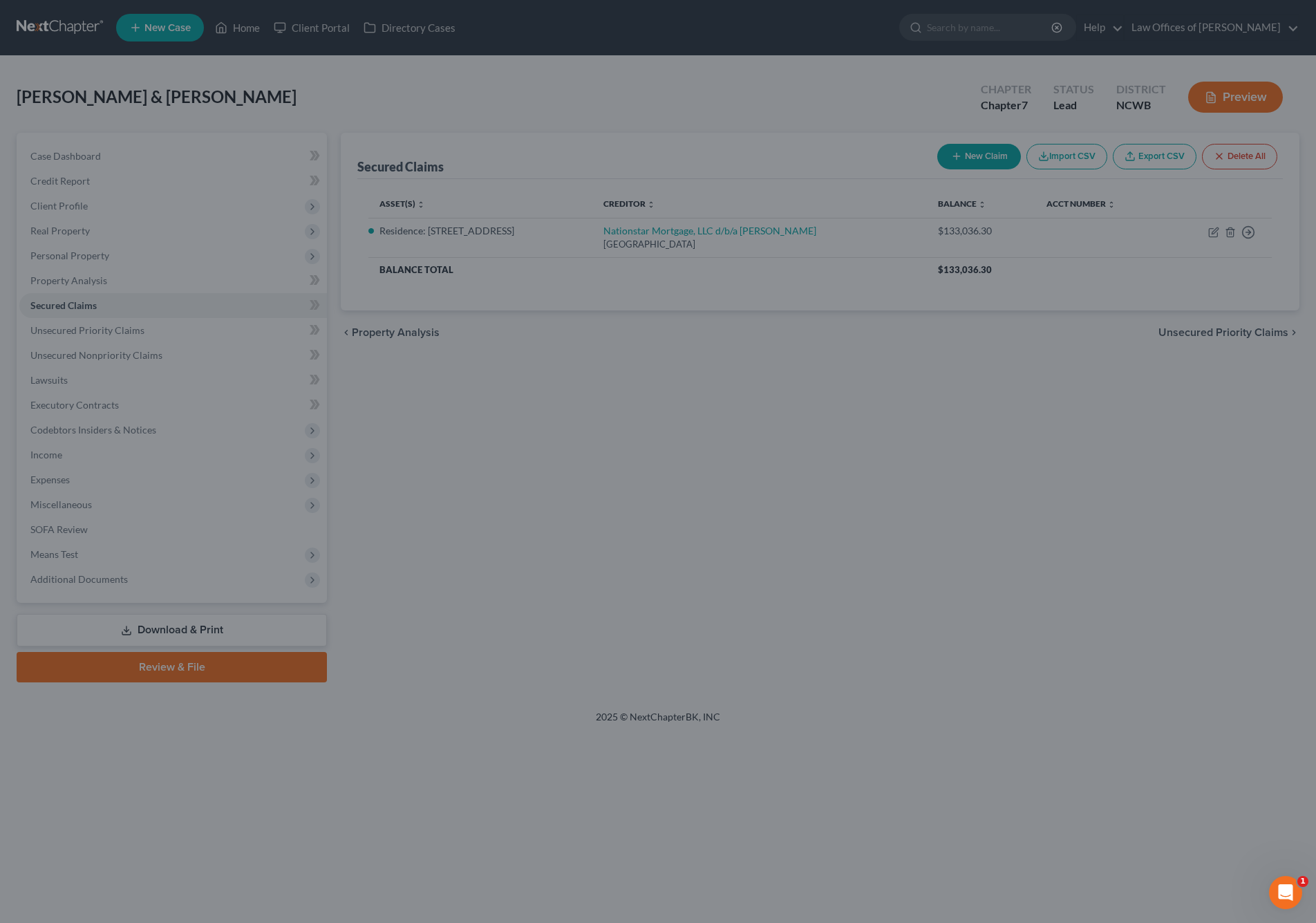
select select "2"
type input "0"
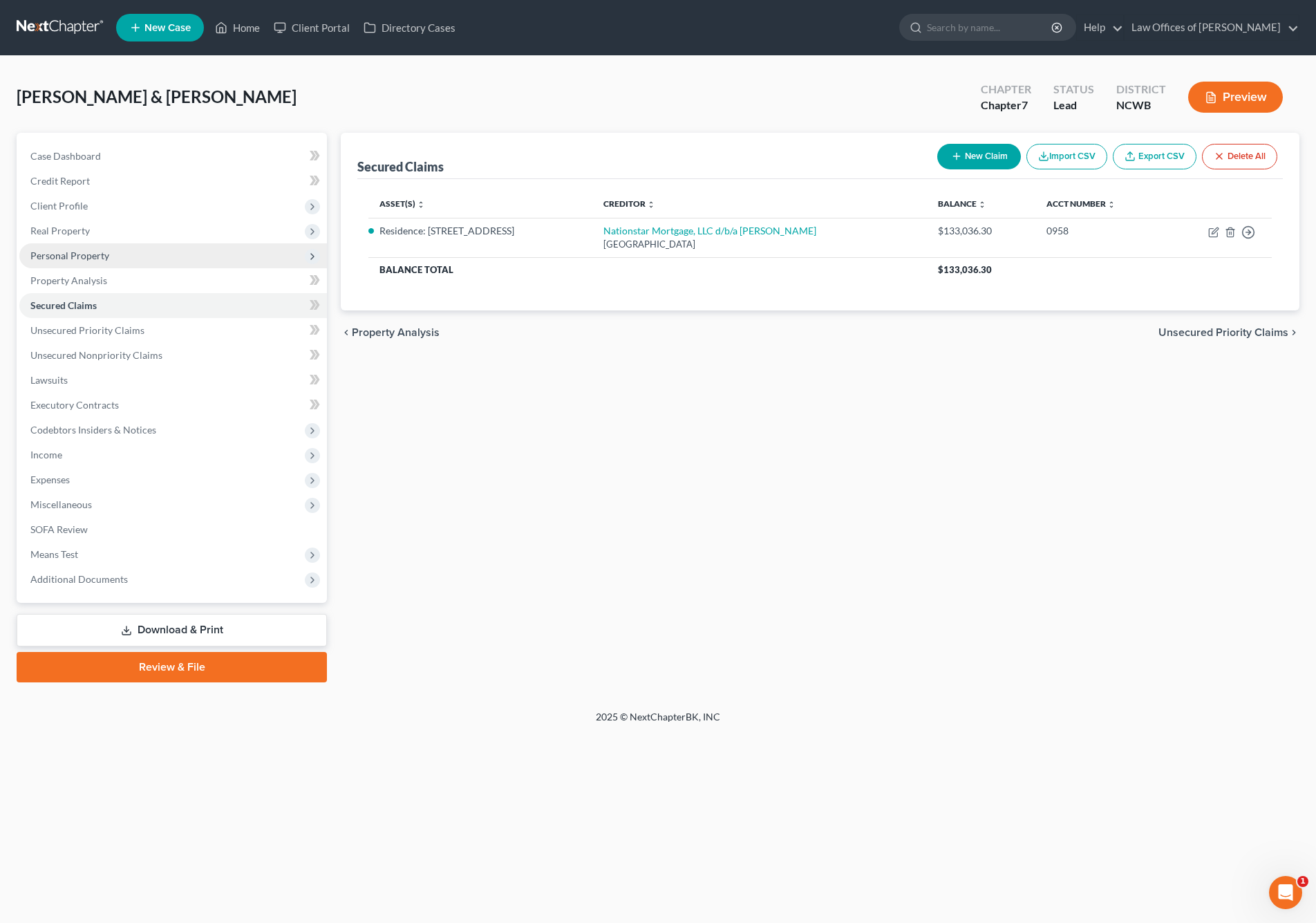
click at [51, 256] on span "Personal Property" at bounding box center [70, 256] width 79 height 12
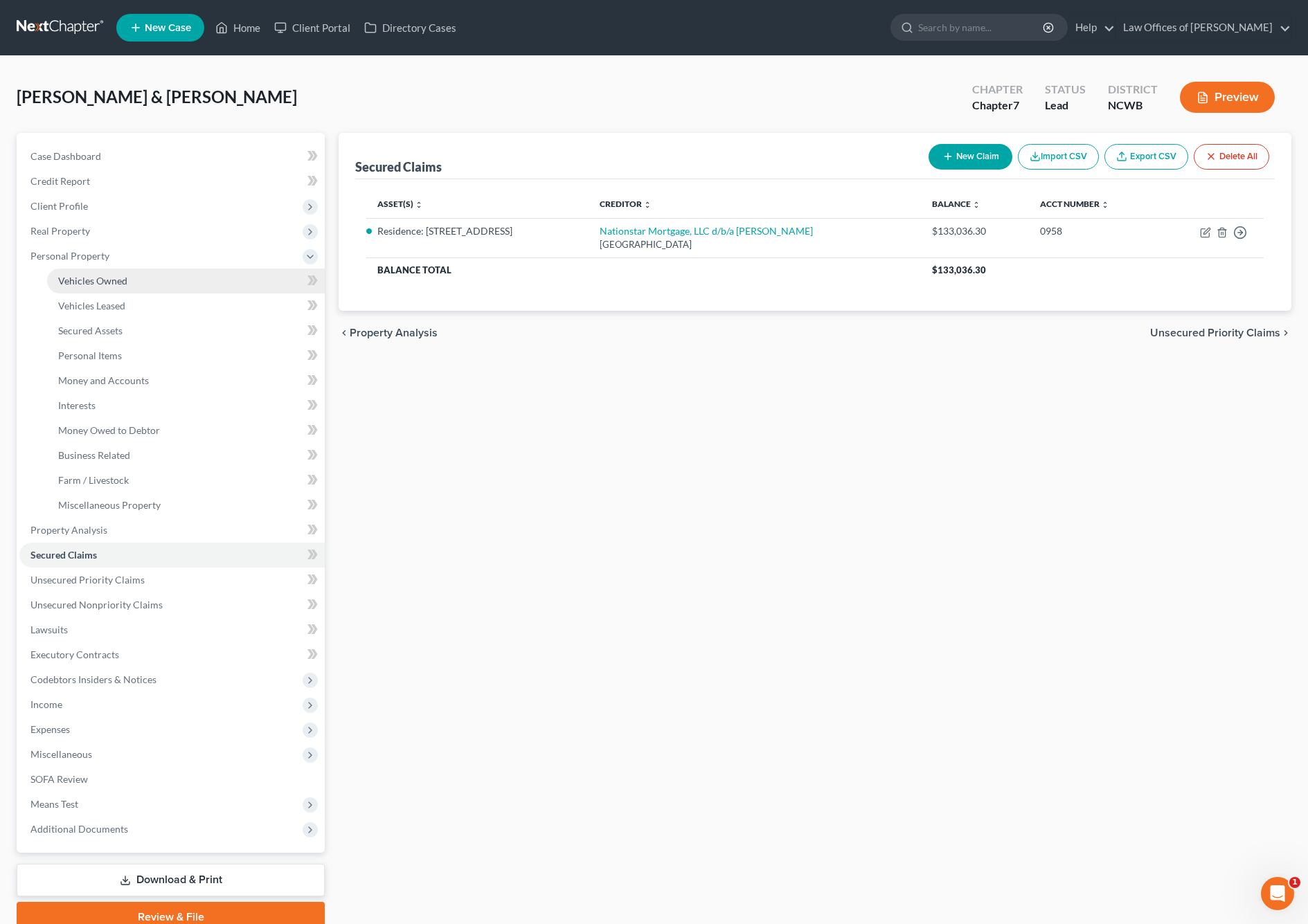
click at [65, 279] on span "Vehicles Owned" at bounding box center [93, 281] width 69 height 12
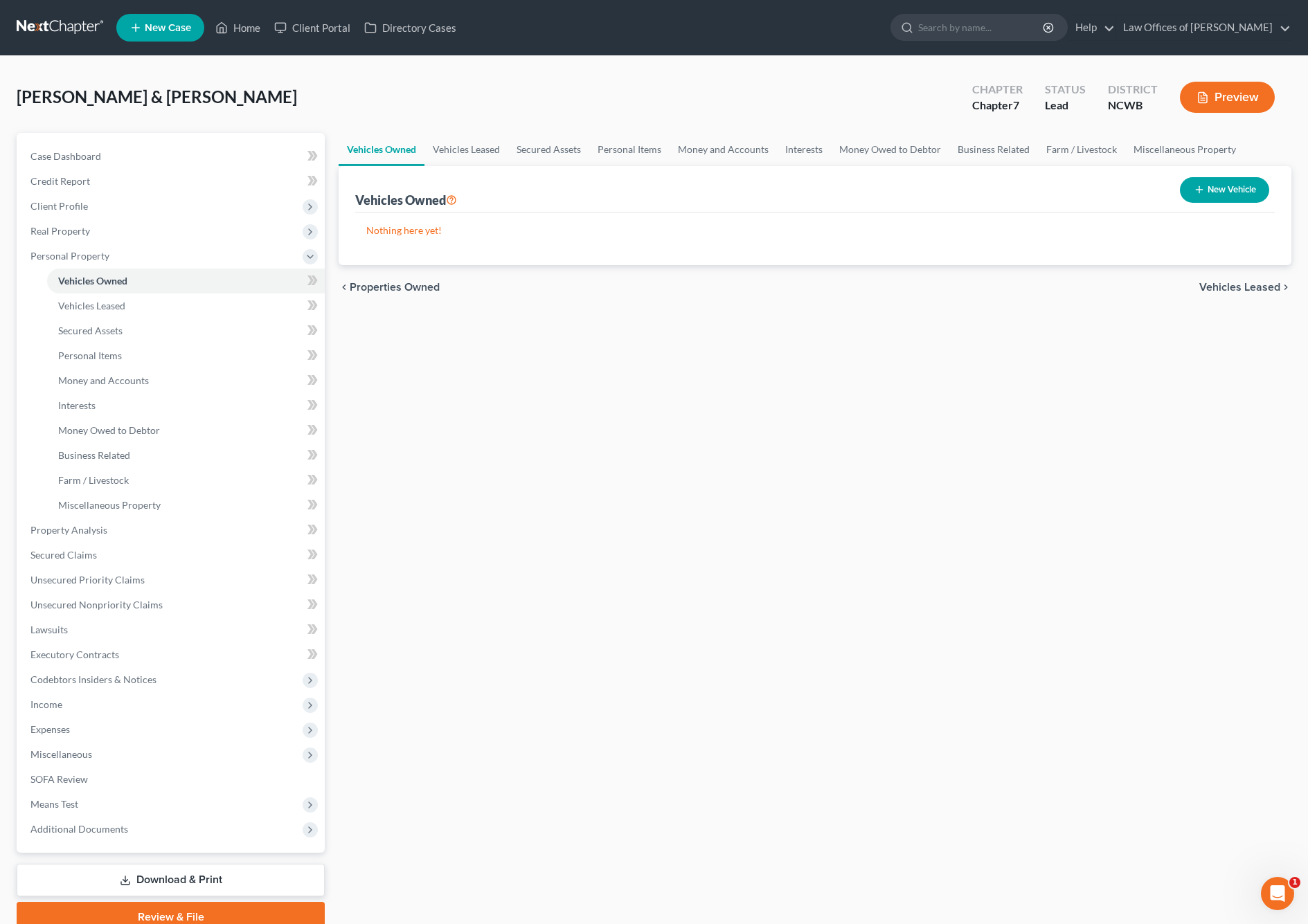
click at [1222, 196] on button "New Vehicle" at bounding box center [1225, 190] width 89 height 26
select select "0"
select select "2"
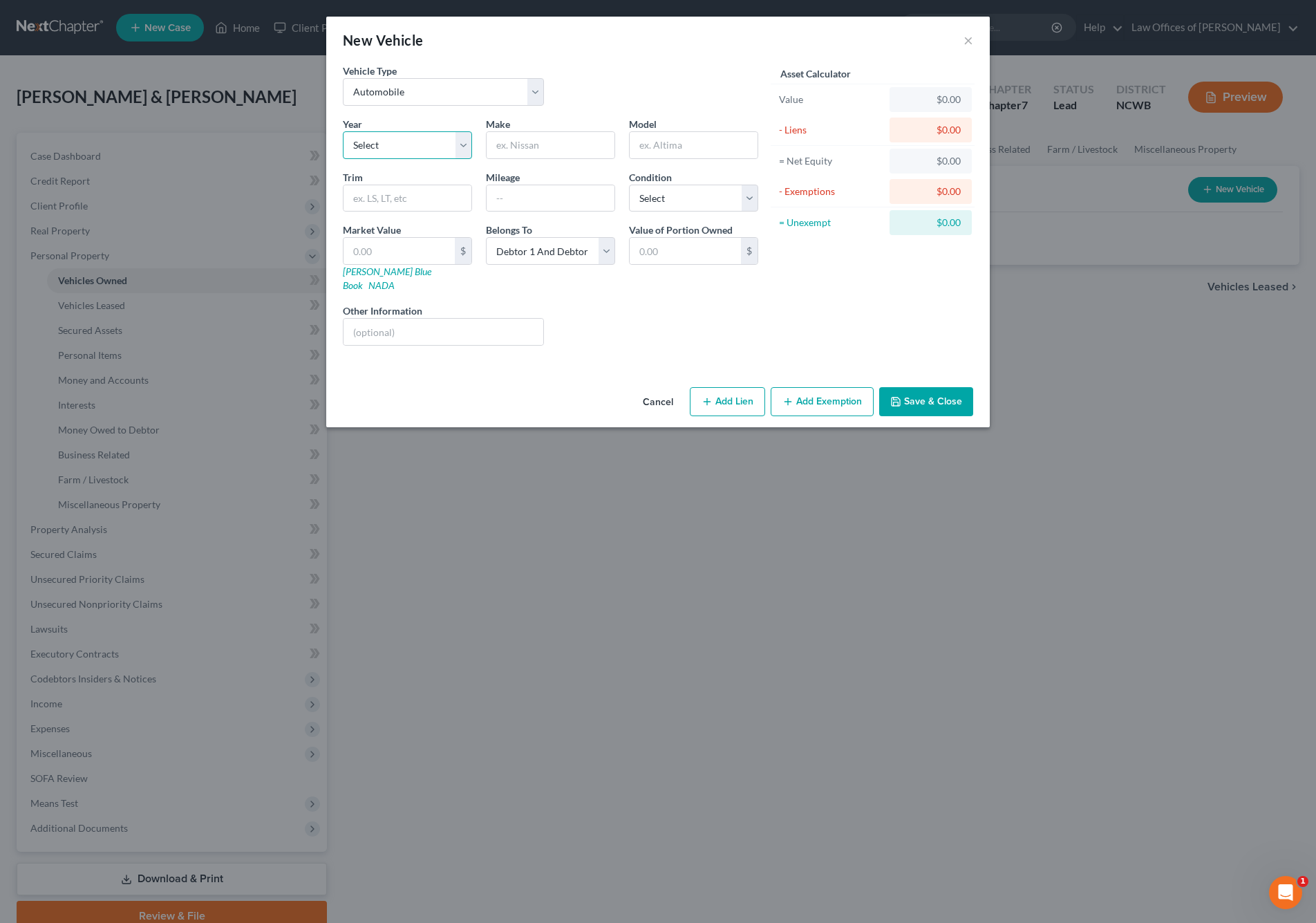
click at [396, 146] on select "Select 2026 2025 2024 2023 2022 2021 2020 2019 2018 2017 2016 2015 2014 2013 20…" at bounding box center [407, 146] width 130 height 28
select select "3"
click at [343, 132] on select "Select 2026 2025 2024 2023 2022 2021 2020 2019 2018 2017 2016 2015 2014 2013 20…" at bounding box center [407, 146] width 130 height 28
click at [542, 151] on input "text" at bounding box center [550, 145] width 128 height 27
type input "Kia"
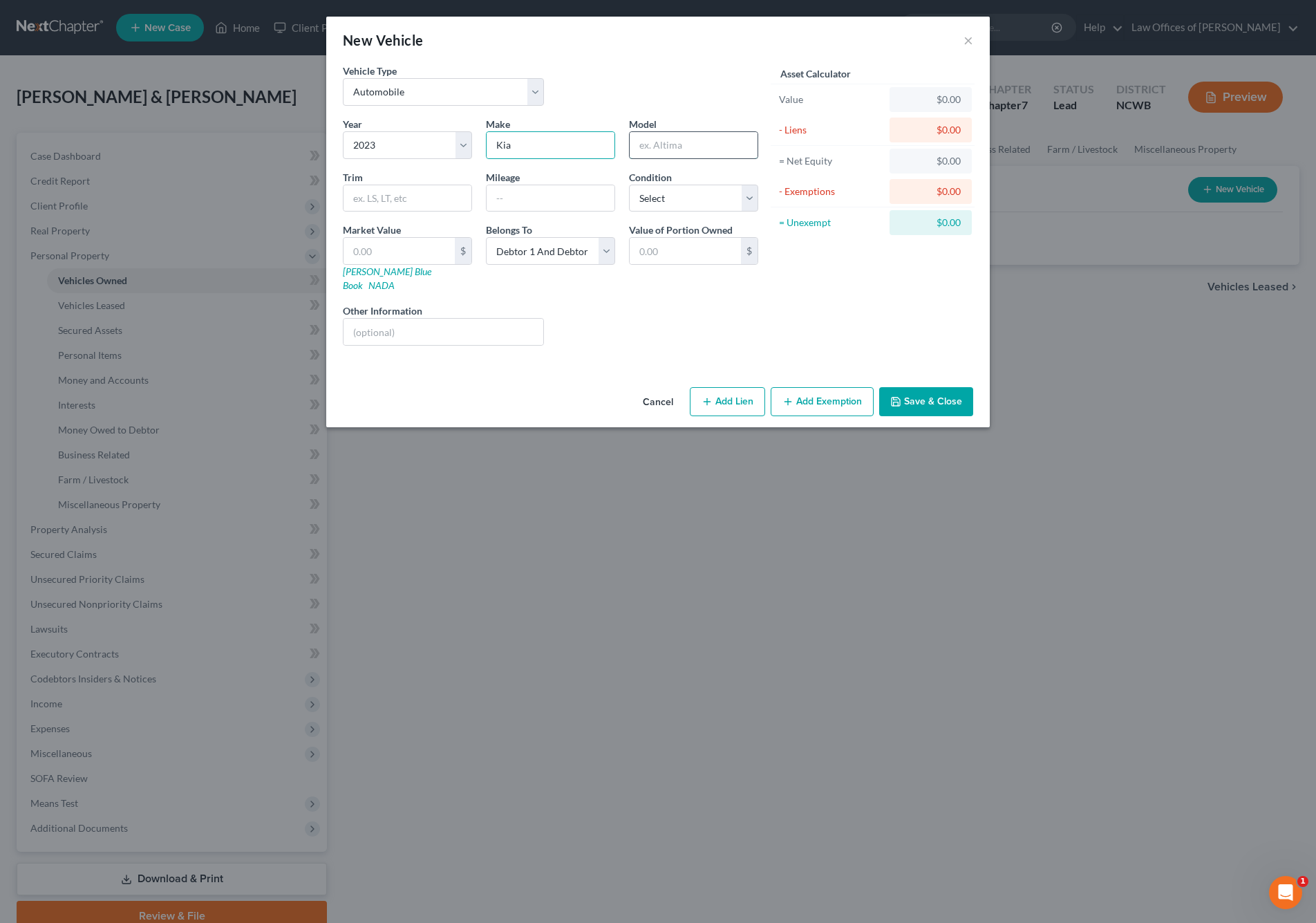
click at [665, 147] on input "text" at bounding box center [693, 145] width 128 height 27
type input "Forte"
click at [547, 206] on input "text" at bounding box center [550, 198] width 128 height 27
type input "29000"
click at [707, 177] on div "Condition Select Excellent Very Good Good Fair Poor" at bounding box center [693, 191] width 144 height 43
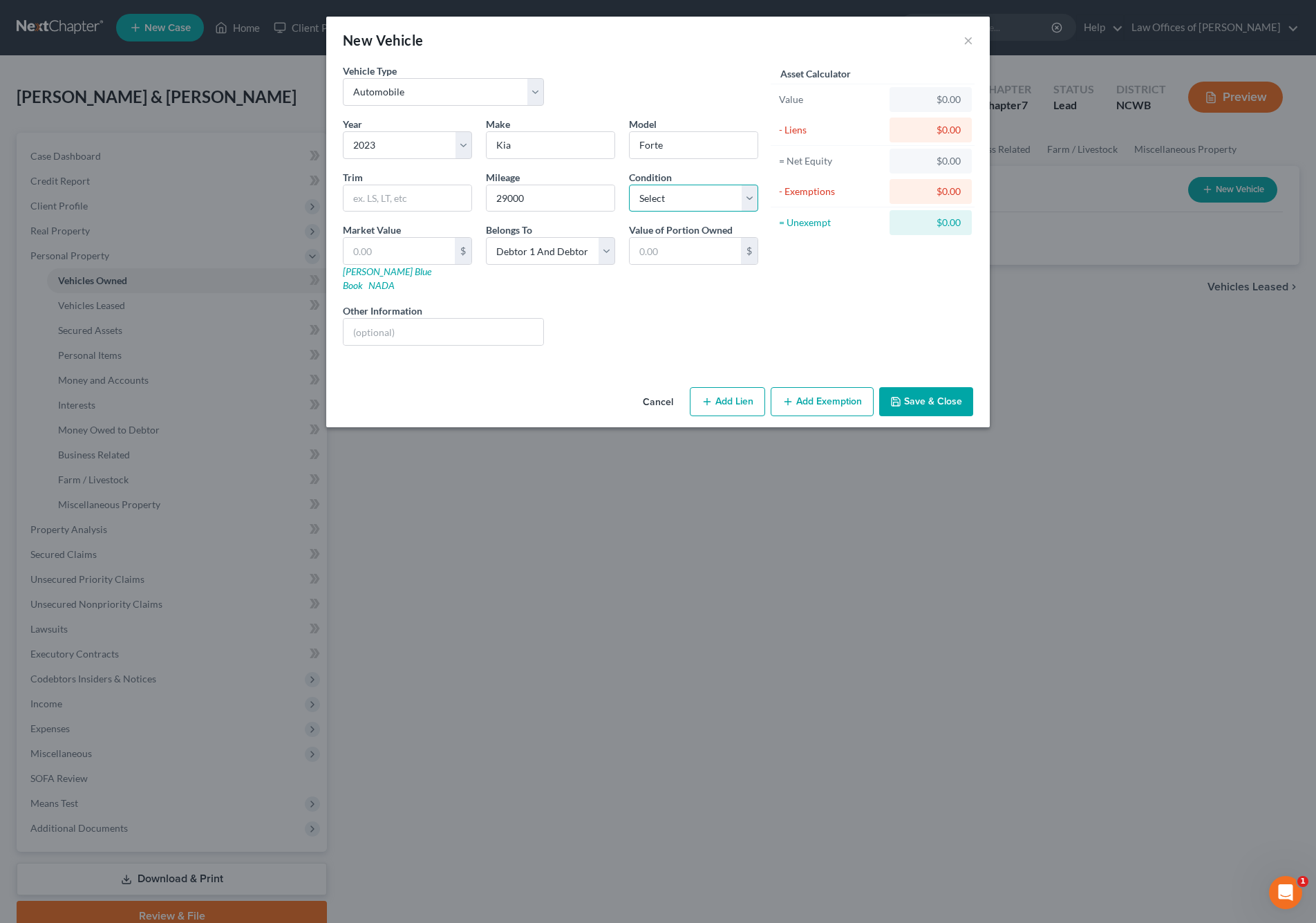
drag, startPoint x: 707, startPoint y: 202, endPoint x: 707, endPoint y: 211, distance: 9.0
click at [707, 202] on select "Select Excellent Very Good Good Fair Poor" at bounding box center [693, 198] width 130 height 28
select select "2"
click at [629, 184] on select "Select Excellent Very Good Good Fair Poor" at bounding box center [693, 198] width 130 height 28
click at [568, 259] on select "Select Debtor 1 Only Debtor 2 Only Debtor 1 And Debtor 2 Only At Least One Of T…" at bounding box center [551, 251] width 130 height 28
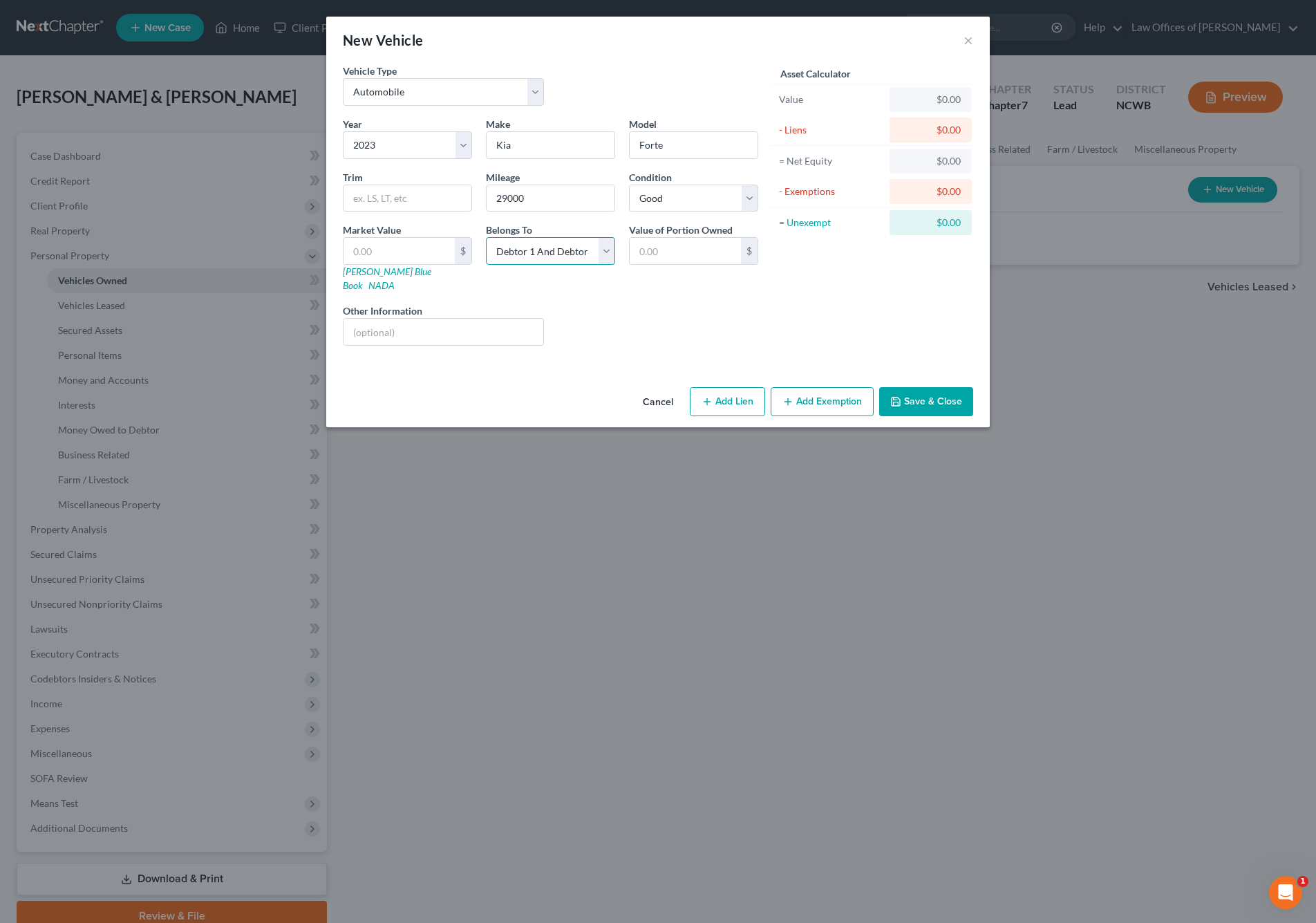
select select "1"
click at [486, 237] on select "Select Debtor 1 Only Debtor 2 Only Debtor 1 And Debtor 2 Only At Least One Of T…" at bounding box center [551, 251] width 130 height 28
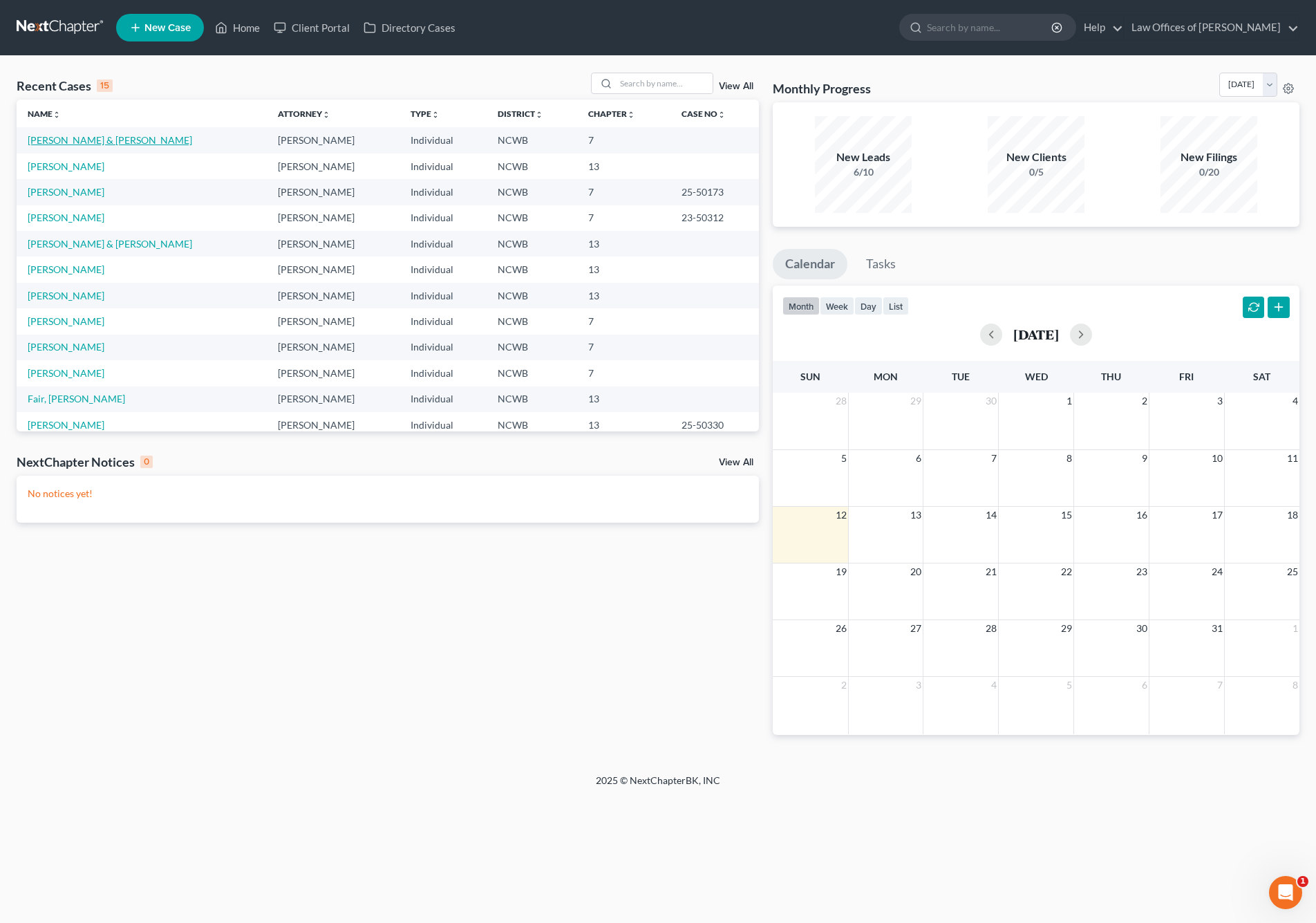
click at [67, 141] on link "[PERSON_NAME] & [PERSON_NAME]" at bounding box center [110, 140] width 164 height 12
click at [67, 141] on link "Carroll, Kimberlee & Kevin" at bounding box center [110, 140] width 164 height 12
select select "4"
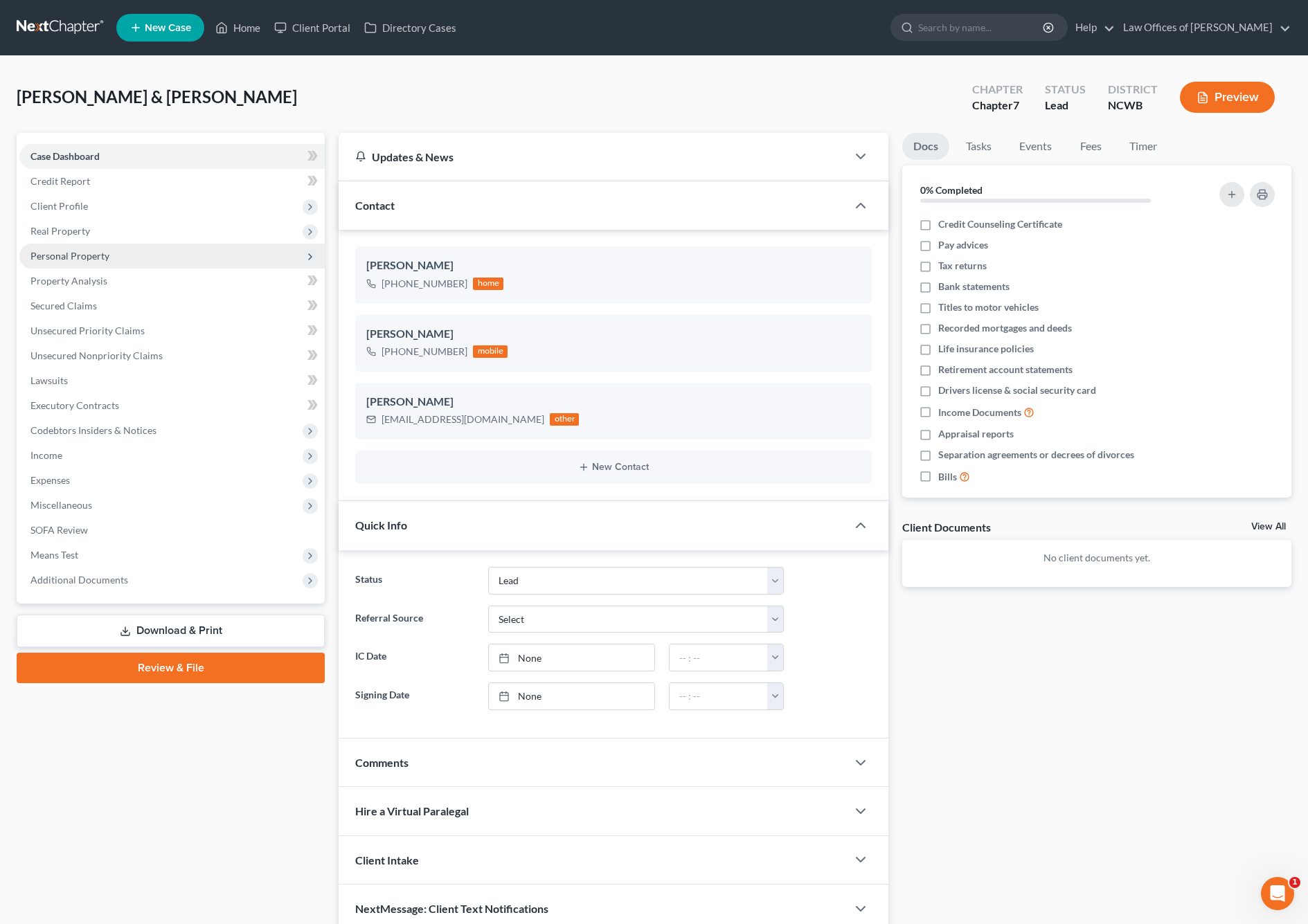
click at [93, 259] on span "Personal Property" at bounding box center [70, 256] width 79 height 12
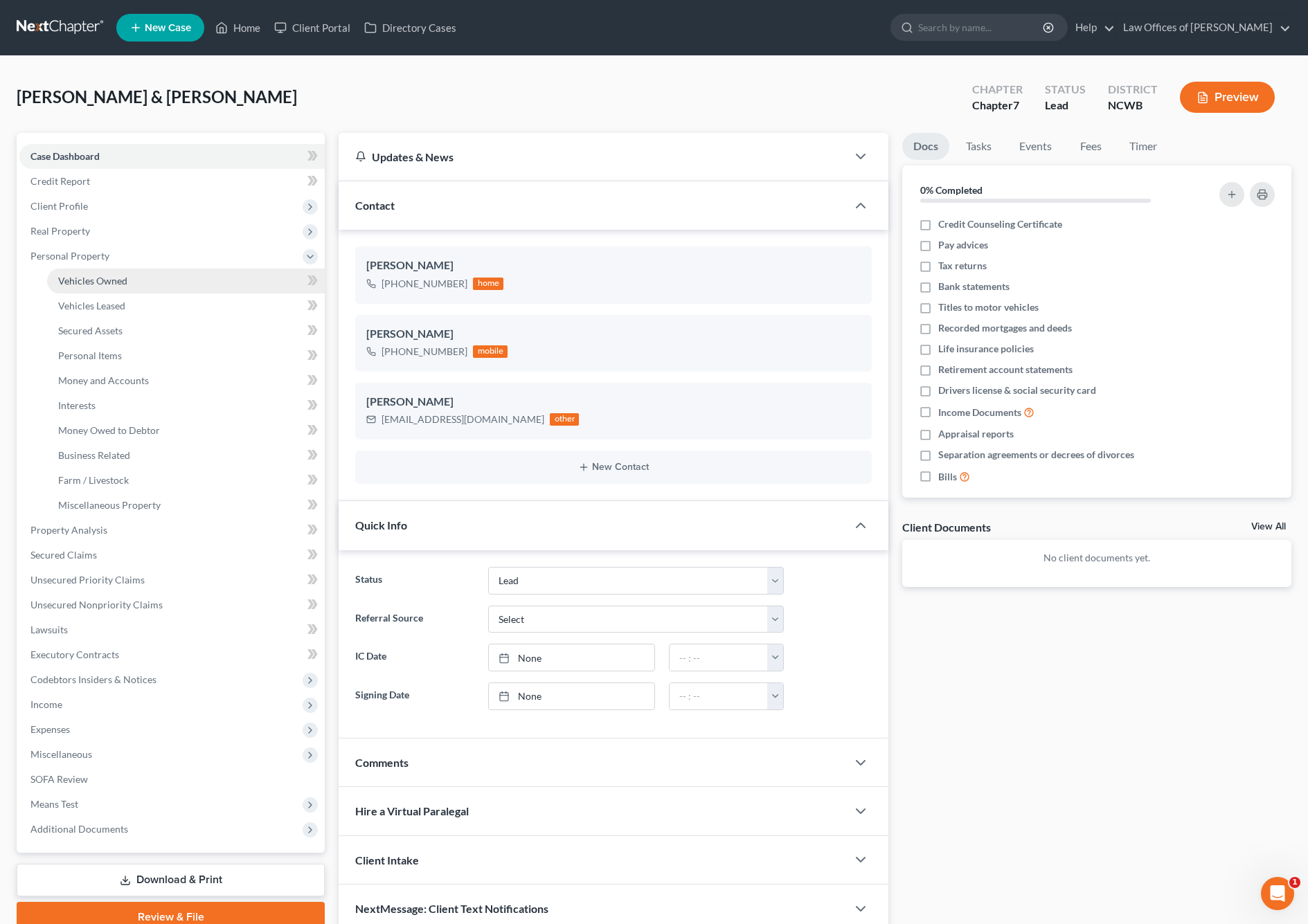
click at [110, 285] on span "Vehicles Owned" at bounding box center [93, 281] width 69 height 12
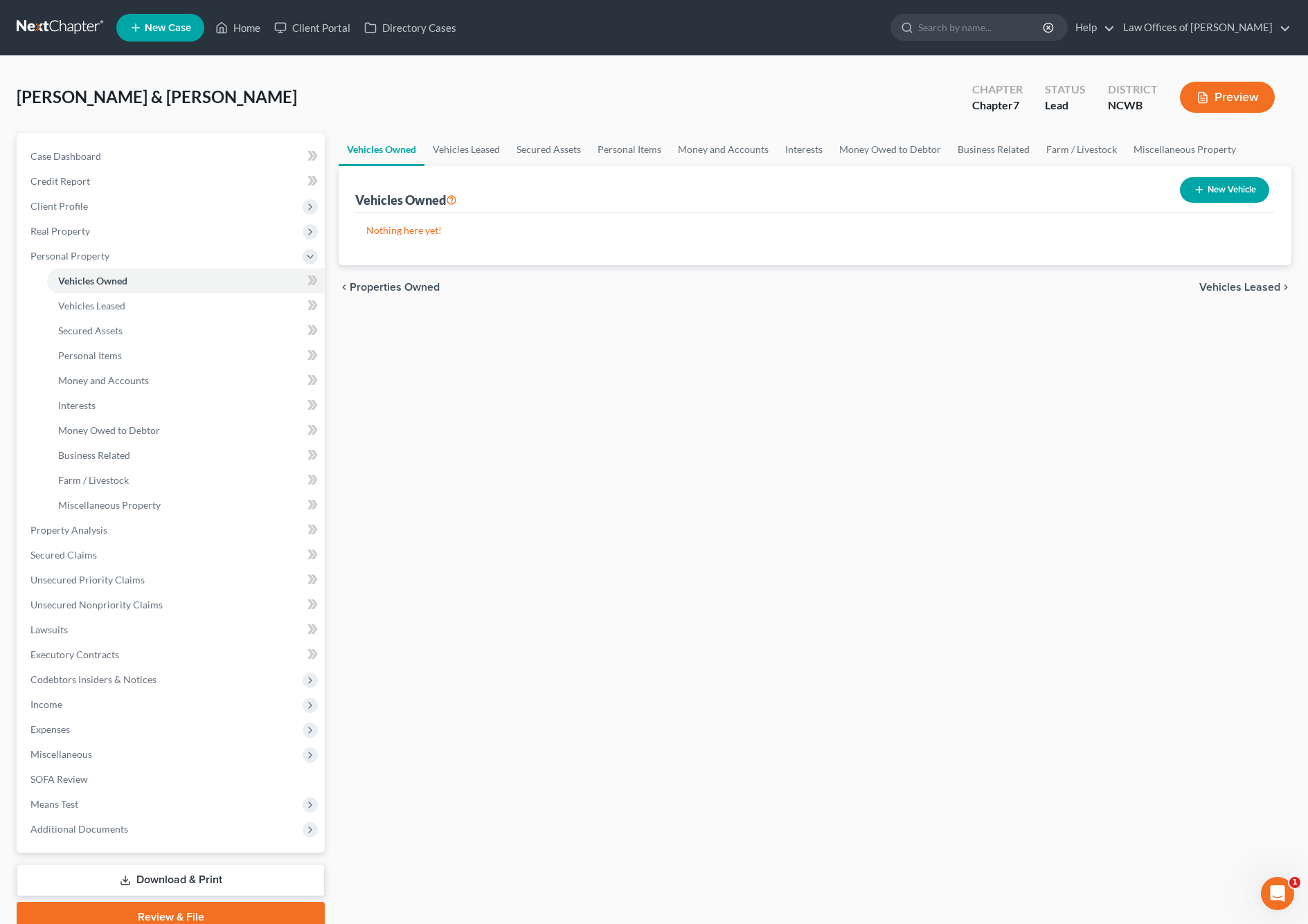
click at [1198, 191] on icon "button" at bounding box center [1198, 189] width 11 height 11
select select "0"
select select "2"
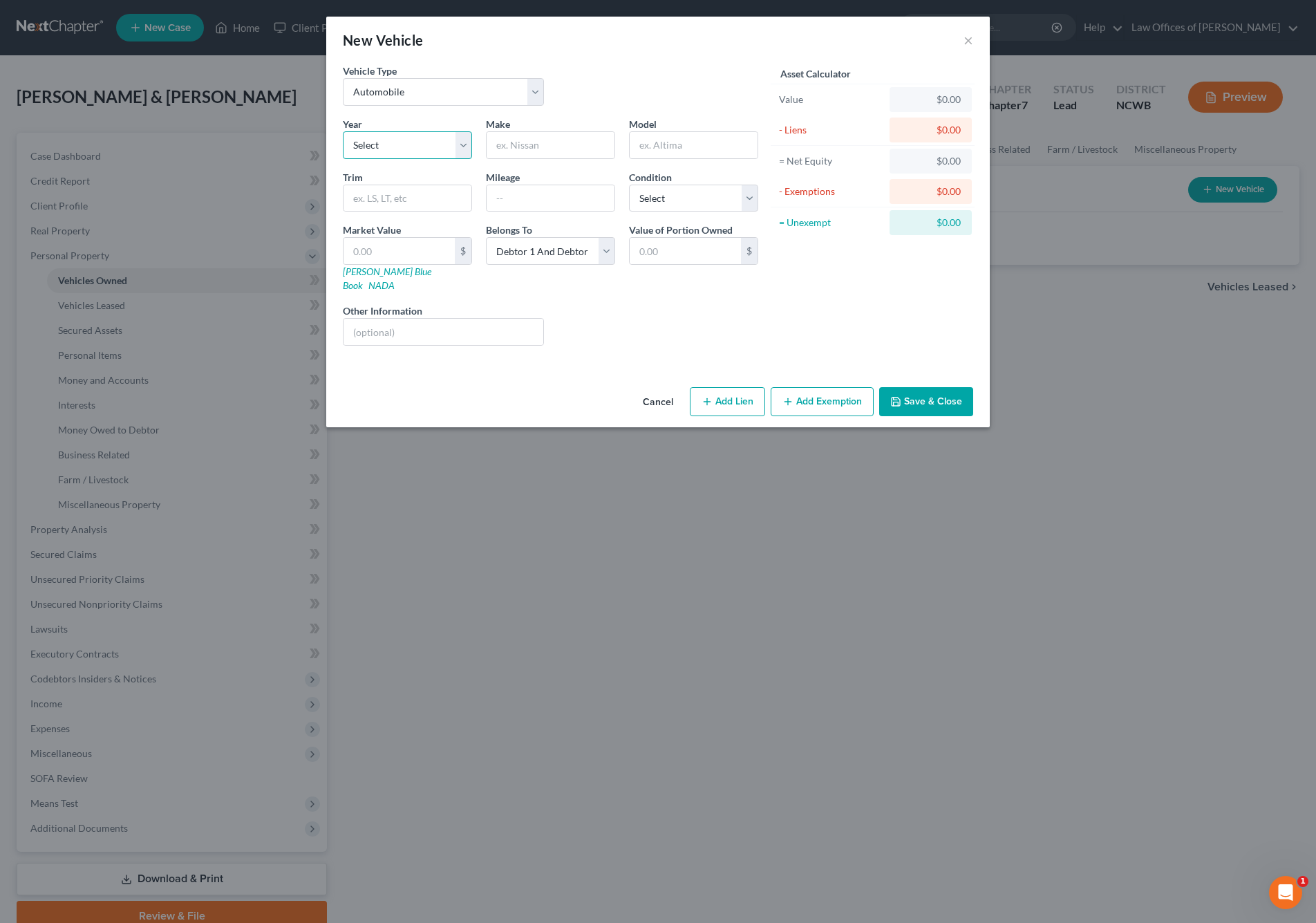
click at [429, 149] on select "Select 2026 2025 2024 2023 2022 2021 2020 2019 2018 2017 2016 2015 2014 2013 20…" at bounding box center [407, 146] width 130 height 28
click at [443, 92] on select "Select Automobile Truck Trailer Watercraft Aircraft Motor Home Atv Other Vehicle" at bounding box center [443, 92] width 201 height 28
click at [343, 78] on select "Select Automobile Truck Trailer Watercraft Aircraft Motor Home Atv Other Vehicle" at bounding box center [443, 92] width 201 height 28
click at [438, 151] on select "Select 2026 2025 2024 2023 2022 2021 2020 2019 2018 2017 2016 2015 2014 2013 20…" at bounding box center [407, 146] width 130 height 28
select select "3"
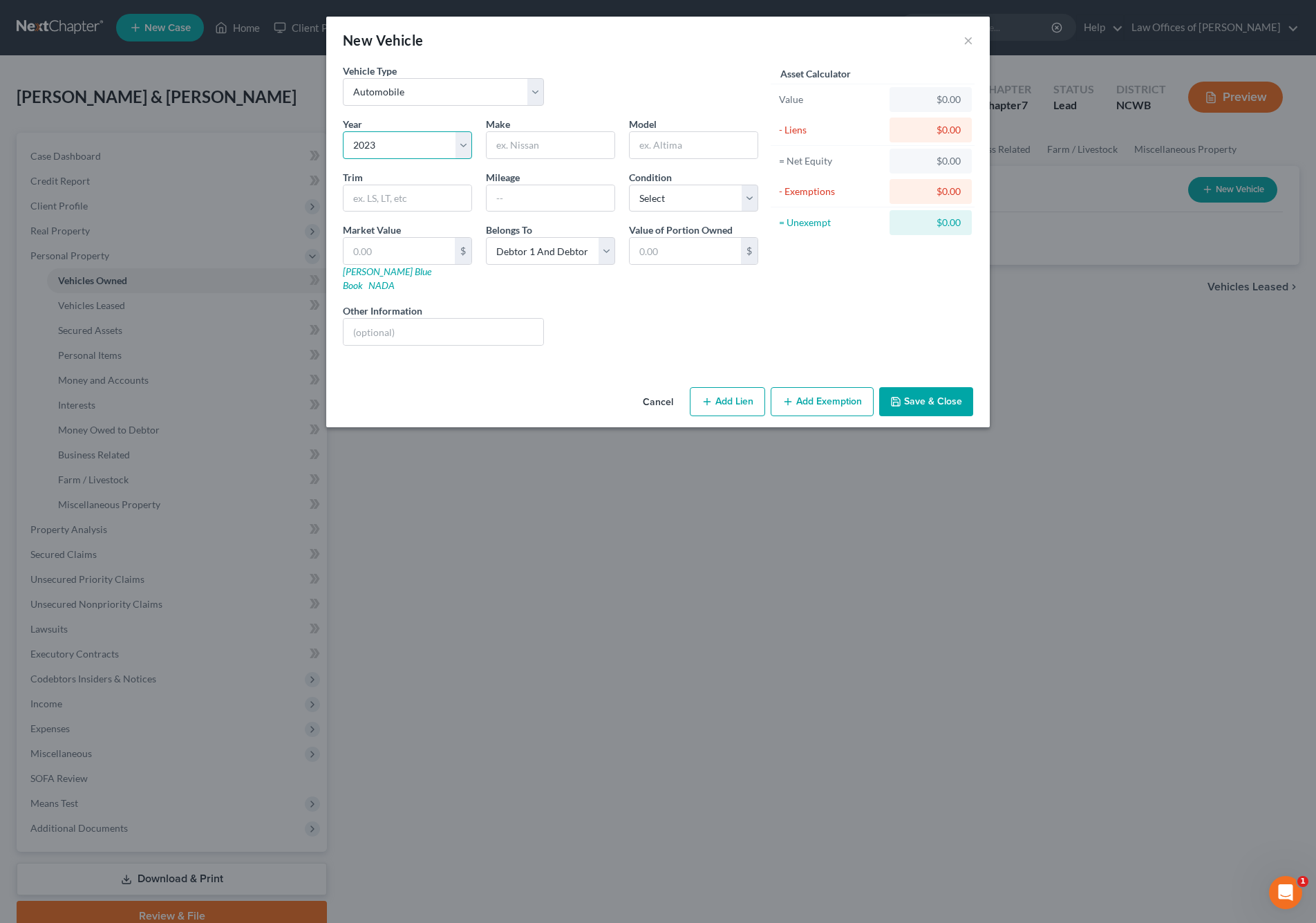
click at [343, 132] on select "Select 2026 2025 2024 2023 2022 2021 2020 2019 2018 2017 2016 2015 2014 2013 20…" at bounding box center [407, 146] width 130 height 28
click at [548, 151] on input "text" at bounding box center [550, 145] width 128 height 27
type input "Kia"
type input "Forte"
type input "LX LXS"
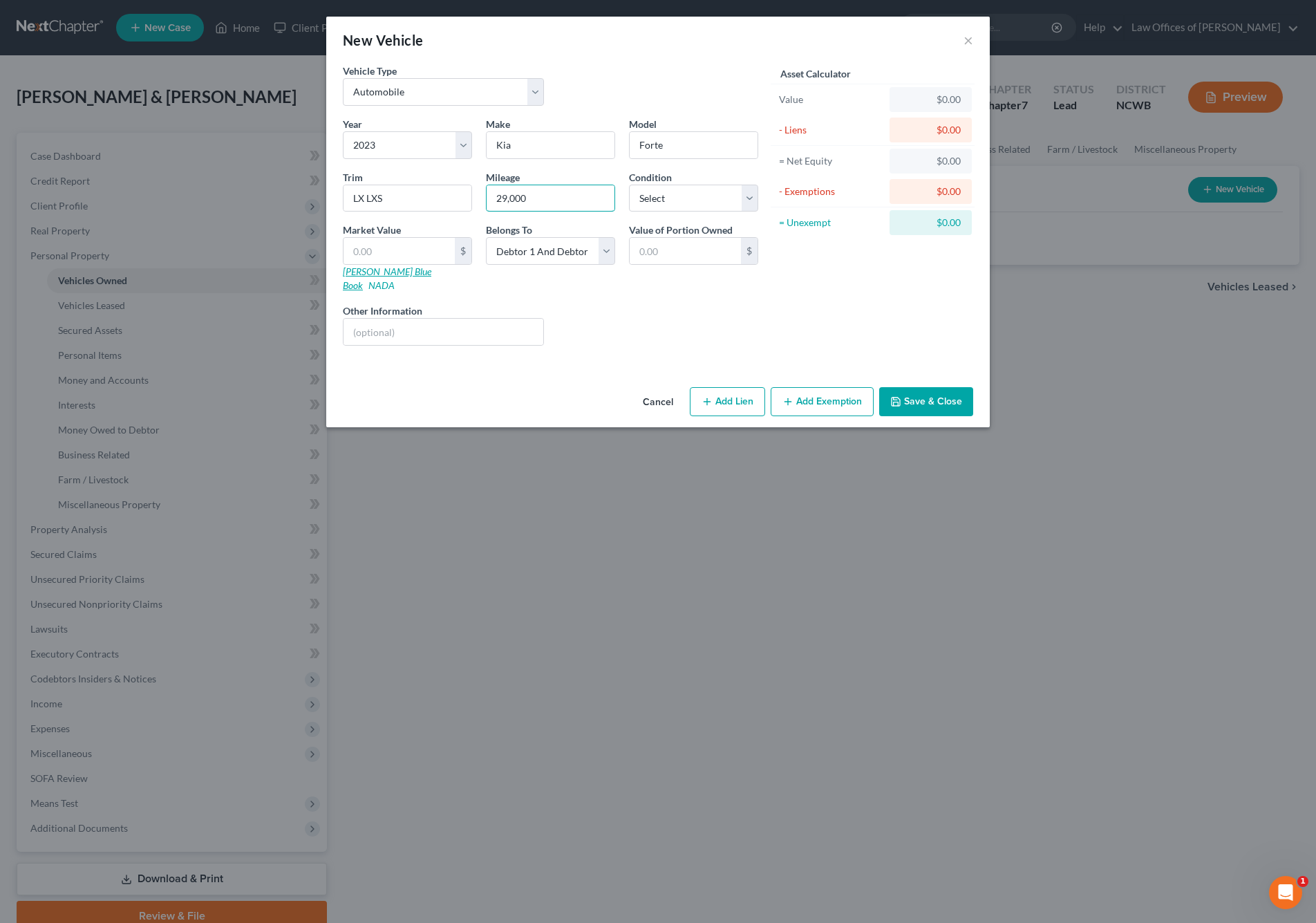
type input "29,000"
click at [385, 276] on link "Kelly Blue Book" at bounding box center [386, 278] width 88 height 26
click at [354, 319] on input "text" at bounding box center [444, 332] width 200 height 27
drag, startPoint x: 485, startPoint y: 315, endPoint x: 377, endPoint y: 319, distance: 108.1
click at [377, 319] on input "VIN: 3KPF24AD5PE642292" at bounding box center [444, 332] width 200 height 27
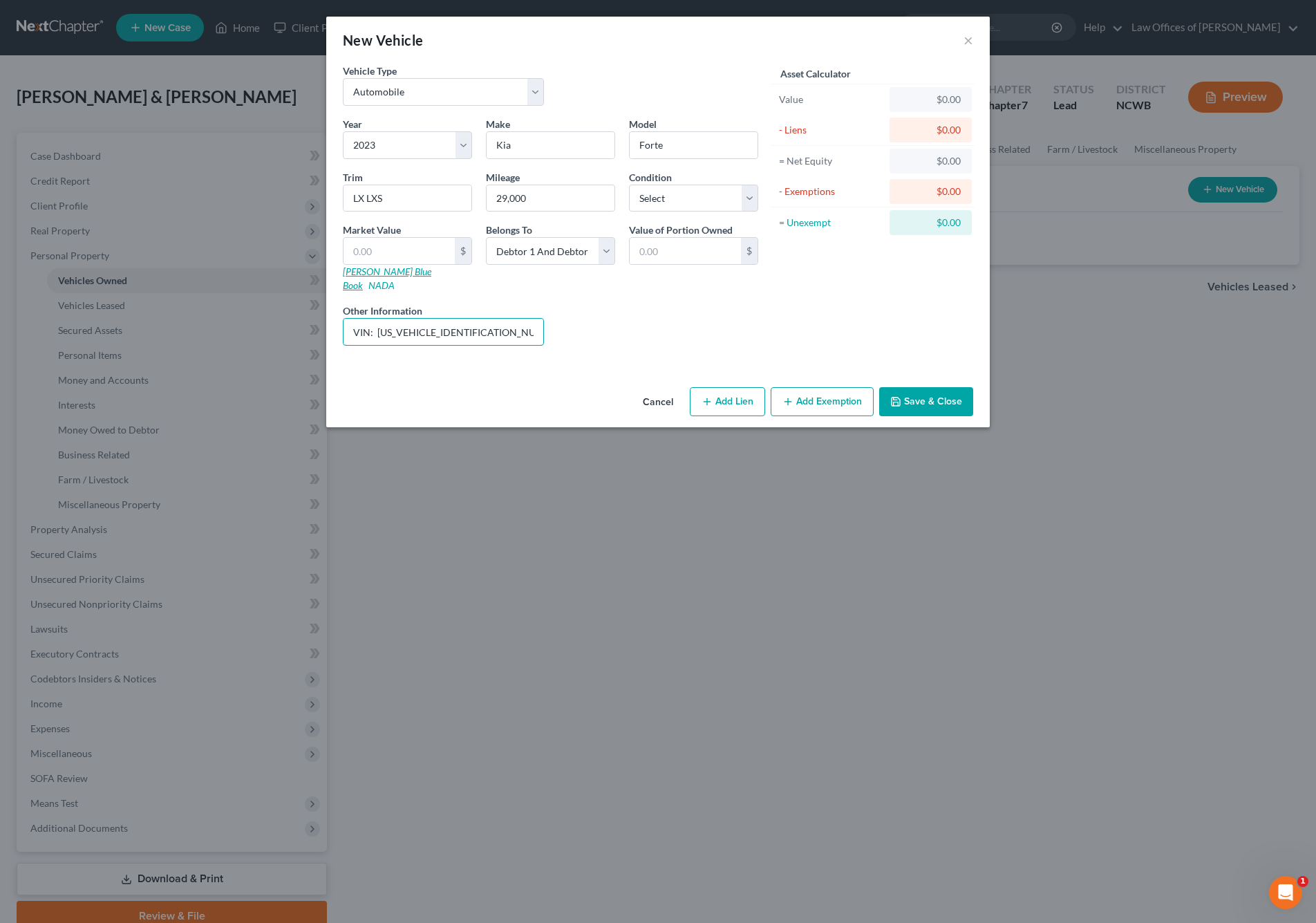
type input "VIN: 3KPF24AD5PE642292"
click at [377, 270] on link "Kelly Blue Book" at bounding box center [386, 278] width 88 height 26
click at [443, 250] on input "text" at bounding box center [399, 251] width 111 height 27
type input "1"
type input "1.00"
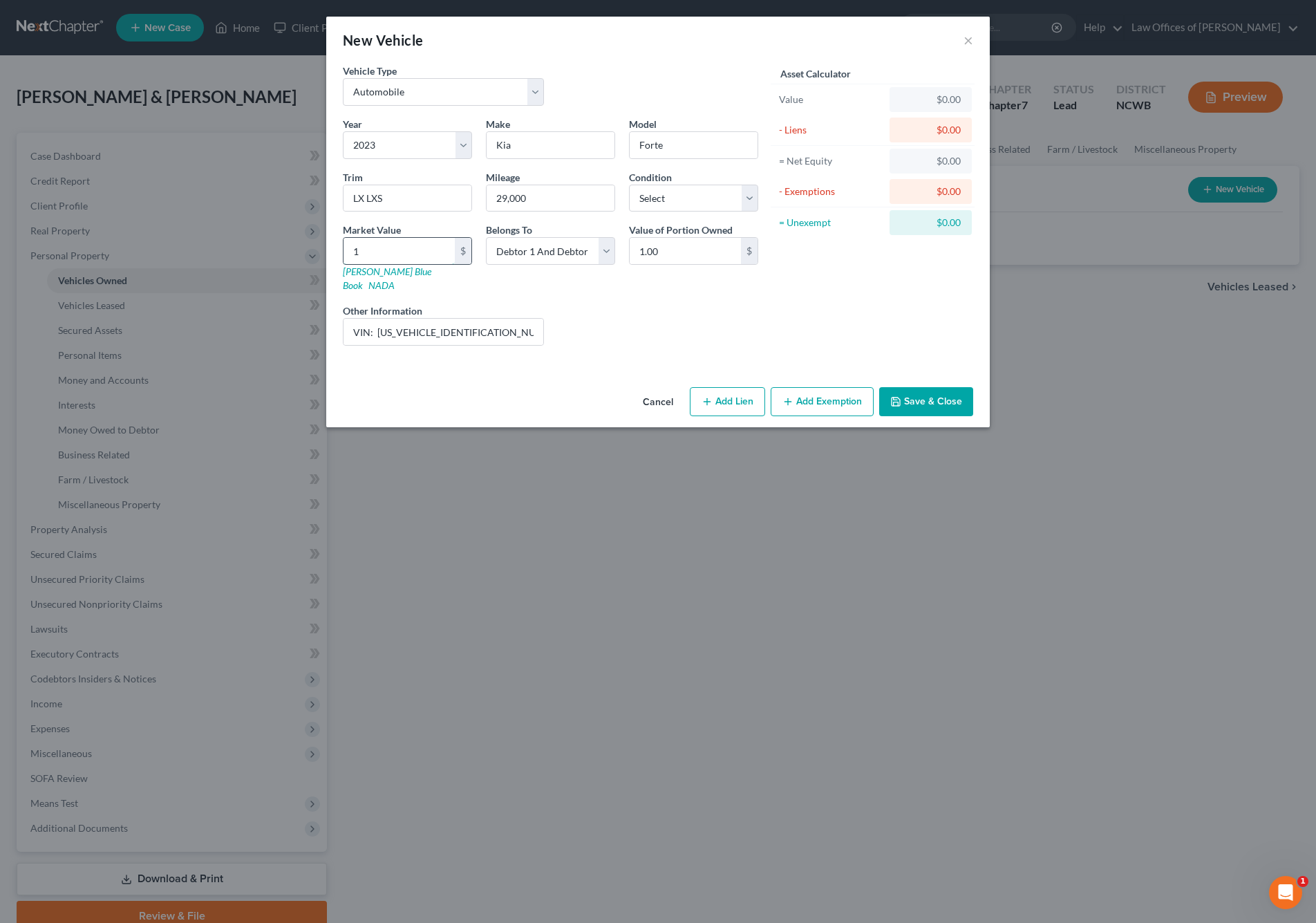
type input "14"
type input "14.00"
type input "1"
type input "1.00"
type input "17"
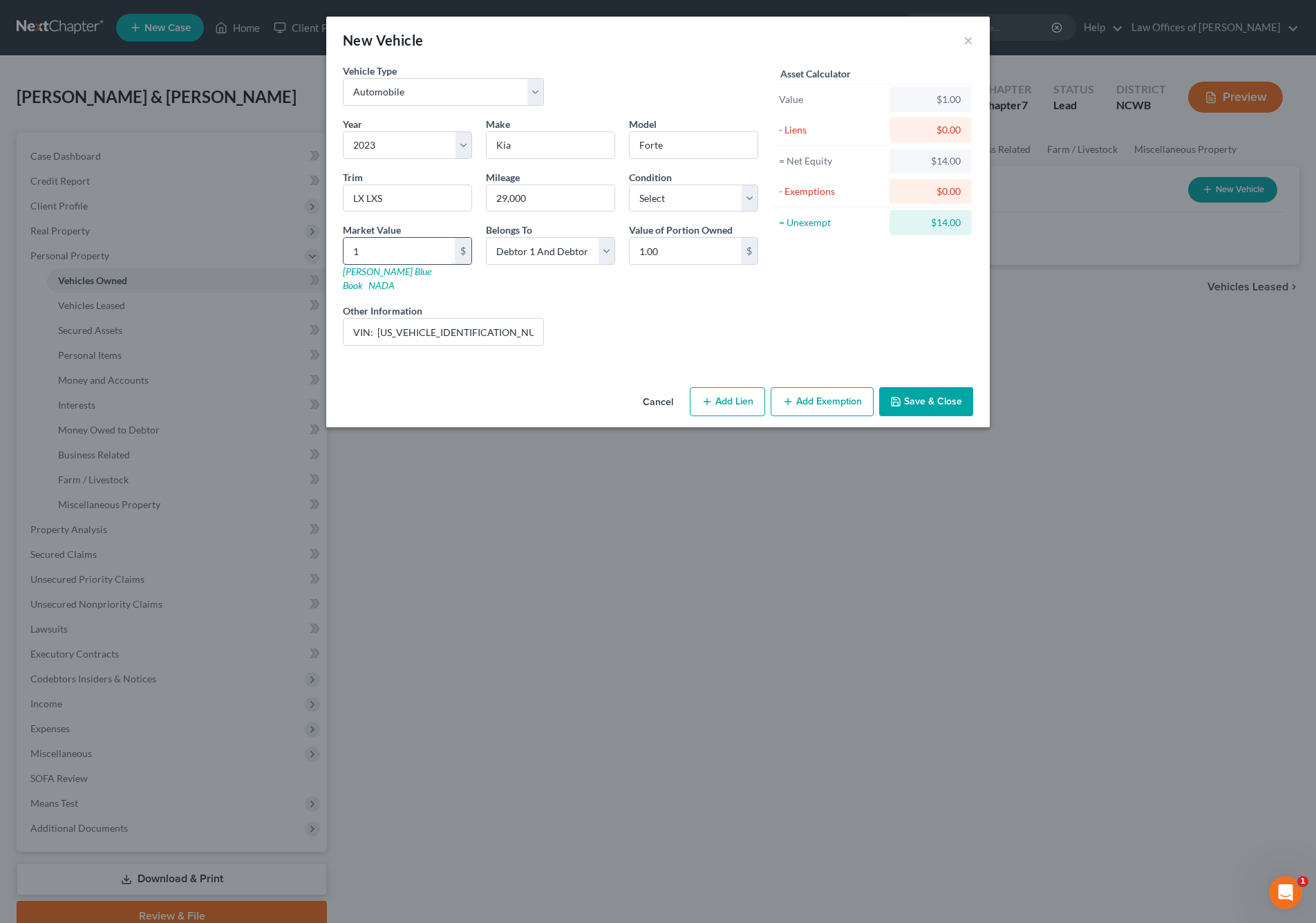
type input "17.00"
type input "170"
type input "170.00"
type input "1704"
type input "1,704.00"
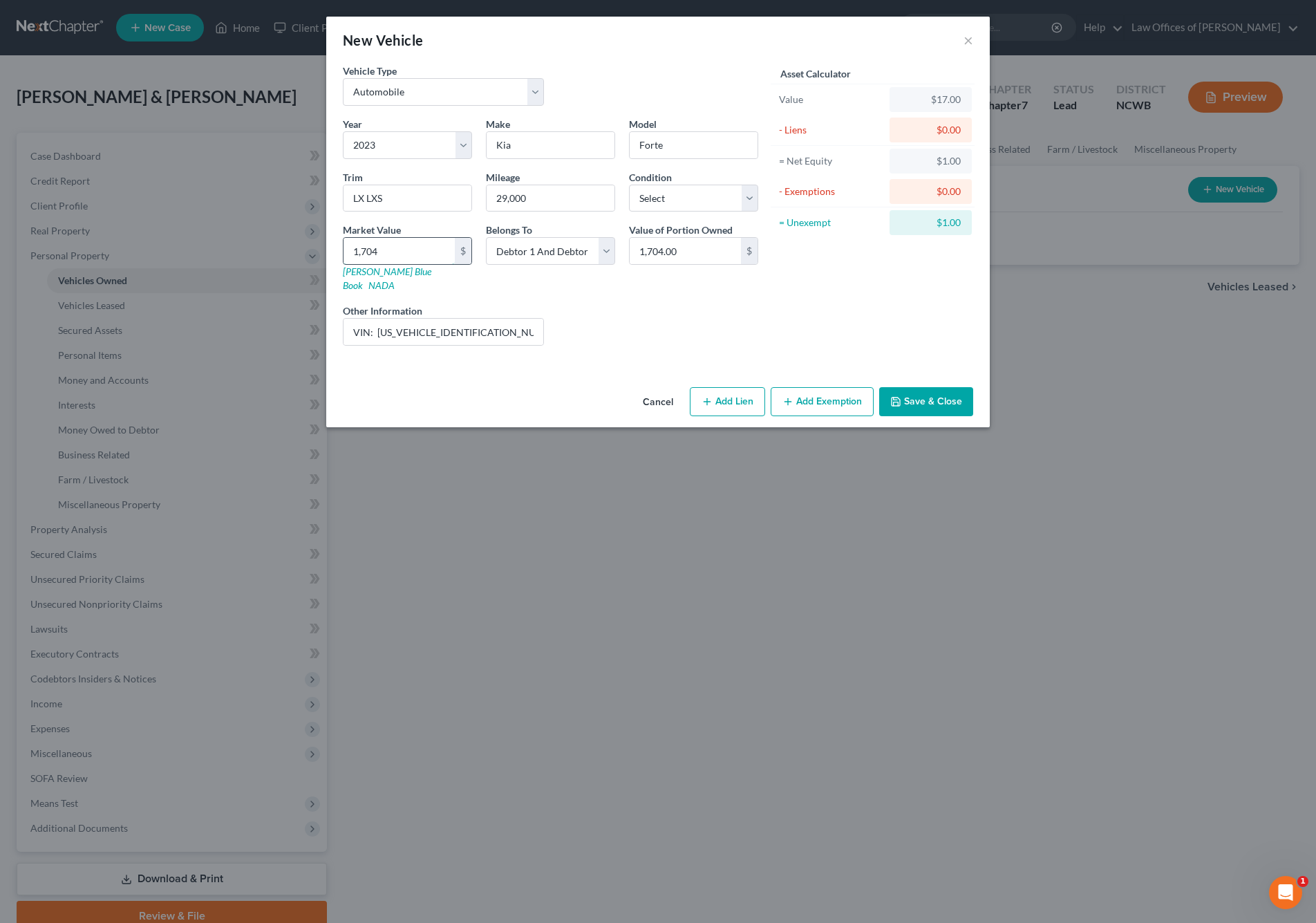
type input "1,7042"
type input "17,042.00"
type input "17,042"
click at [700, 201] on select "Select Excellent Very Good Good Fair Poor" at bounding box center [693, 198] width 130 height 28
select select "2"
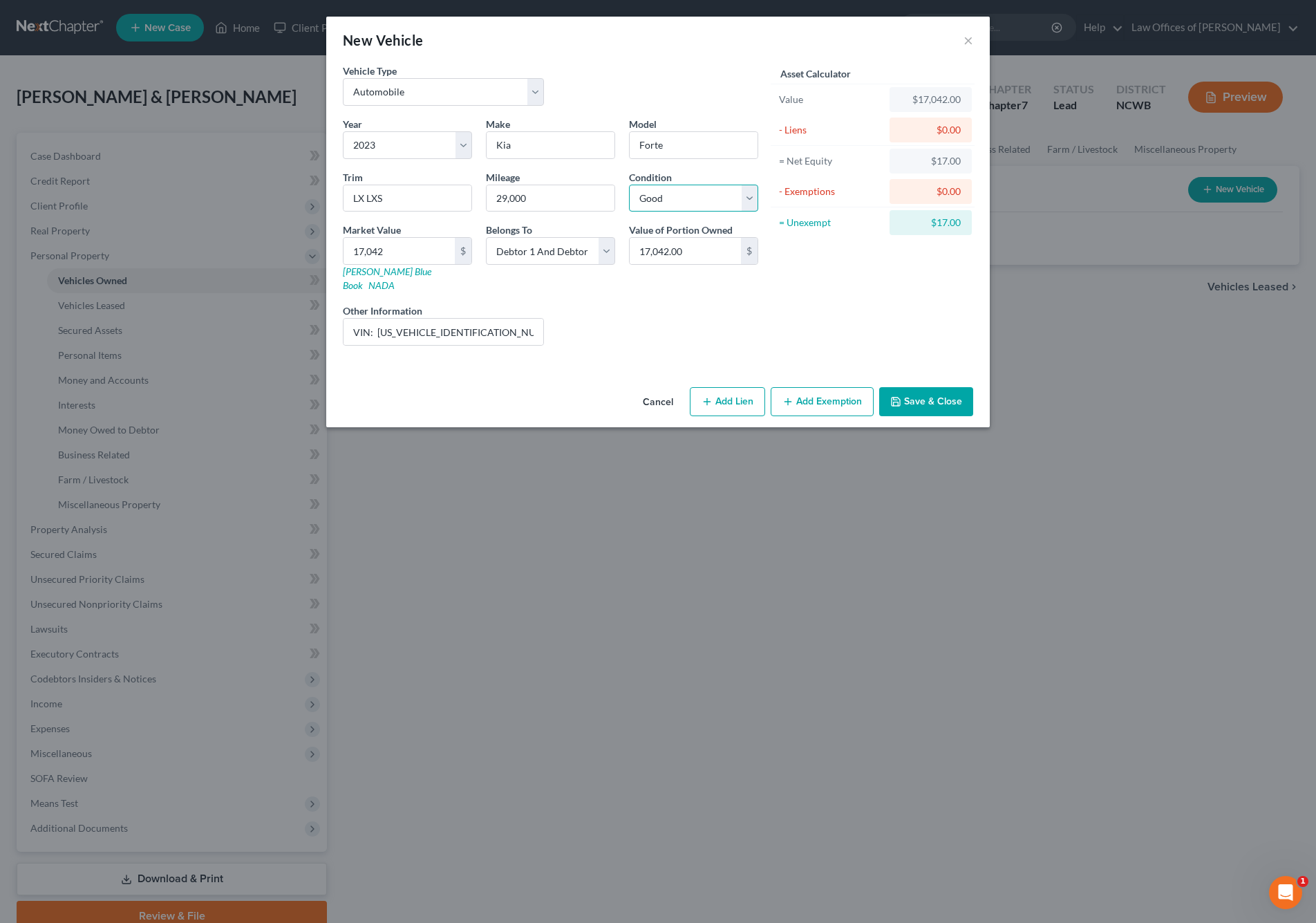
click at [629, 184] on select "Select Excellent Very Good Good Fair Poor" at bounding box center [693, 198] width 130 height 28
click at [410, 262] on input "17,042" at bounding box center [399, 251] width 111 height 27
type input "2"
type input "2.00"
type input "20"
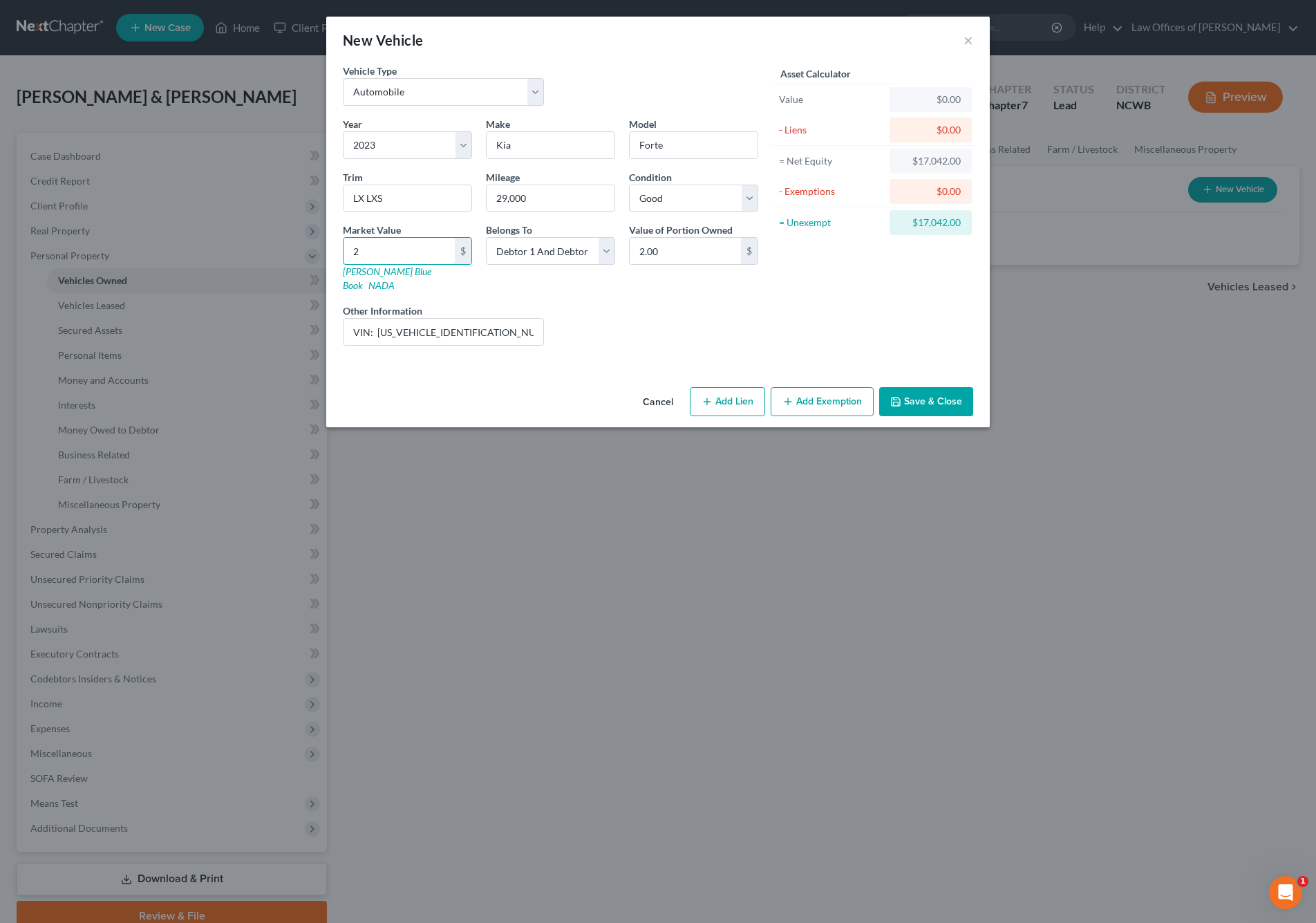
type input "20.00"
type input "205"
type input "205.00"
type input "2057"
type input "2,057.00"
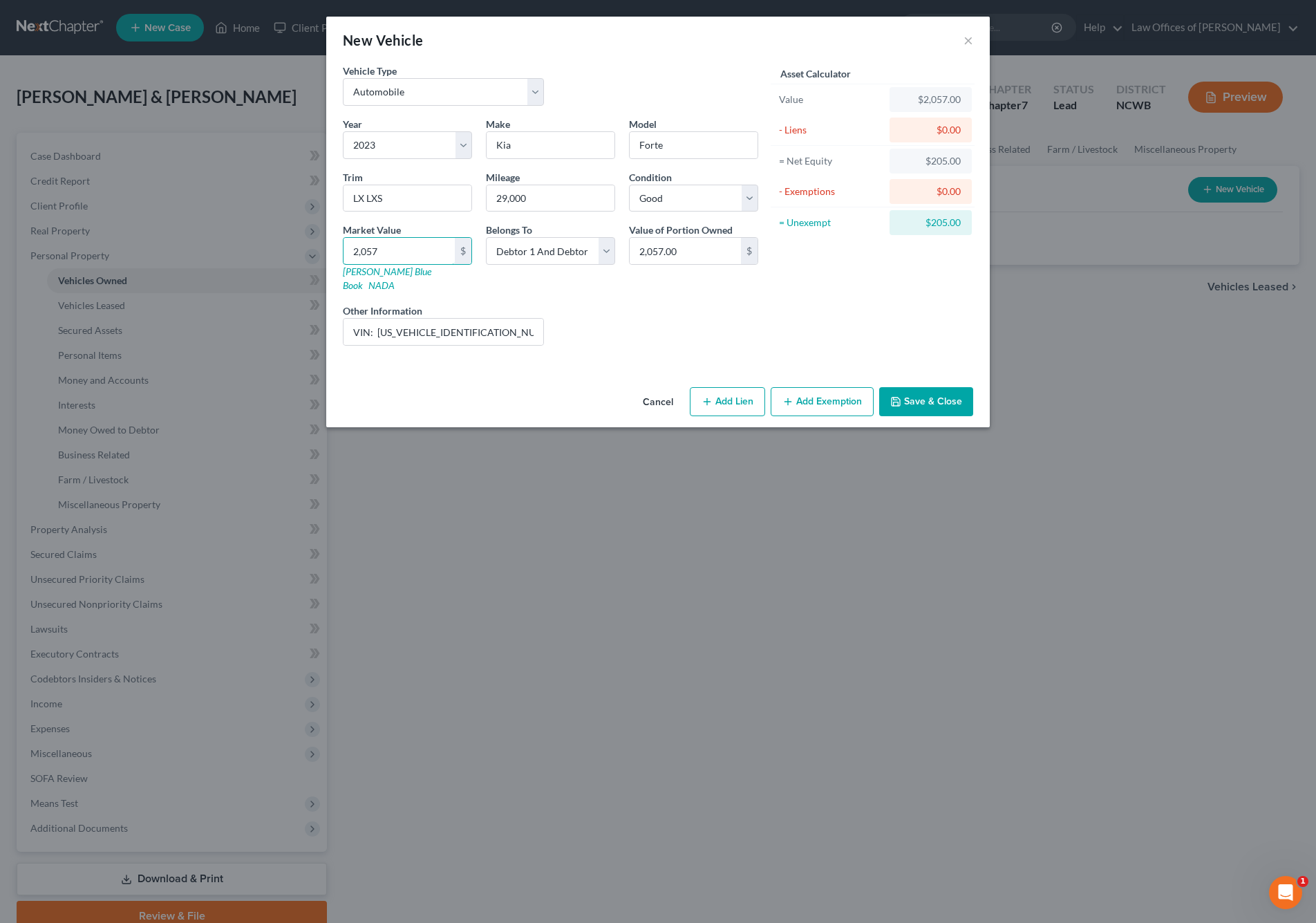
type input "2,0573"
type input "20,573.00"
type input "20,573"
click at [559, 255] on select "Select Debtor 1 Only Debtor 2 Only Debtor 1 And Debtor 2 Only At Least One Of T…" at bounding box center [551, 251] width 130 height 28
select select "1"
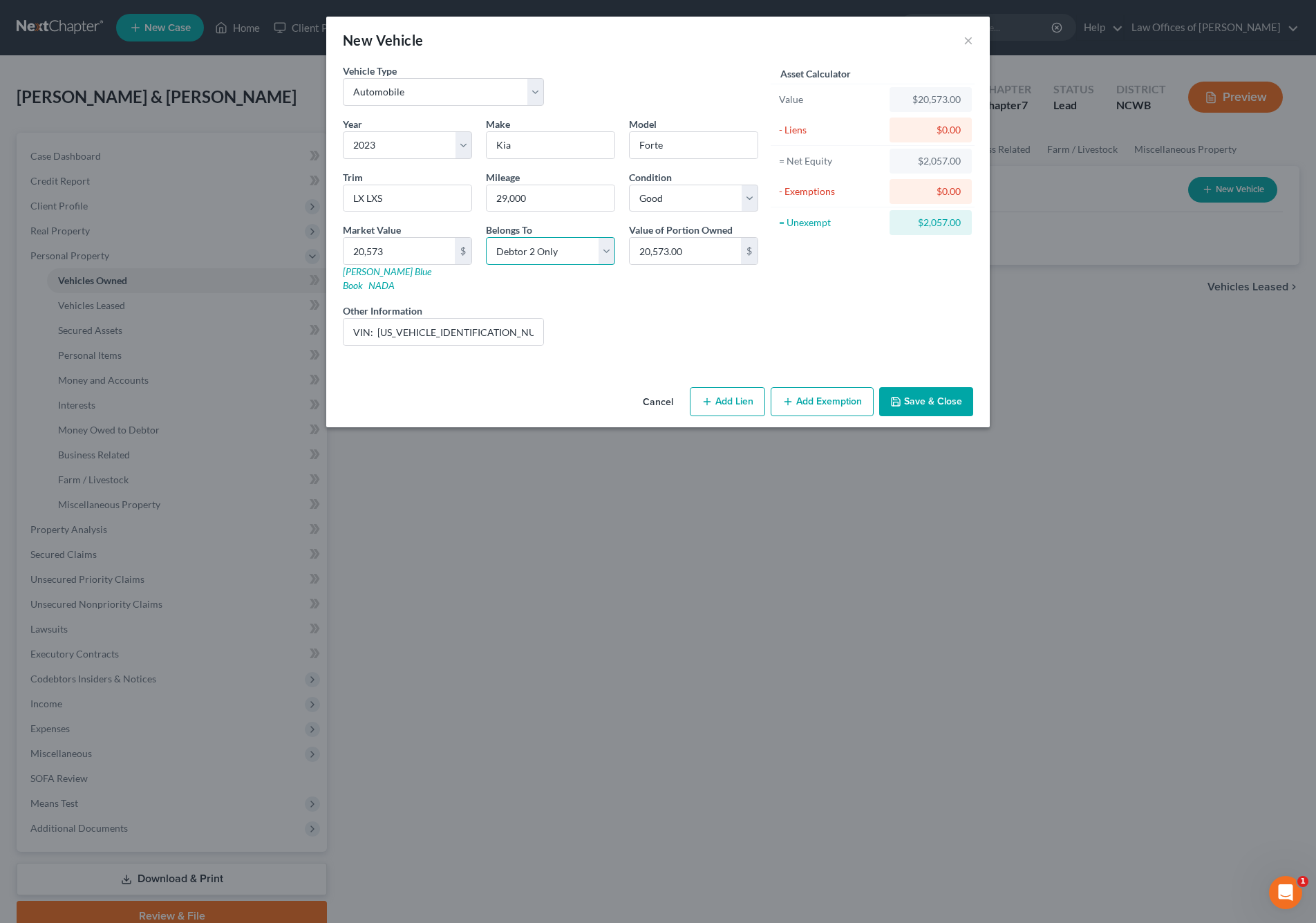
click at [486, 237] on select "Select Debtor 1 Only Debtor 2 Only Debtor 1 And Debtor 2 Only At Least One Of T…" at bounding box center [551, 251] width 130 height 28
click at [920, 390] on button "Save & Close" at bounding box center [926, 401] width 94 height 29
